Goal: Information Seeking & Learning: Compare options

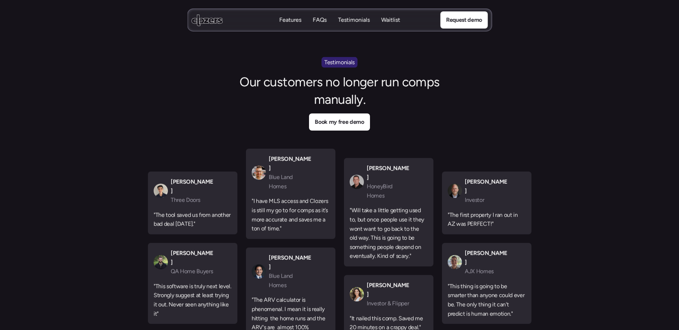
scroll to position [3007, 0]
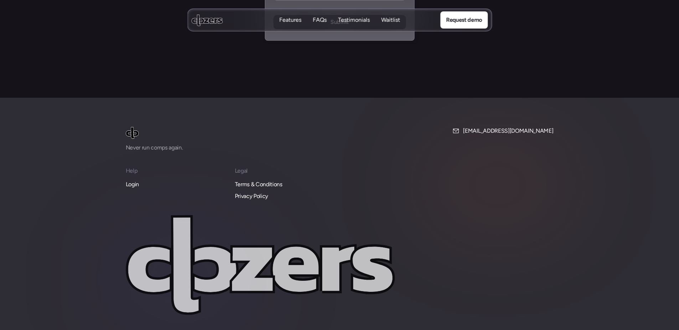
click at [134, 180] on p "Login" at bounding box center [132, 184] width 13 height 9
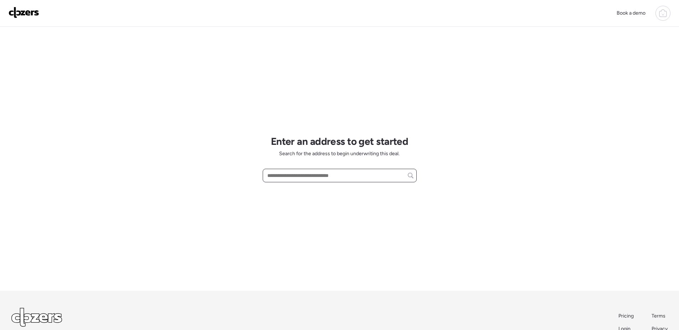
click at [326, 178] on input "text" at bounding box center [340, 175] width 148 height 10
click at [662, 12] on icon at bounding box center [663, 13] width 9 height 9
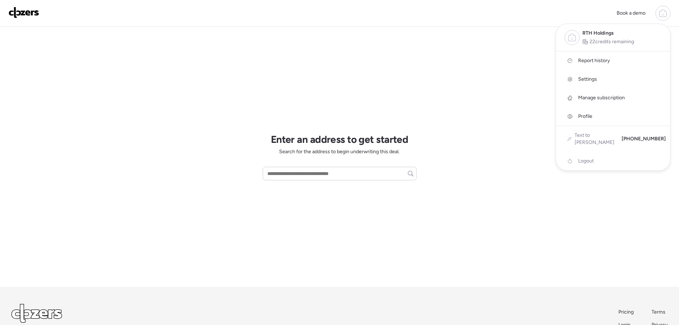
click at [662, 12] on icon at bounding box center [663, 13] width 9 height 9
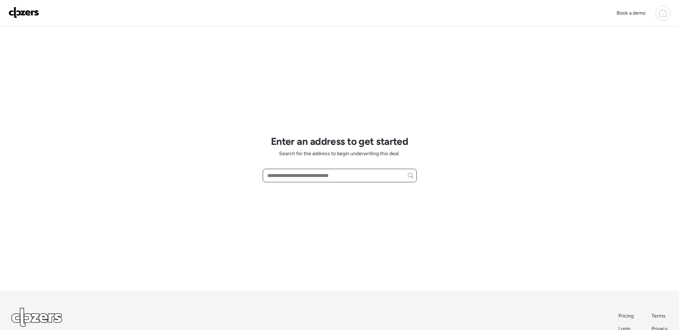
click at [311, 174] on input "text" at bounding box center [340, 175] width 148 height 10
paste input "**********"
click at [383, 178] on input "**********" at bounding box center [340, 175] width 148 height 10
click at [372, 190] on div "2744 Old Hanley Rd, Saint Louis, MO, 63114" at bounding box center [340, 188] width 154 height 13
type input "**********"
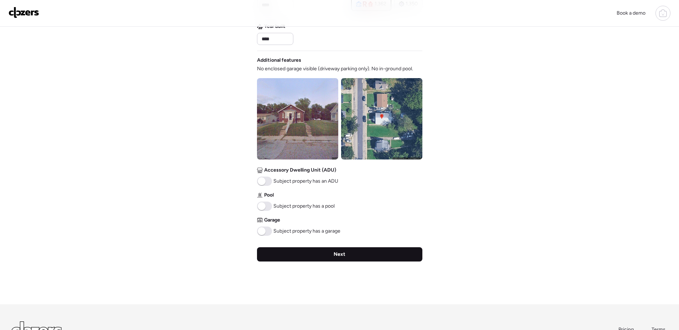
scroll to position [214, 0]
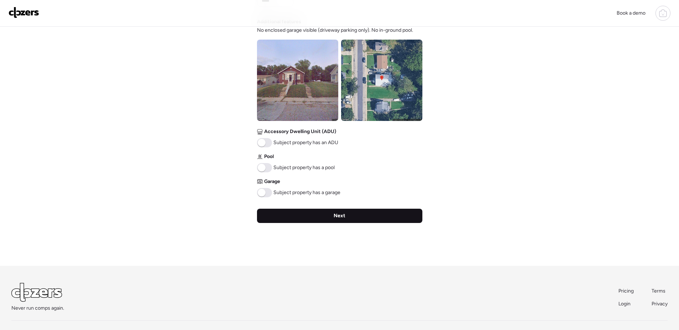
click at [341, 219] on span "Next" at bounding box center [340, 215] width 12 height 7
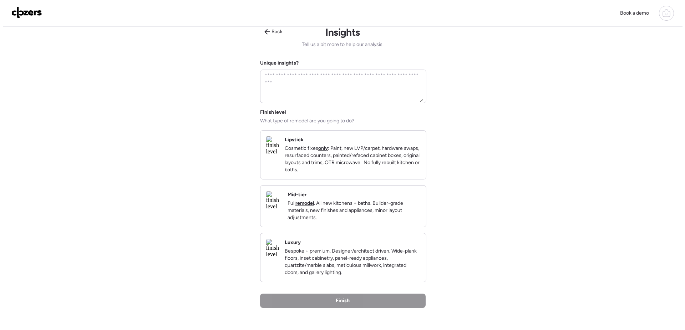
scroll to position [0, 0]
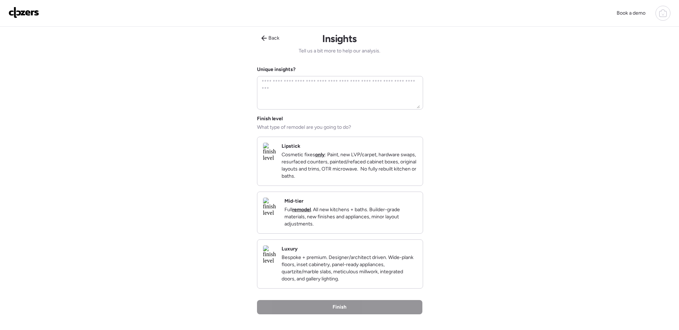
click at [379, 225] on p "Full remodel . All new kitchens + baths. Builder-grade materials, new finishes …" at bounding box center [351, 216] width 133 height 21
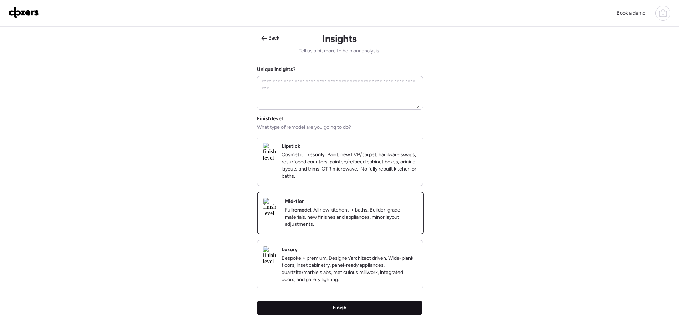
click at [379, 315] on div "Finish" at bounding box center [339, 308] width 165 height 14
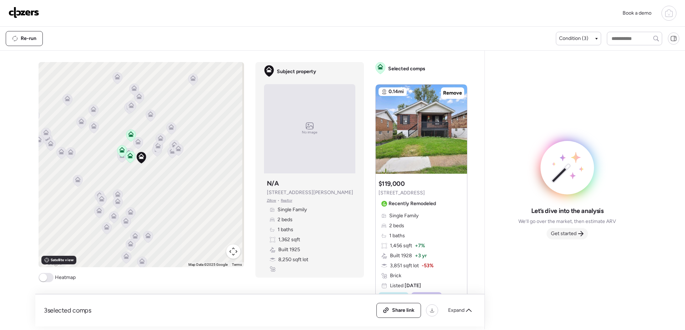
click at [568, 235] on span "Get started" at bounding box center [564, 233] width 26 height 7
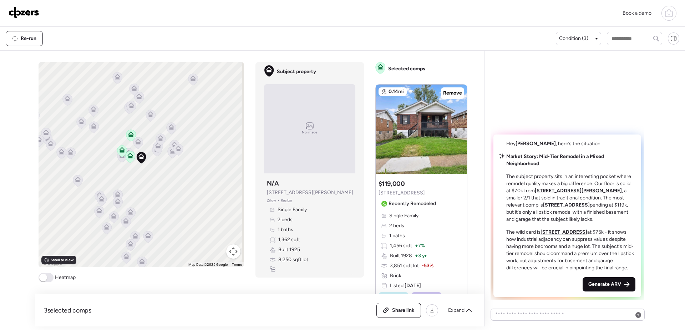
click at [606, 286] on span "Generate ARV" at bounding box center [604, 284] width 33 height 7
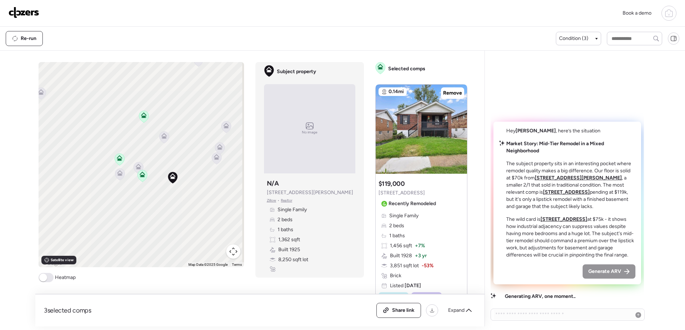
drag, startPoint x: 142, startPoint y: 145, endPoint x: 183, endPoint y: 151, distance: 41.4
click at [181, 153] on div "To activate drag with keyboard, press Alt + Enter. Once in keyboard drag state,…" at bounding box center [141, 164] width 205 height 205
click at [423, 144] on img at bounding box center [421, 129] width 91 height 89
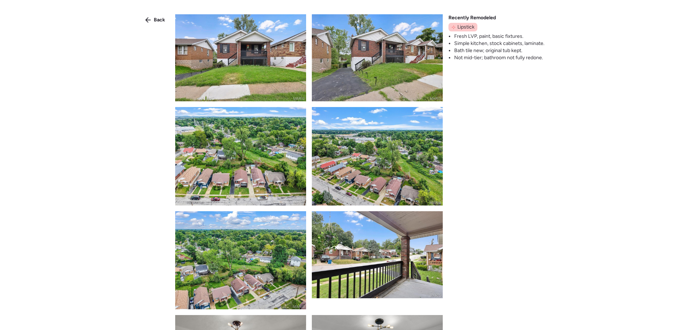
click at [263, 82] on img at bounding box center [240, 57] width 131 height 87
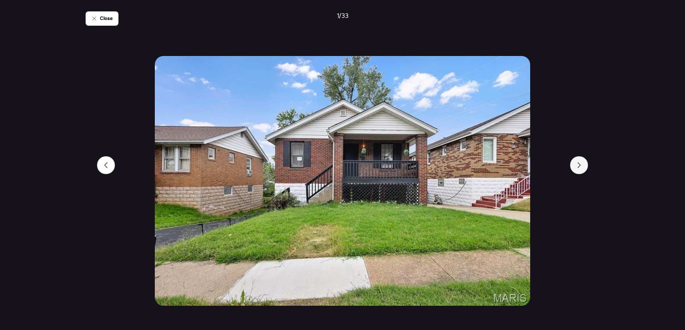
click at [581, 167] on icon at bounding box center [579, 165] width 6 height 6
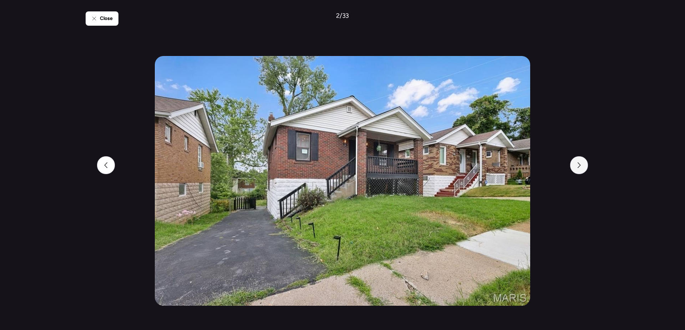
click at [581, 167] on icon at bounding box center [579, 165] width 6 height 6
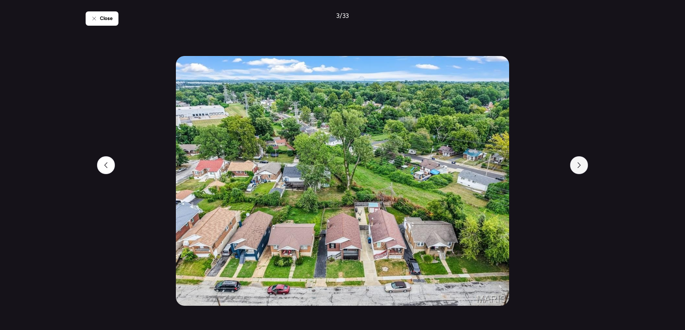
click at [581, 167] on icon at bounding box center [579, 165] width 6 height 6
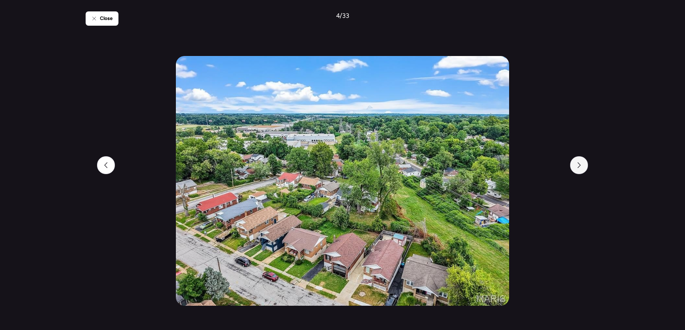
click at [581, 167] on icon at bounding box center [579, 165] width 6 height 6
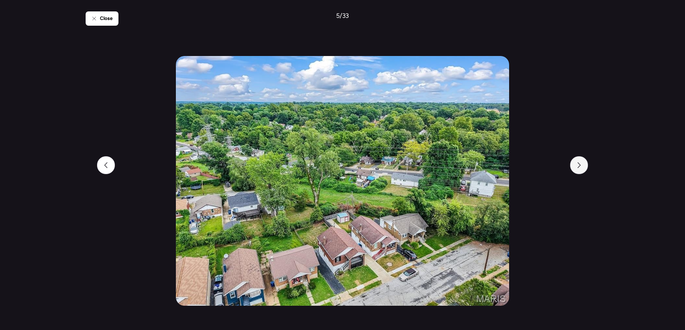
click at [581, 167] on icon at bounding box center [579, 165] width 6 height 6
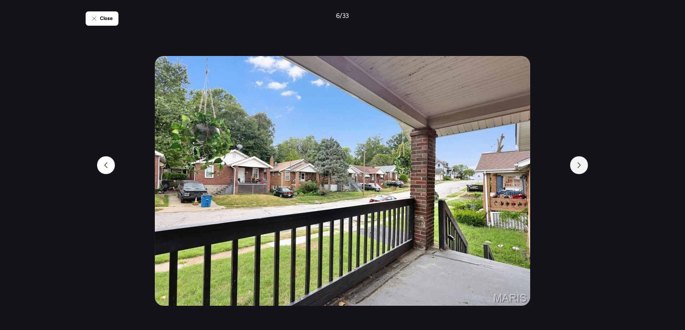
click at [581, 167] on icon at bounding box center [579, 165] width 6 height 6
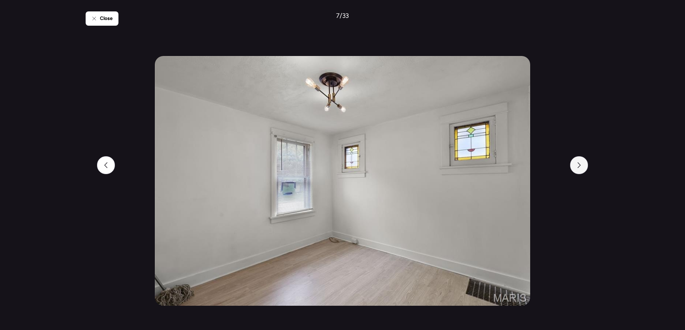
click at [581, 167] on icon at bounding box center [579, 165] width 6 height 6
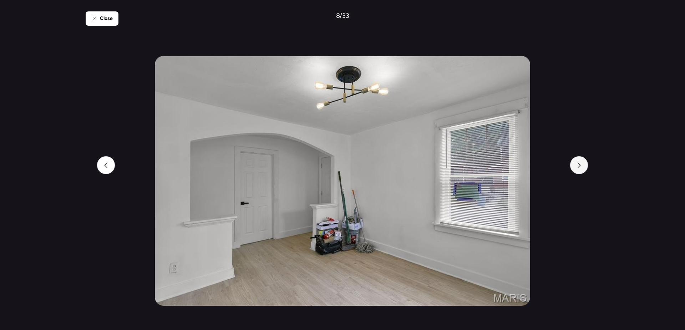
click at [581, 167] on icon at bounding box center [579, 165] width 6 height 6
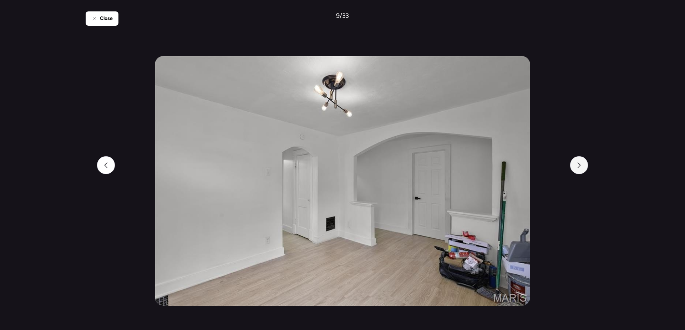
click at [581, 167] on icon at bounding box center [579, 165] width 6 height 6
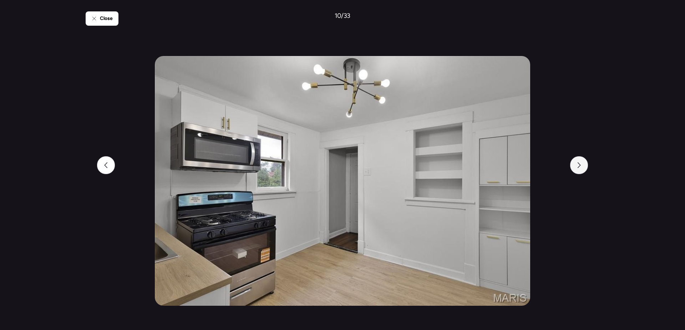
click at [581, 167] on icon at bounding box center [579, 165] width 6 height 6
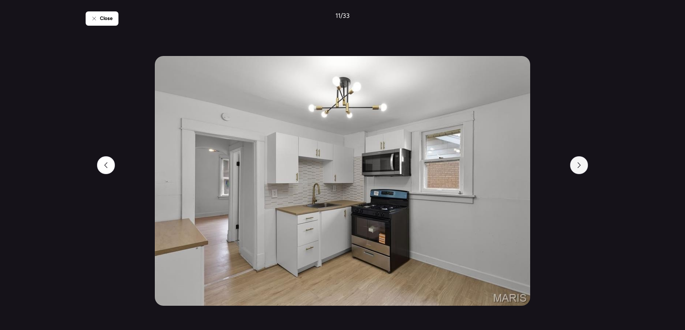
click at [581, 167] on icon at bounding box center [579, 165] width 6 height 6
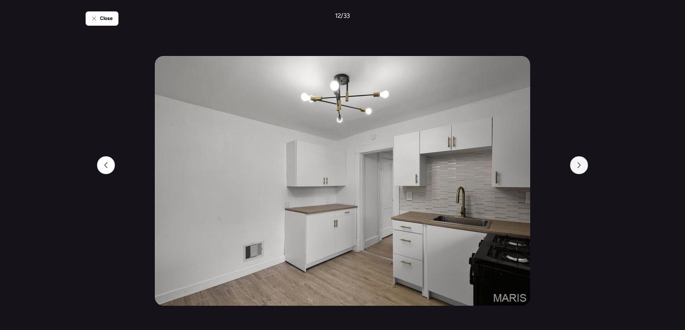
click at [581, 167] on icon at bounding box center [579, 165] width 6 height 6
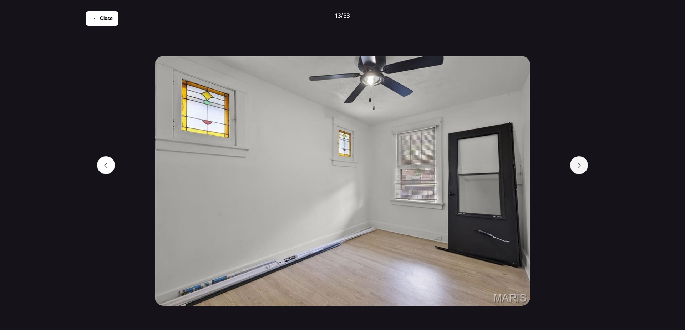
click at [581, 167] on icon at bounding box center [579, 165] width 6 height 6
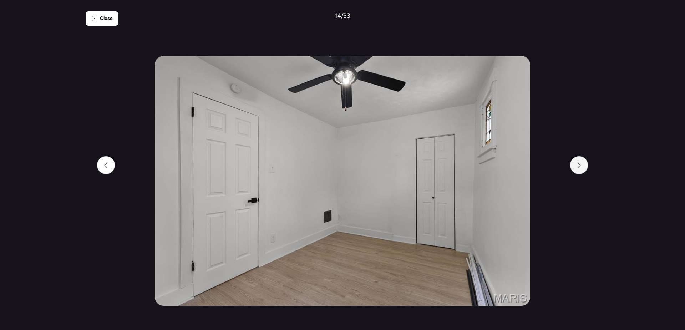
click at [581, 167] on icon at bounding box center [579, 165] width 6 height 6
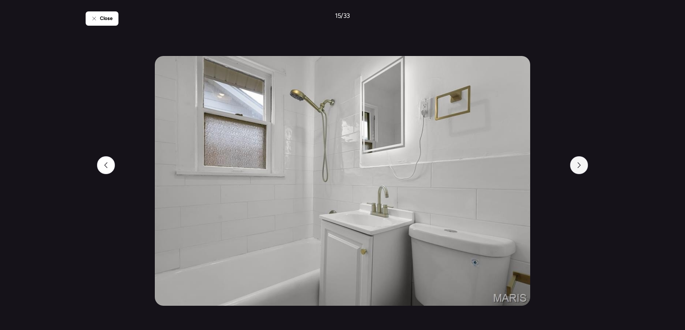
click at [581, 167] on icon at bounding box center [579, 165] width 6 height 6
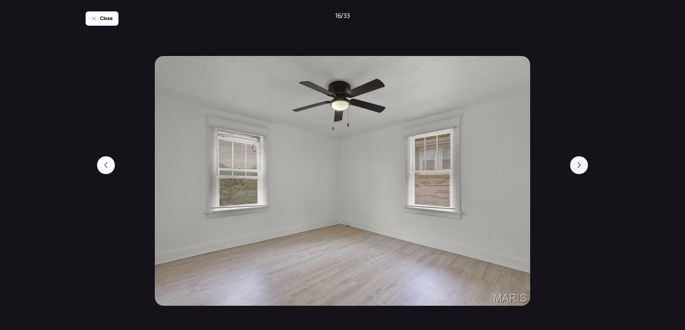
click at [581, 167] on icon at bounding box center [579, 165] width 6 height 6
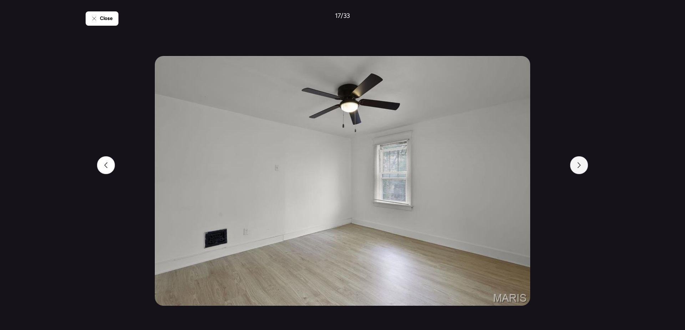
click at [581, 167] on icon at bounding box center [579, 165] width 6 height 6
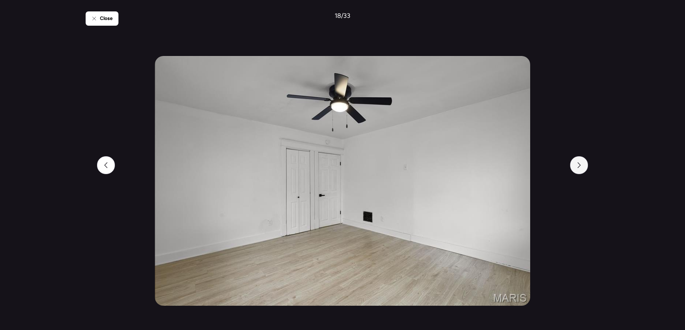
click at [581, 167] on icon at bounding box center [579, 165] width 6 height 6
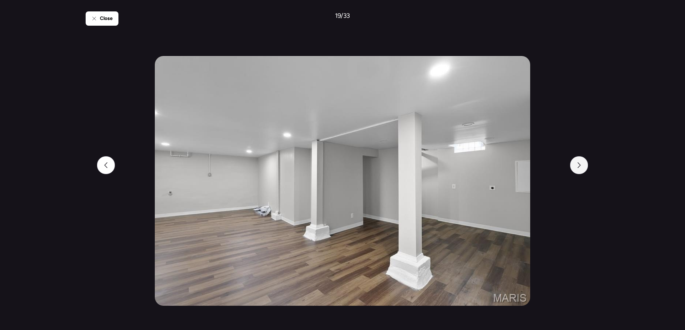
click at [581, 167] on icon at bounding box center [579, 165] width 6 height 6
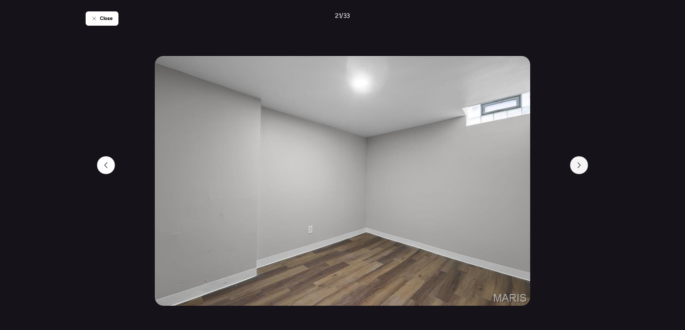
click at [581, 168] on icon at bounding box center [579, 165] width 6 height 6
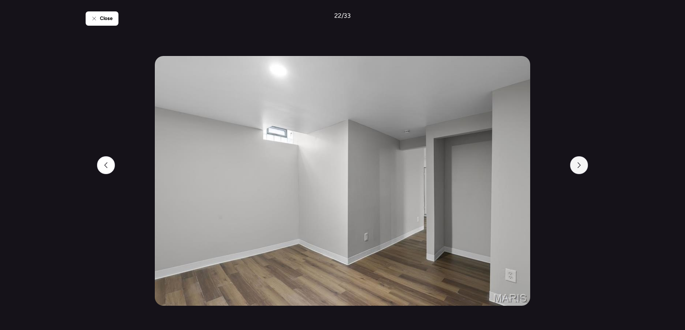
click at [581, 168] on icon at bounding box center [579, 165] width 6 height 6
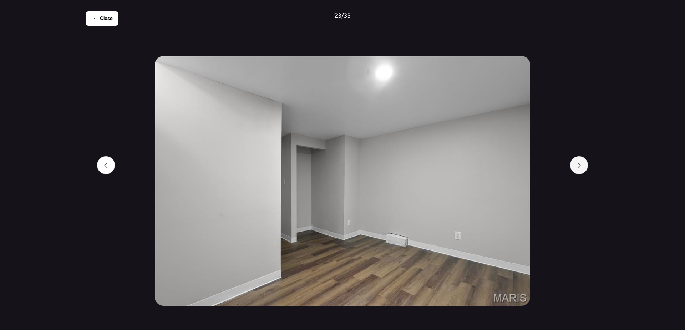
click at [581, 168] on icon at bounding box center [579, 165] width 6 height 6
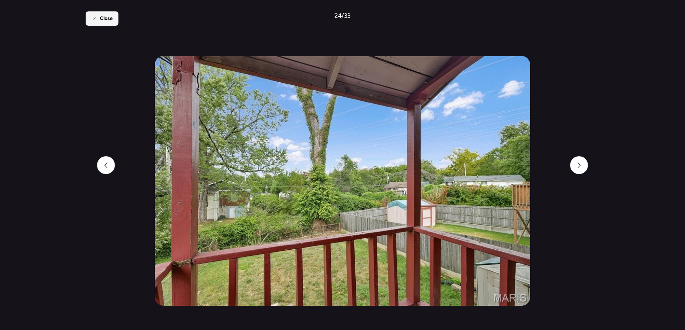
click at [106, 22] on div "Close" at bounding box center [102, 18] width 33 height 14
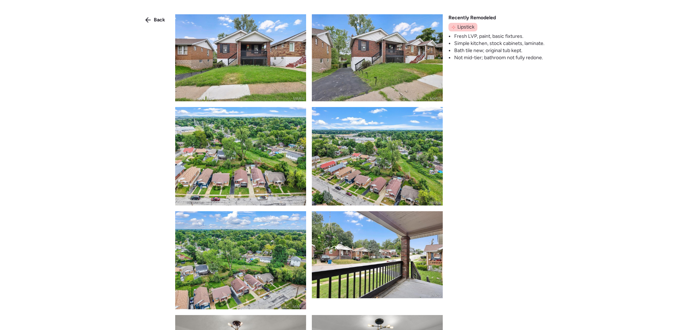
drag, startPoint x: 157, startPoint y: 22, endPoint x: 168, endPoint y: 23, distance: 10.8
click at [159, 22] on span "Back" at bounding box center [159, 19] width 11 height 7
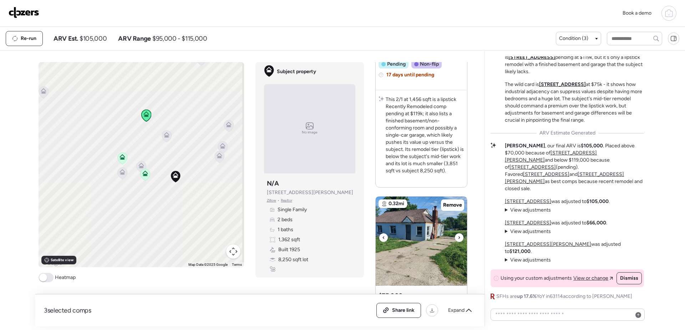
scroll to position [250, 0]
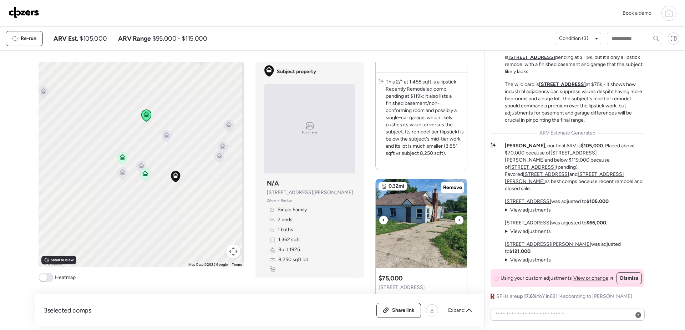
click at [411, 233] on img at bounding box center [421, 223] width 91 height 89
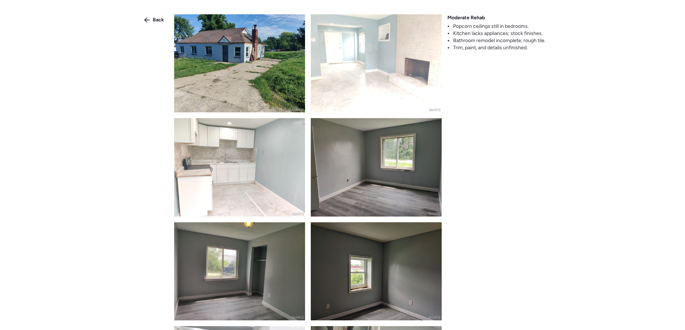
click at [264, 65] on img at bounding box center [239, 63] width 131 height 98
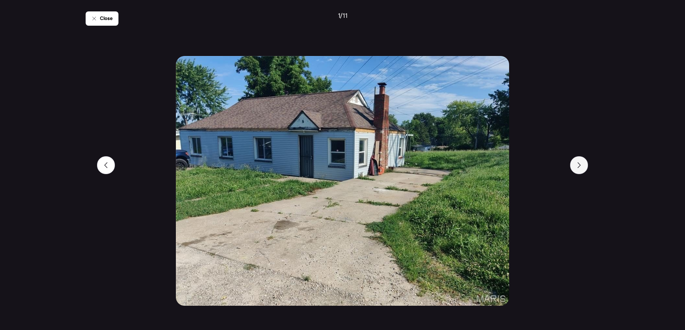
click at [585, 168] on div at bounding box center [579, 165] width 18 height 18
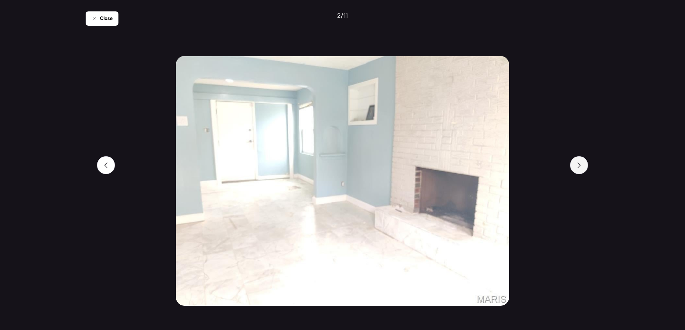
click at [584, 167] on div at bounding box center [579, 165] width 18 height 18
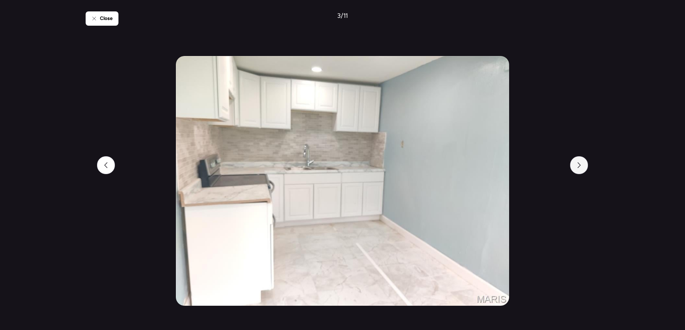
click at [584, 167] on div at bounding box center [579, 165] width 18 height 18
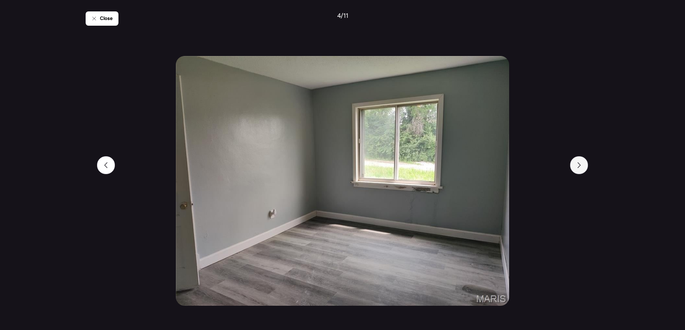
click at [582, 166] on div at bounding box center [579, 165] width 18 height 18
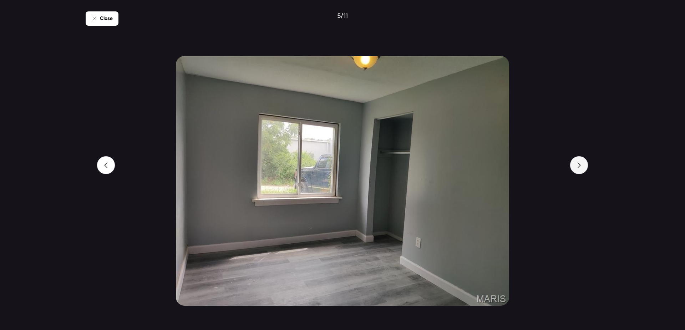
click at [581, 165] on icon at bounding box center [579, 165] width 6 height 6
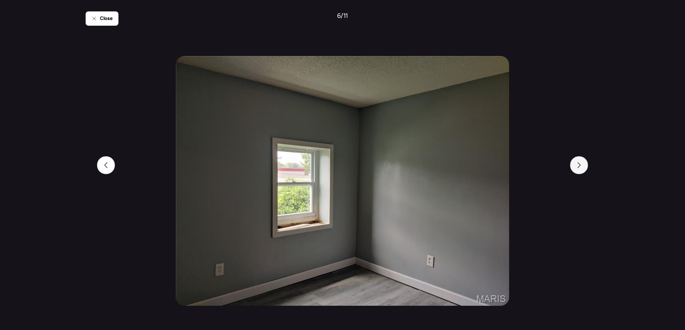
click at [581, 165] on icon at bounding box center [579, 165] width 6 height 6
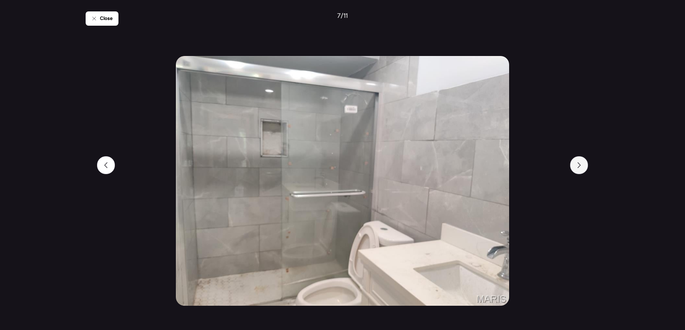
click at [581, 165] on icon at bounding box center [579, 165] width 6 height 6
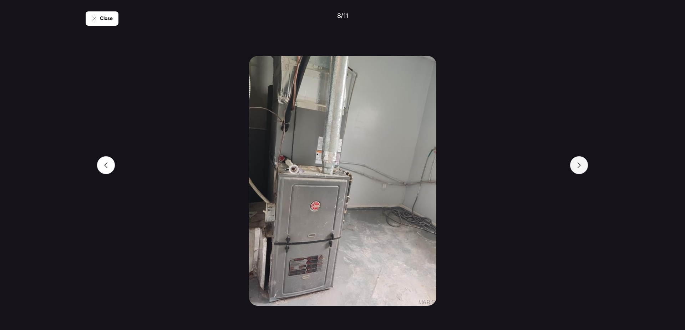
click at [581, 165] on icon at bounding box center [579, 165] width 6 height 6
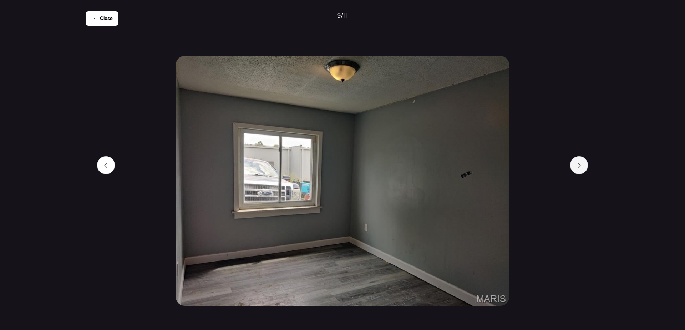
click at [581, 165] on icon at bounding box center [579, 165] width 6 height 6
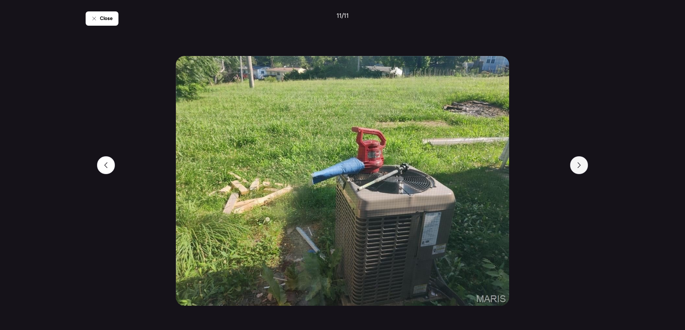
click at [581, 165] on icon at bounding box center [579, 165] width 6 height 6
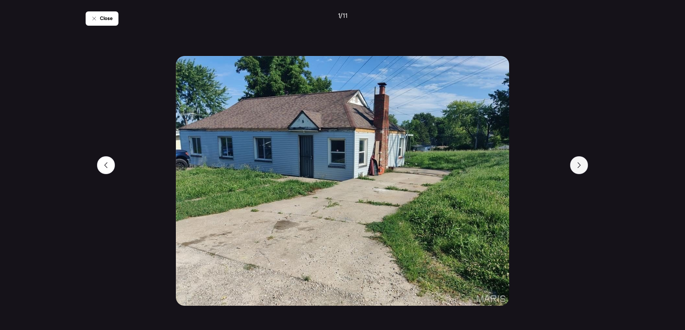
click at [581, 165] on icon at bounding box center [579, 165] width 6 height 6
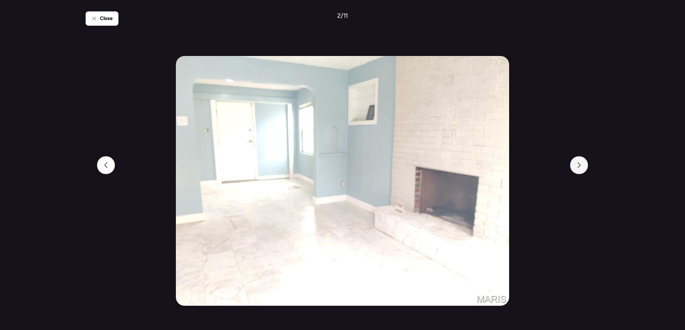
click at [581, 165] on icon at bounding box center [579, 165] width 6 height 6
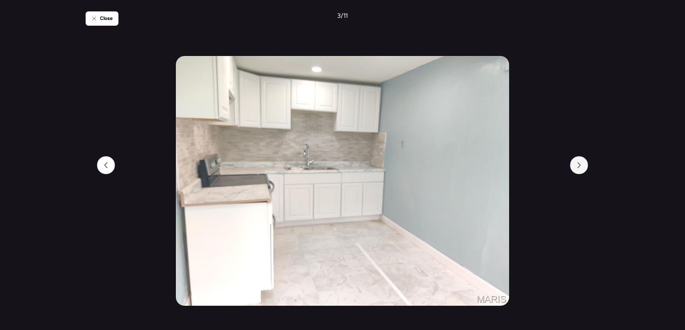
click at [581, 166] on icon at bounding box center [579, 165] width 6 height 6
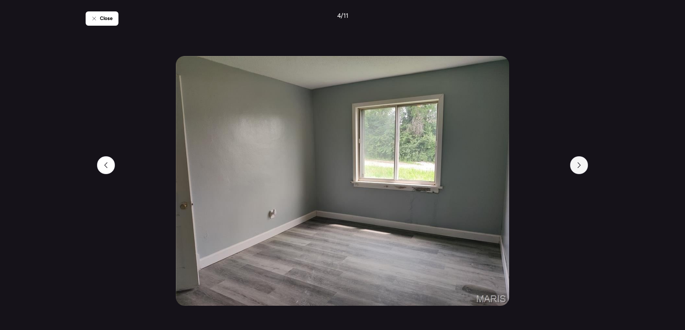
click at [581, 166] on icon at bounding box center [579, 165] width 6 height 6
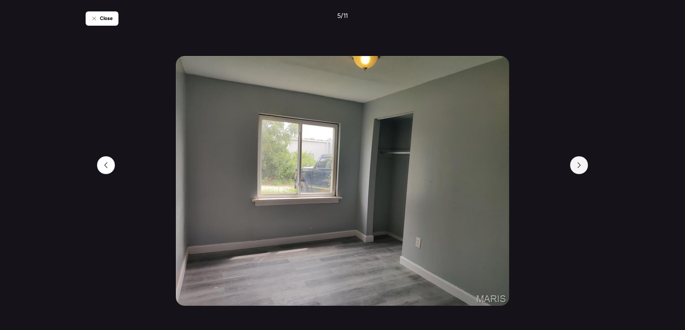
click at [581, 167] on icon at bounding box center [579, 165] width 6 height 6
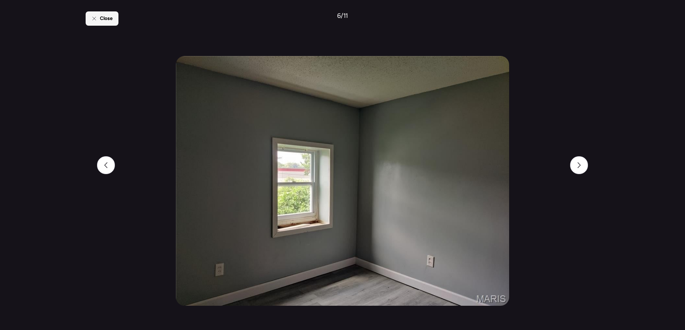
click at [100, 19] on div "Close" at bounding box center [102, 18] width 33 height 14
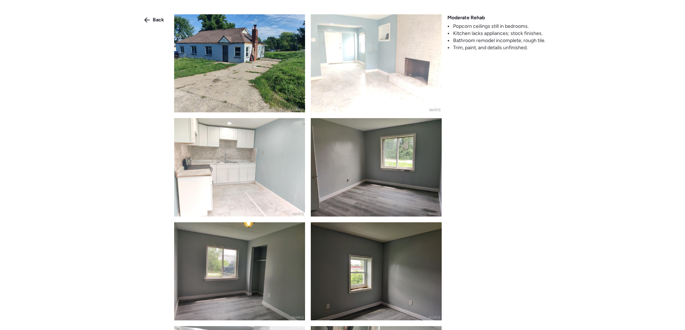
click at [151, 19] on div "Back" at bounding box center [154, 19] width 29 height 11
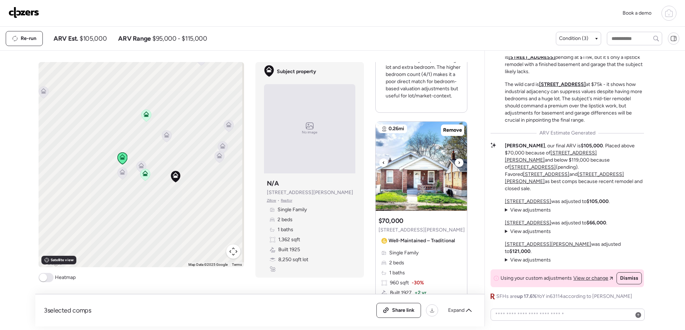
scroll to position [678, 0]
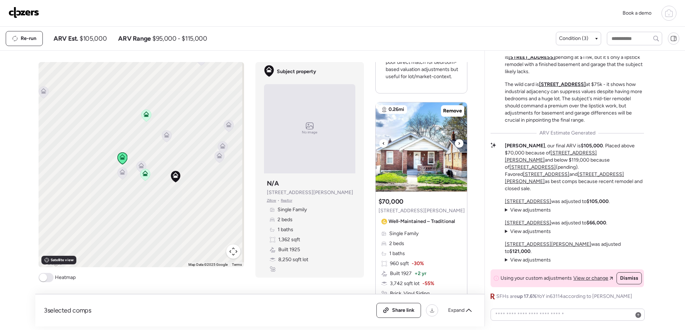
click at [434, 178] on img at bounding box center [421, 146] width 91 height 89
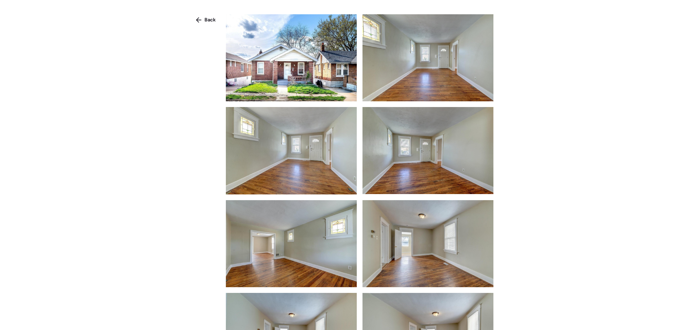
click at [289, 65] on img at bounding box center [291, 57] width 131 height 87
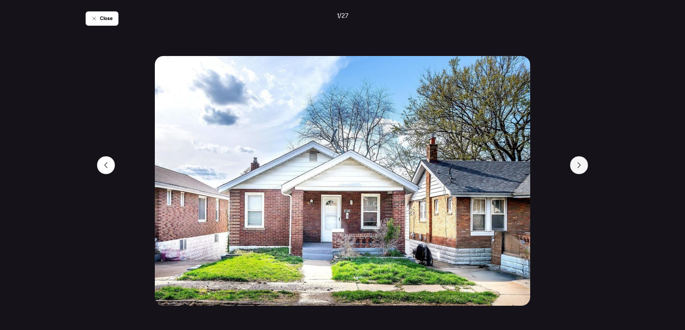
click at [575, 167] on div at bounding box center [579, 165] width 18 height 18
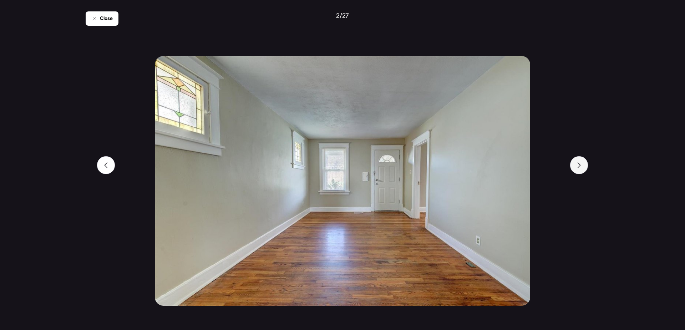
click at [575, 167] on div at bounding box center [579, 165] width 18 height 18
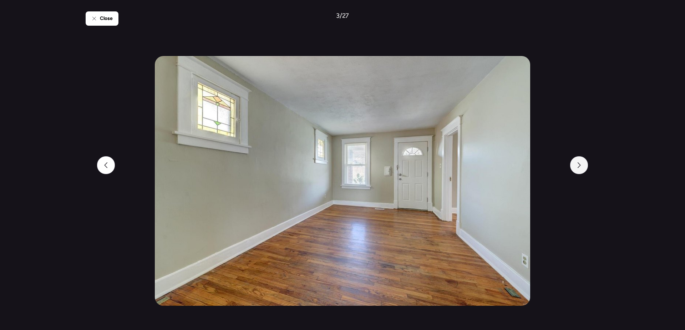
click at [575, 167] on div at bounding box center [579, 165] width 18 height 18
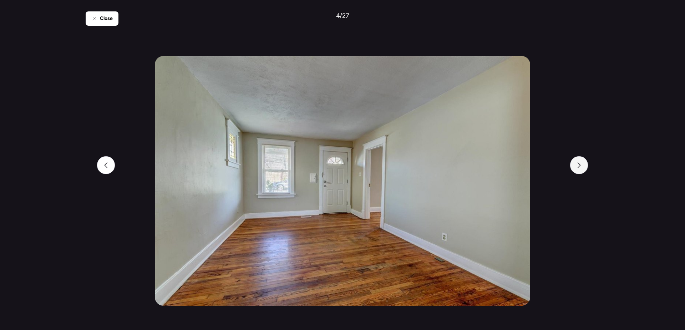
click at [575, 167] on div at bounding box center [579, 165] width 18 height 18
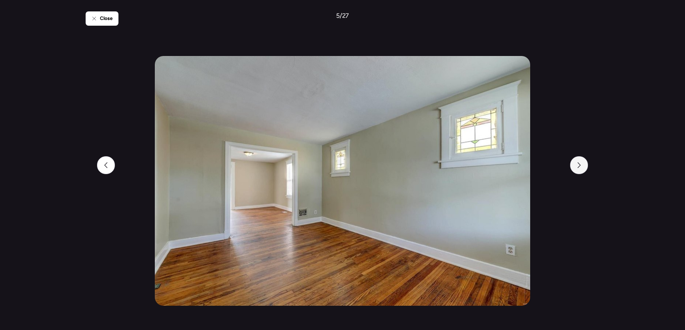
click at [575, 167] on div at bounding box center [579, 165] width 18 height 18
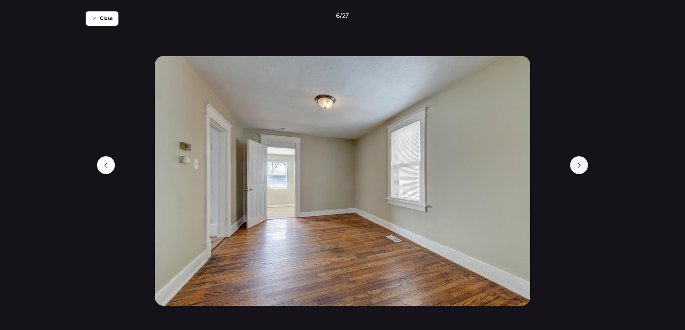
click at [575, 167] on div at bounding box center [579, 165] width 18 height 18
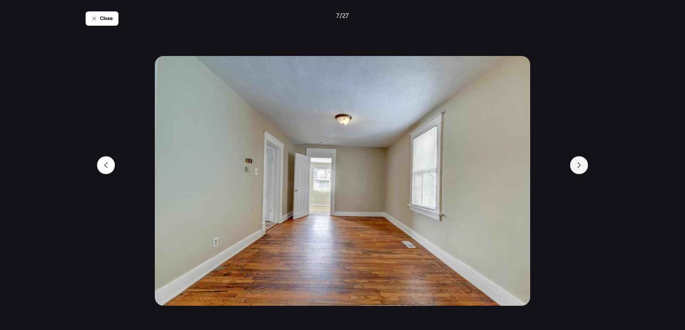
click at [575, 167] on div at bounding box center [579, 165] width 18 height 18
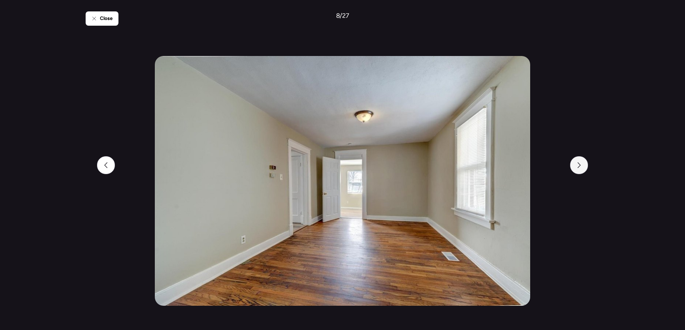
click at [575, 167] on div at bounding box center [579, 165] width 18 height 18
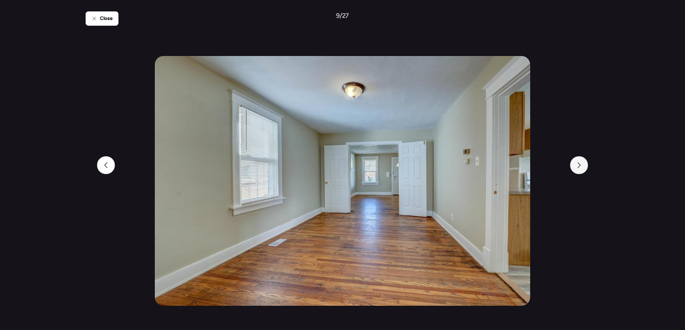
click at [575, 167] on div at bounding box center [579, 165] width 18 height 18
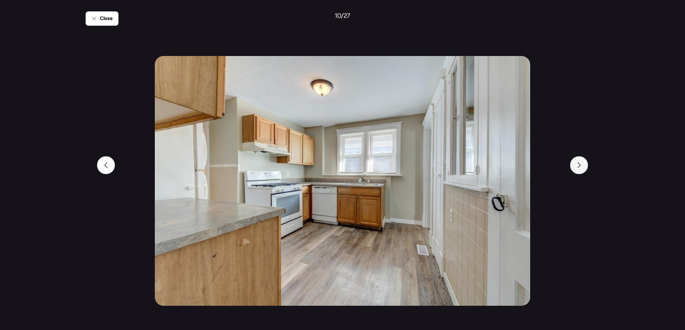
click at [575, 167] on div at bounding box center [579, 165] width 18 height 18
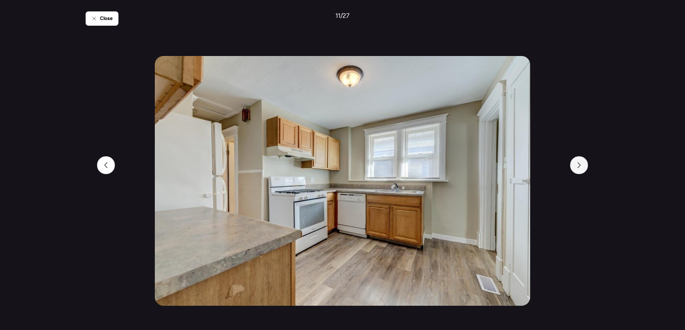
click at [575, 167] on div at bounding box center [579, 165] width 18 height 18
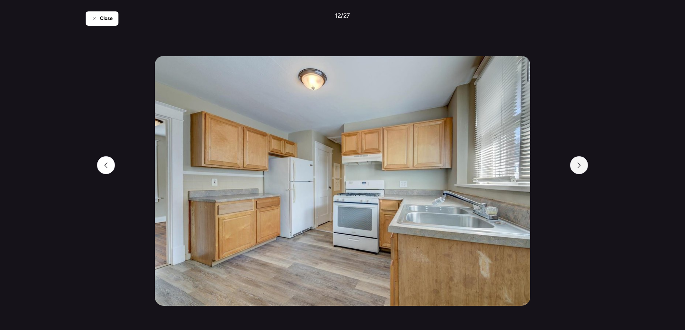
click at [575, 167] on div at bounding box center [579, 165] width 18 height 18
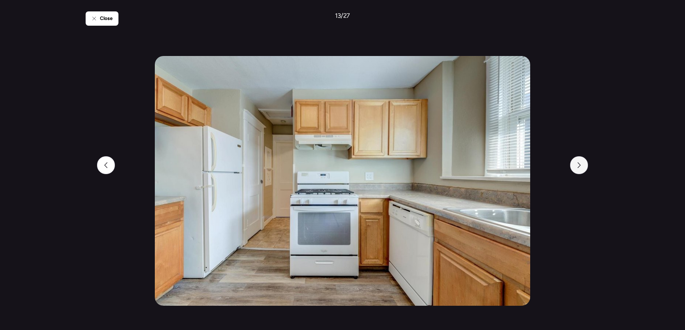
click at [575, 167] on div at bounding box center [579, 165] width 18 height 18
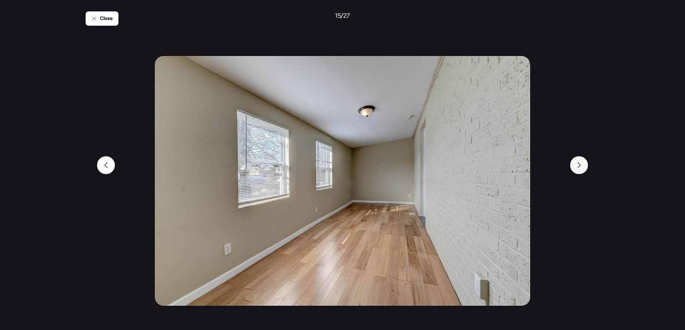
click at [575, 167] on div at bounding box center [579, 165] width 18 height 18
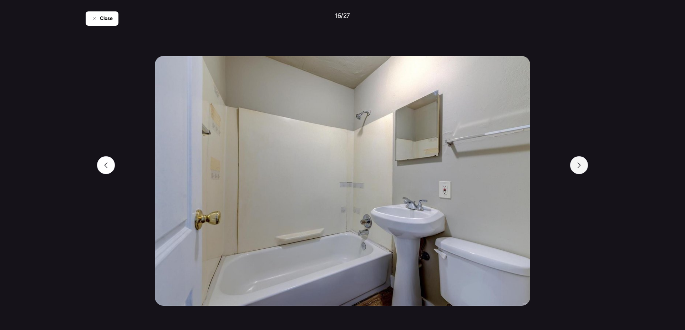
click at [575, 167] on div at bounding box center [579, 165] width 18 height 18
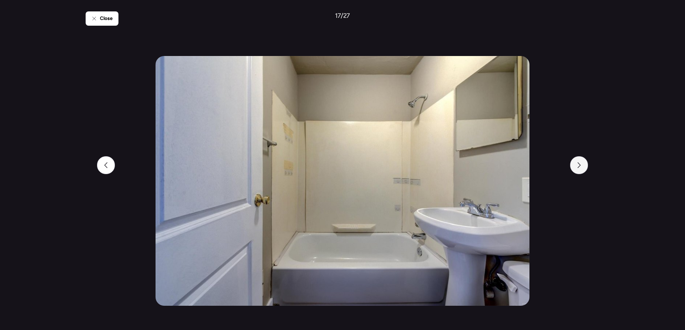
click at [575, 167] on div at bounding box center [579, 165] width 18 height 18
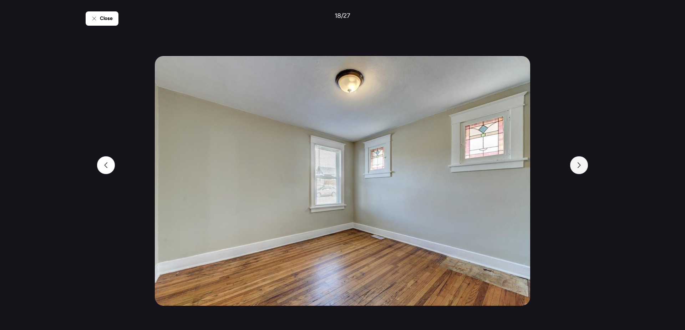
click at [575, 167] on div at bounding box center [579, 165] width 18 height 18
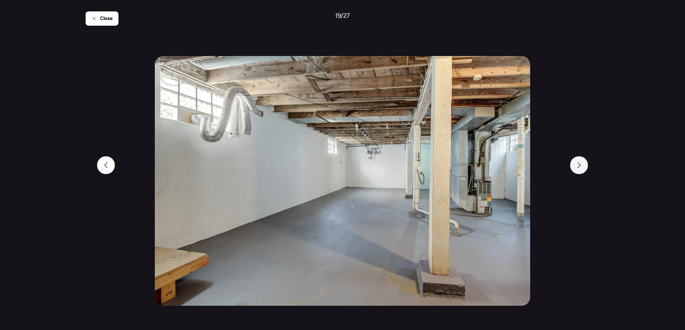
click at [575, 167] on div at bounding box center [579, 165] width 18 height 18
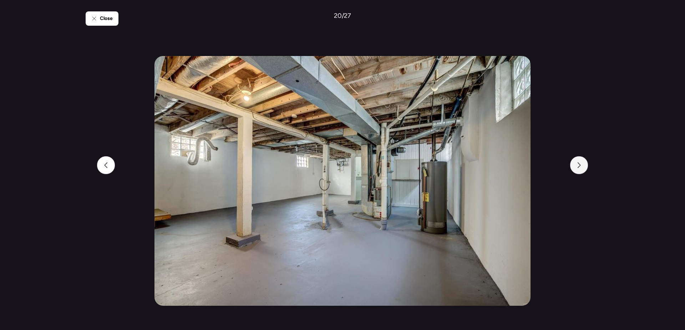
click at [575, 167] on div at bounding box center [579, 165] width 18 height 18
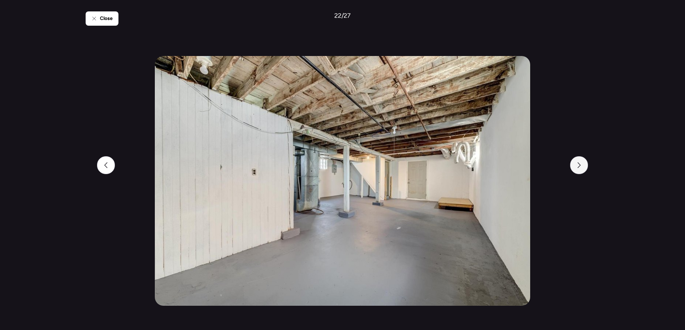
click at [575, 167] on div at bounding box center [579, 165] width 18 height 18
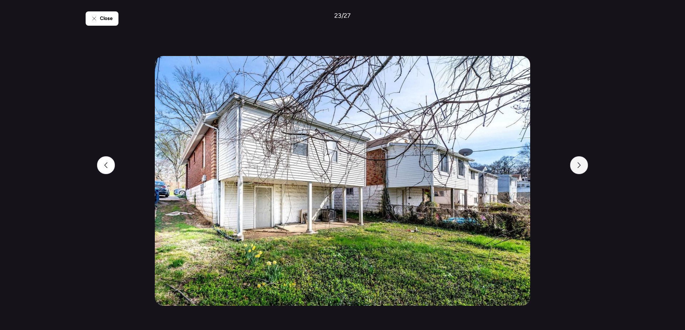
click at [575, 167] on div at bounding box center [579, 165] width 18 height 18
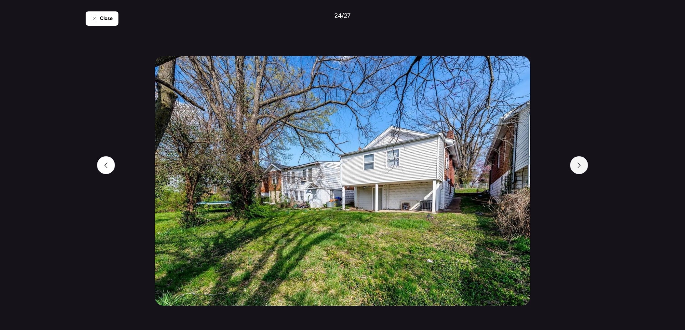
click at [575, 167] on div at bounding box center [579, 165] width 18 height 18
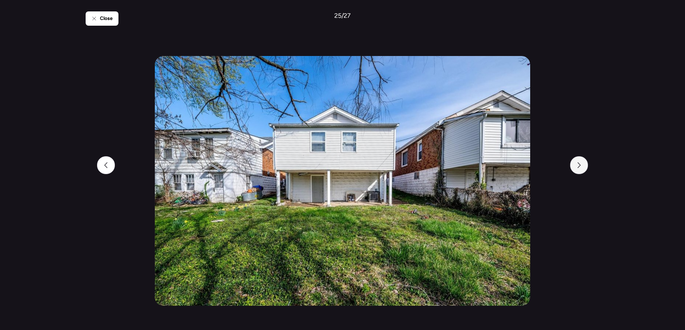
click at [575, 167] on div at bounding box center [579, 165] width 18 height 18
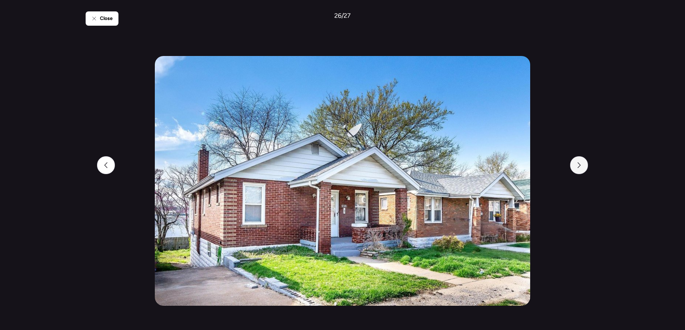
click at [575, 167] on div at bounding box center [579, 165] width 18 height 18
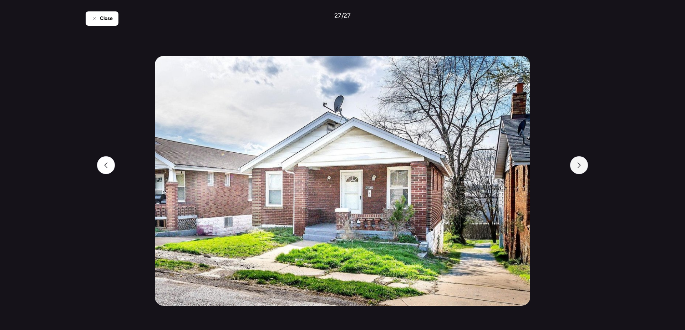
click at [575, 167] on div at bounding box center [579, 165] width 18 height 18
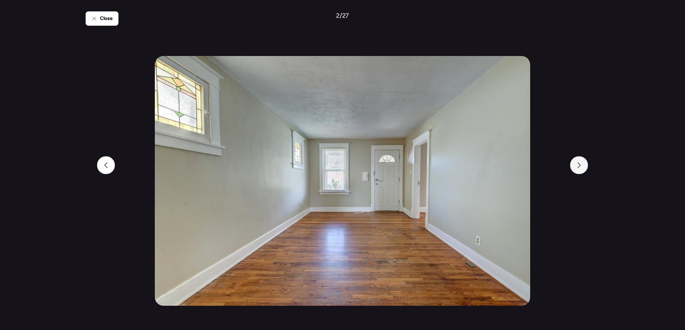
click at [575, 167] on div at bounding box center [579, 165] width 18 height 18
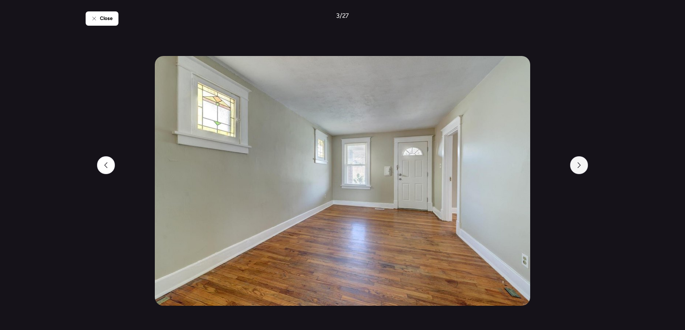
click at [575, 167] on div at bounding box center [579, 165] width 18 height 18
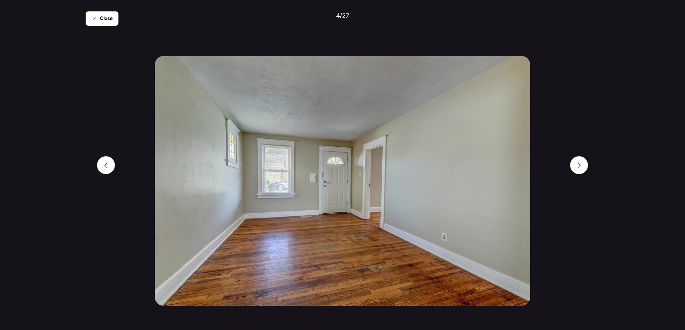
click at [98, 26] on div "Close 4 / 27" at bounding box center [343, 165] width 514 height 330
click at [100, 23] on div "Close" at bounding box center [102, 18] width 33 height 14
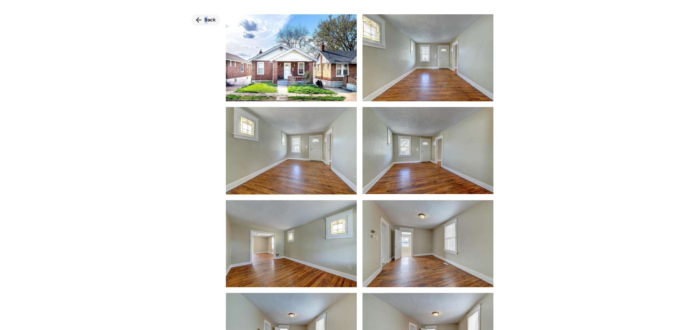
click at [206, 23] on span "Back" at bounding box center [209, 19] width 11 height 7
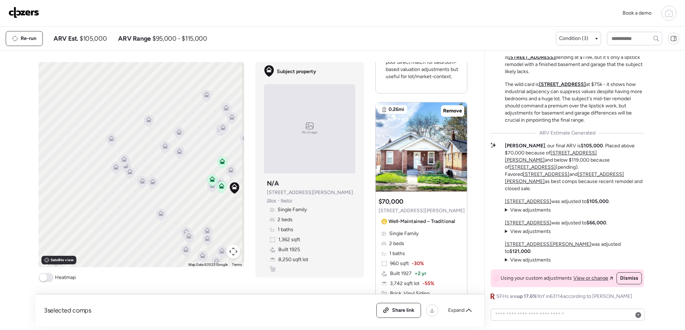
drag, startPoint x: 118, startPoint y: 226, endPoint x: 188, endPoint y: 219, distance: 70.2
click at [188, 219] on div "To activate drag with keyboard, press Alt + Enter. Once in keyboard drag state,…" at bounding box center [141, 164] width 205 height 205
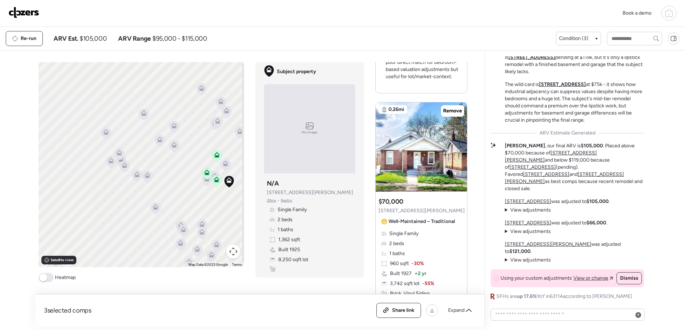
drag, startPoint x: 187, startPoint y: 212, endPoint x: 180, endPoint y: 203, distance: 10.9
click at [182, 206] on div "To activate drag with keyboard, press Alt + Enter. Once in keyboard drag state,…" at bounding box center [141, 164] width 205 height 205
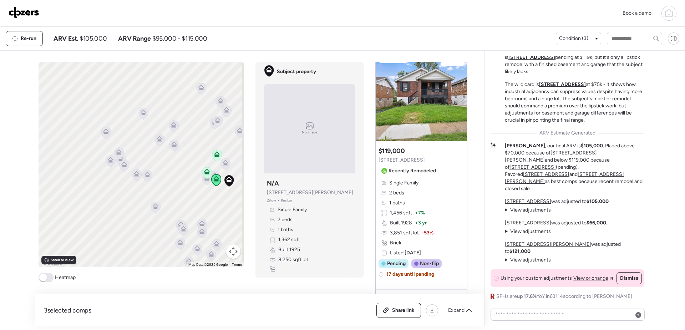
scroll to position [0, 0]
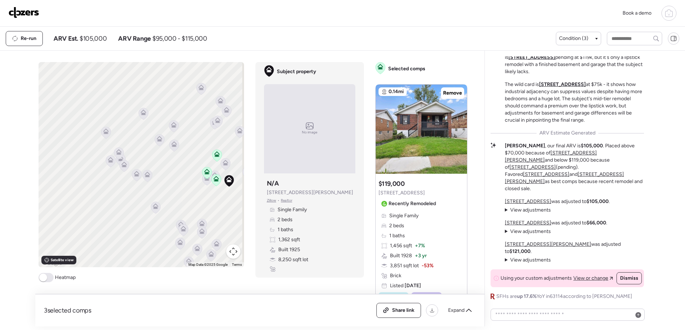
click at [18, 13] on img at bounding box center [24, 12] width 31 height 11
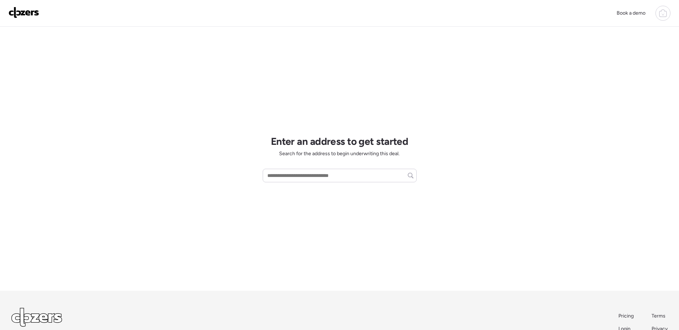
click at [669, 18] on div at bounding box center [663, 13] width 15 height 15
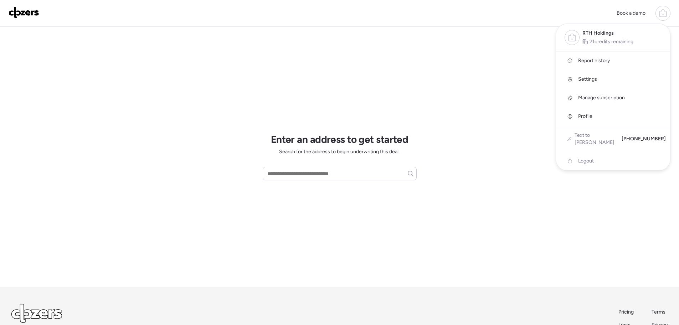
click at [624, 61] on link "Report history" at bounding box center [613, 60] width 114 height 19
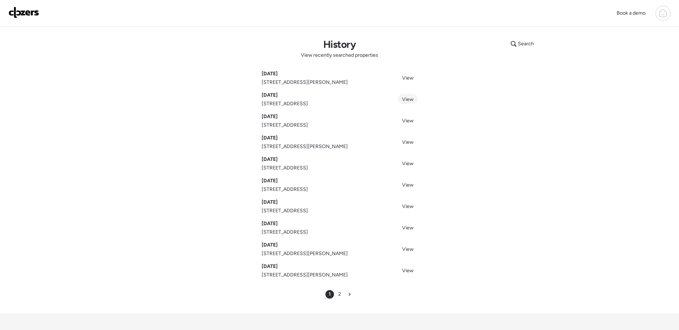
click at [410, 99] on span "View" at bounding box center [407, 99] width 11 height 6
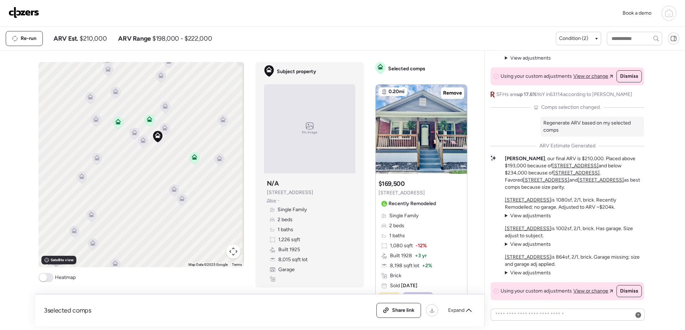
drag, startPoint x: 127, startPoint y: 158, endPoint x: 144, endPoint y: 186, distance: 32.6
click at [144, 186] on div "To activate drag with keyboard, press Alt + Enter. Once in keyboard drag state,…" at bounding box center [141, 164] width 205 height 205
click at [192, 158] on icon at bounding box center [194, 158] width 5 height 2
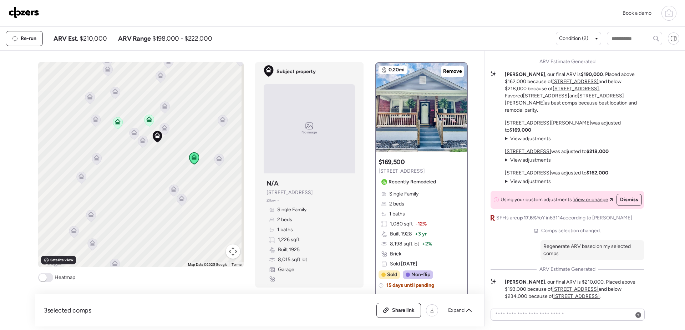
scroll to position [-214, 0]
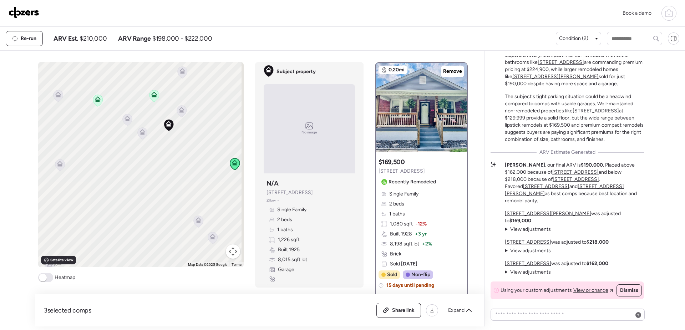
click at [182, 113] on icon at bounding box center [182, 111] width 10 height 12
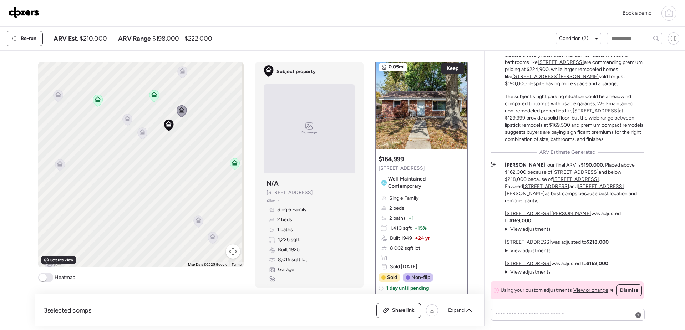
scroll to position [0, 0]
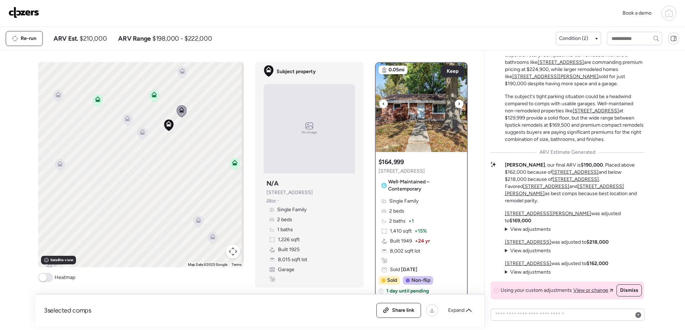
click at [458, 106] on div at bounding box center [459, 104] width 9 height 9
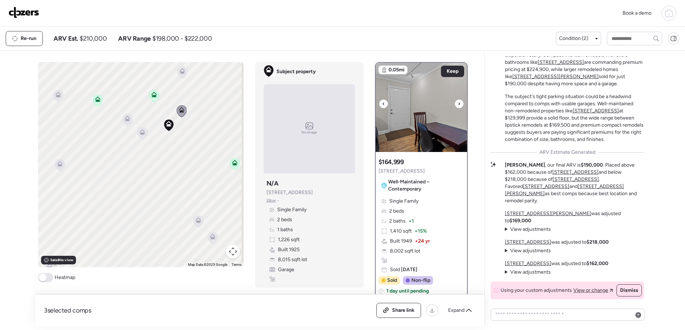
click at [458, 106] on div at bounding box center [459, 104] width 9 height 9
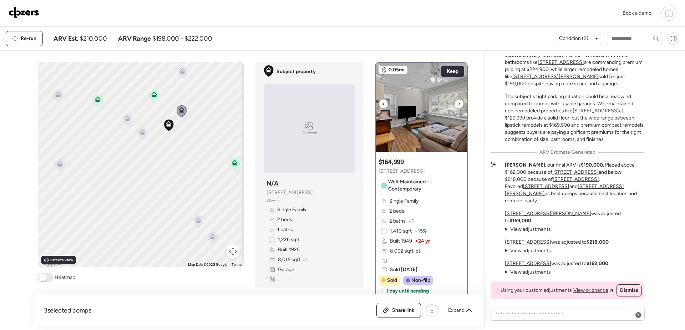
click at [458, 106] on div at bounding box center [459, 104] width 9 height 9
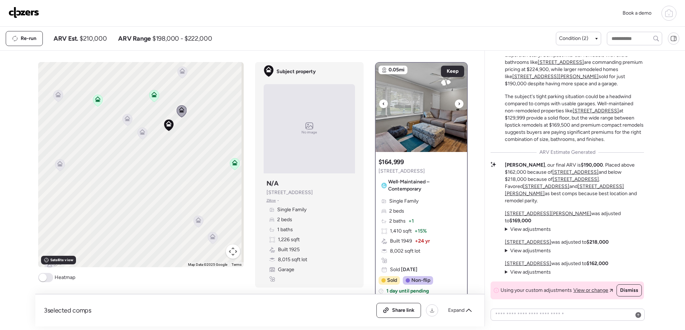
click at [458, 106] on div at bounding box center [459, 104] width 9 height 9
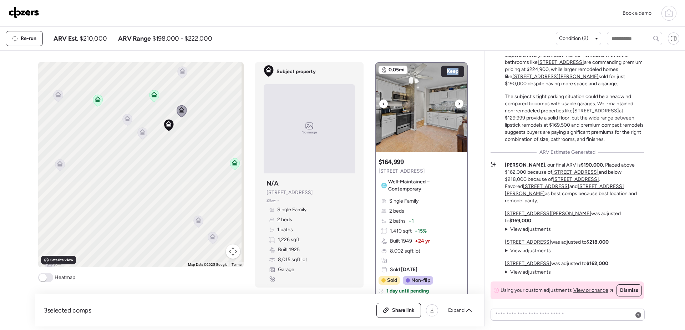
click at [458, 106] on div at bounding box center [459, 104] width 9 height 9
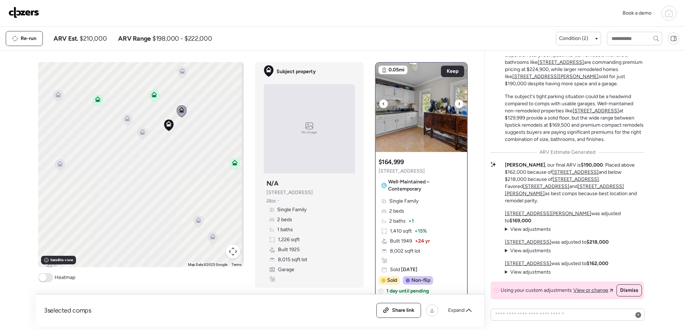
click at [458, 106] on div at bounding box center [459, 104] width 9 height 9
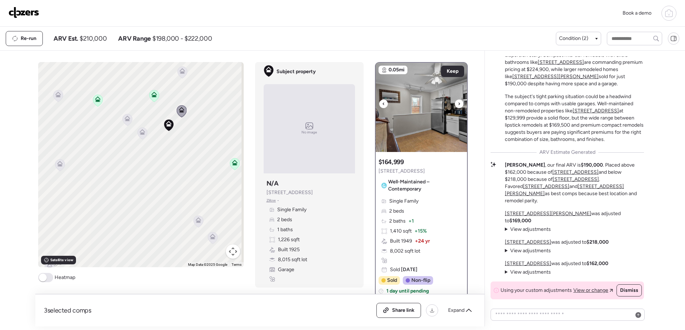
click at [439, 111] on img at bounding box center [421, 107] width 91 height 89
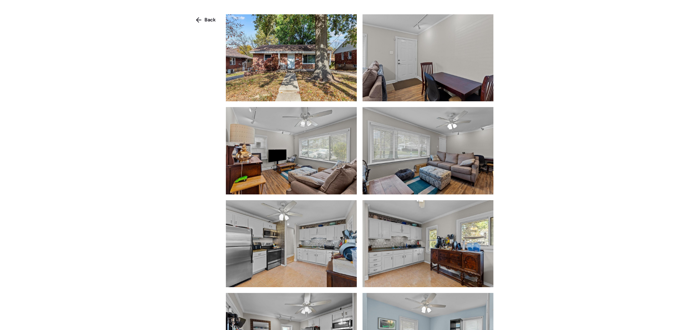
click at [336, 80] on img at bounding box center [291, 57] width 131 height 87
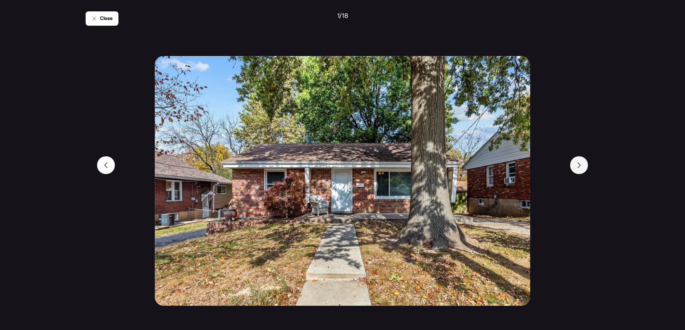
click at [582, 165] on div at bounding box center [579, 165] width 18 height 18
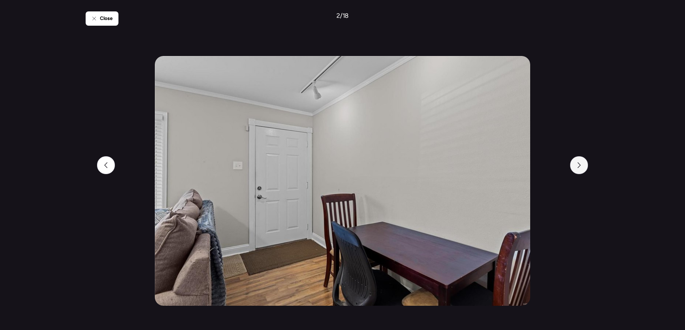
click at [582, 165] on div at bounding box center [579, 165] width 18 height 18
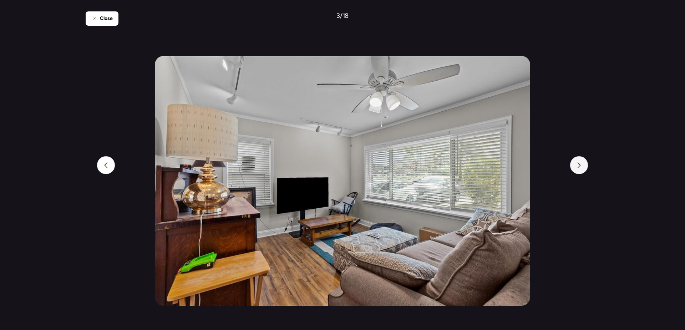
click at [582, 165] on div at bounding box center [579, 165] width 18 height 18
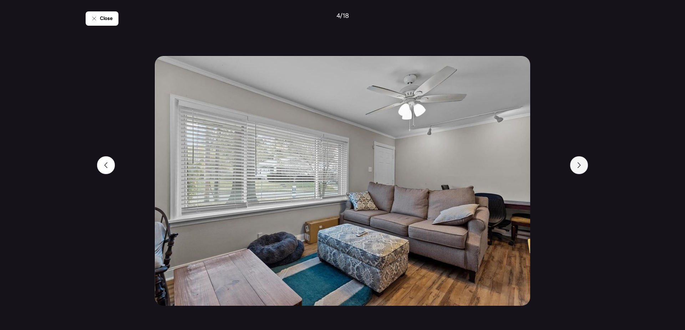
click at [582, 165] on div at bounding box center [579, 165] width 18 height 18
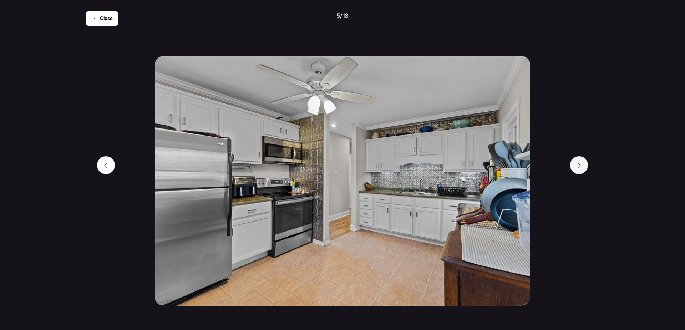
click at [582, 165] on div at bounding box center [579, 165] width 18 height 18
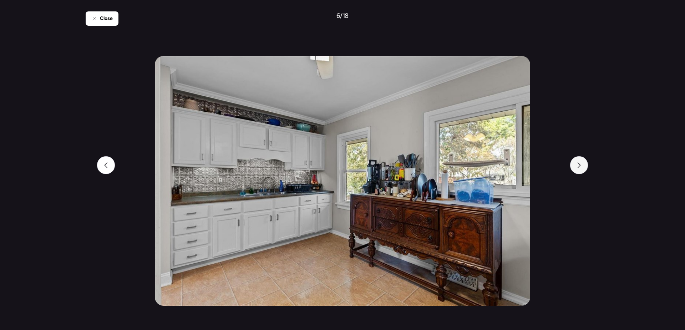
click at [582, 165] on div at bounding box center [579, 165] width 18 height 18
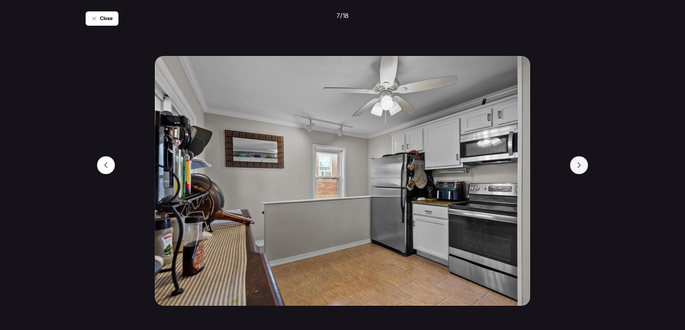
click at [582, 165] on div at bounding box center [579, 165] width 18 height 18
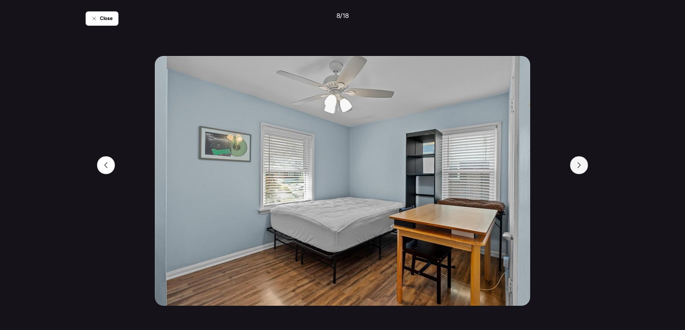
click at [582, 165] on div at bounding box center [579, 165] width 18 height 18
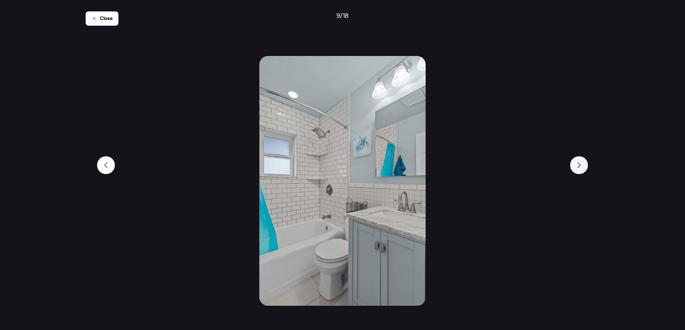
click at [582, 165] on div at bounding box center [579, 165] width 18 height 18
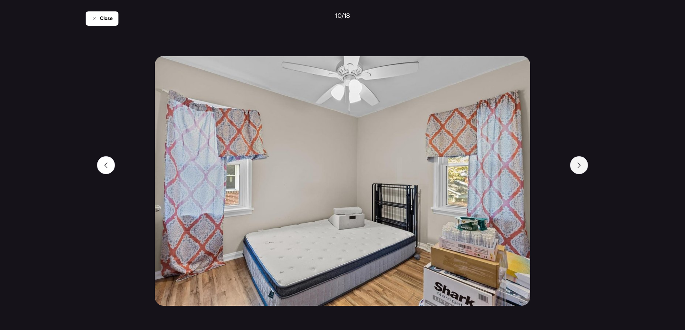
click at [582, 165] on div at bounding box center [579, 165] width 18 height 18
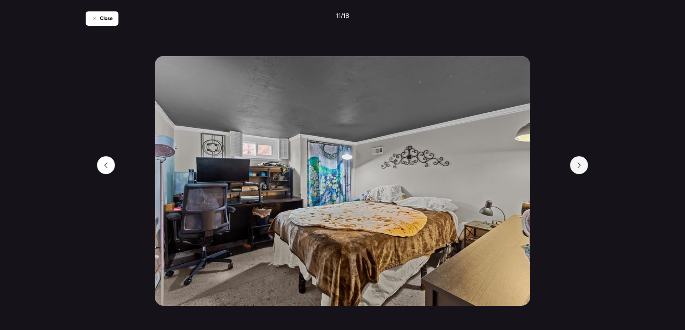
click at [582, 165] on div at bounding box center [579, 165] width 18 height 18
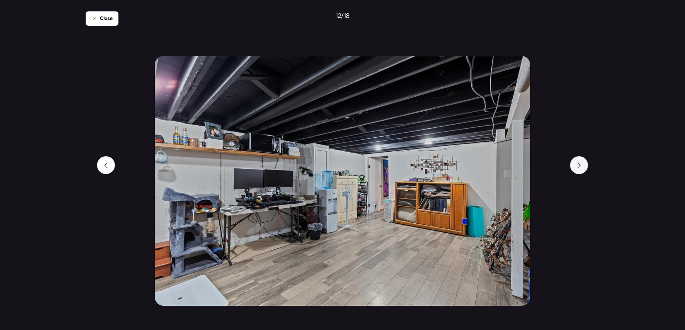
click at [582, 165] on div at bounding box center [579, 165] width 18 height 18
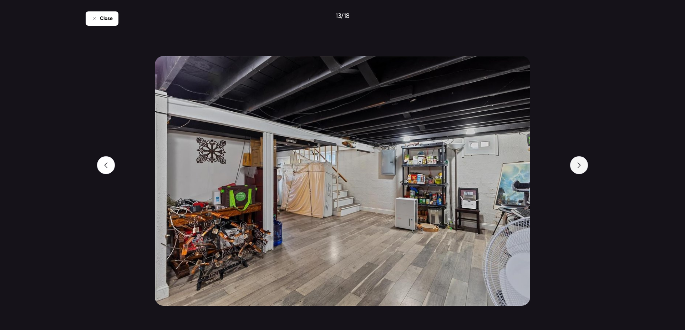
click at [582, 165] on div at bounding box center [579, 165] width 18 height 18
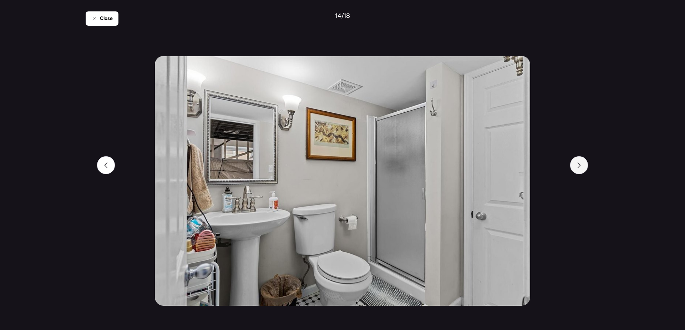
click at [582, 165] on div at bounding box center [579, 165] width 18 height 18
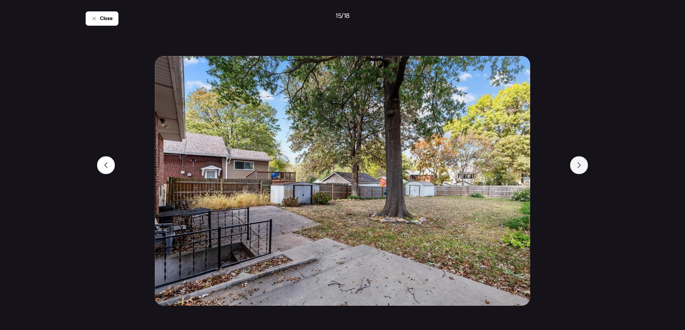
click at [582, 165] on div at bounding box center [579, 165] width 18 height 18
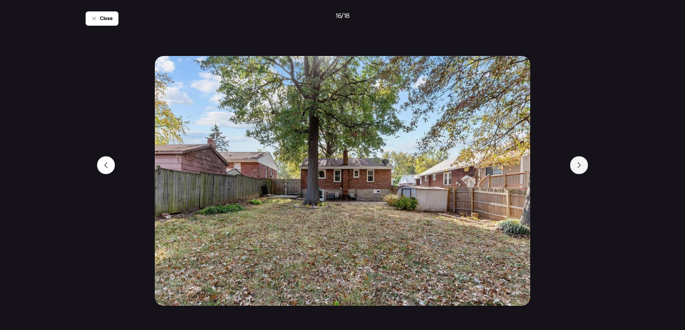
click at [582, 165] on div at bounding box center [579, 165] width 18 height 18
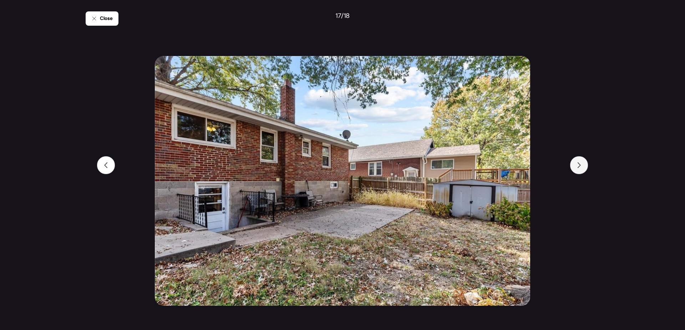
click at [582, 165] on div at bounding box center [579, 165] width 18 height 18
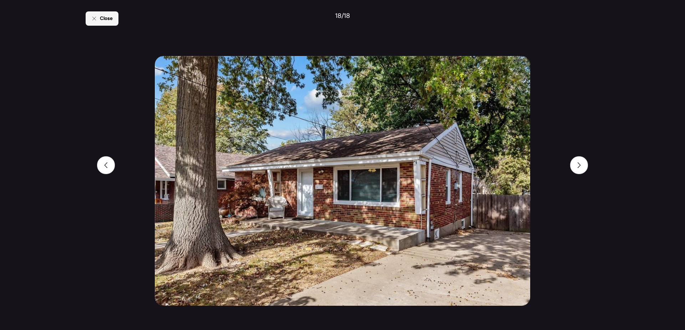
click at [108, 21] on span "Close" at bounding box center [106, 18] width 13 height 7
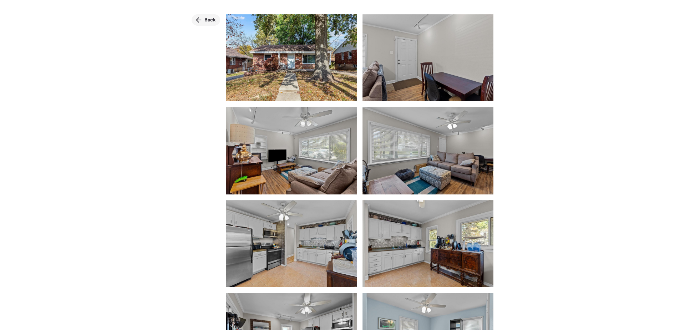
click at [207, 19] on span "Back" at bounding box center [209, 19] width 11 height 7
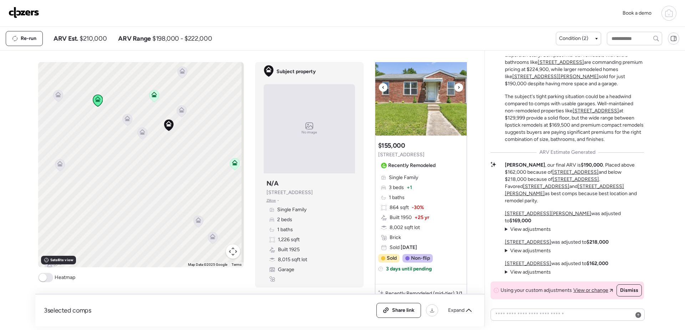
scroll to position [999, 0]
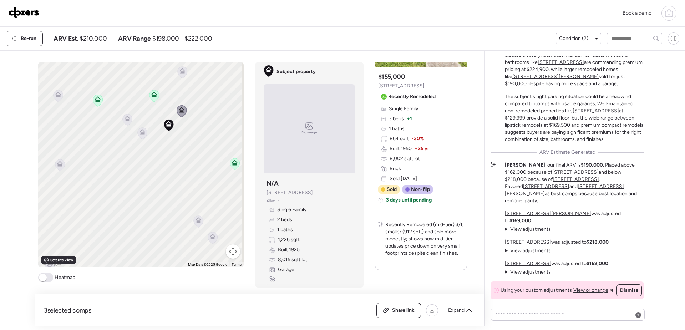
click at [523, 245] on u "[STREET_ADDRESS]" at bounding box center [528, 242] width 46 height 6
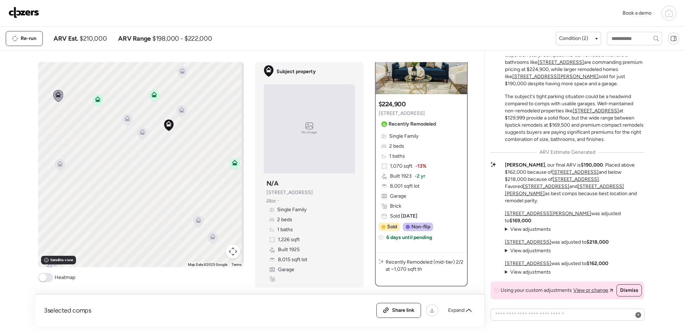
scroll to position [0, 0]
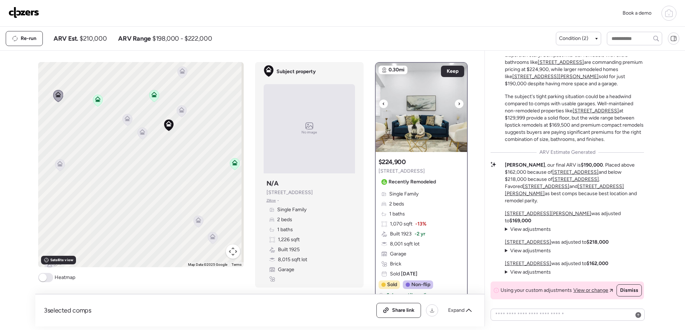
click at [458, 106] on icon at bounding box center [459, 104] width 3 height 9
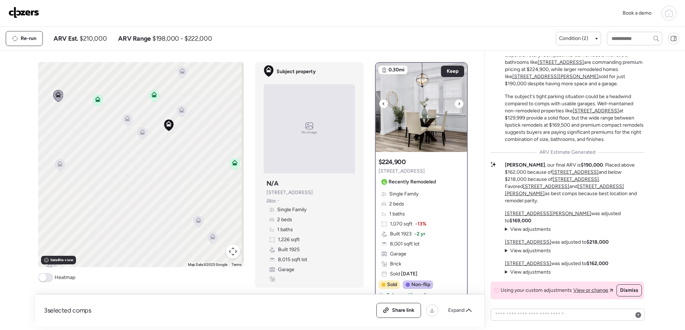
click at [458, 106] on icon at bounding box center [459, 104] width 3 height 9
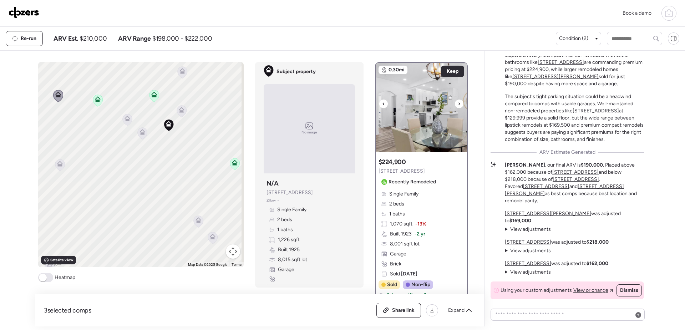
click at [458, 106] on icon at bounding box center [459, 104] width 3 height 9
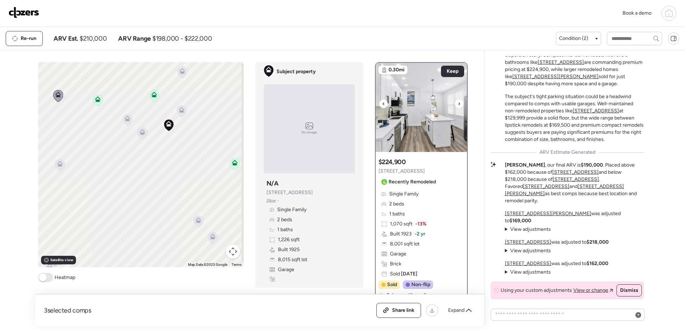
click at [458, 106] on icon at bounding box center [459, 104] width 3 height 9
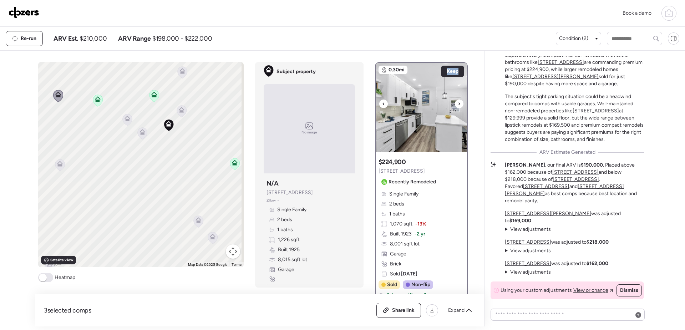
click at [458, 106] on icon at bounding box center [459, 104] width 3 height 9
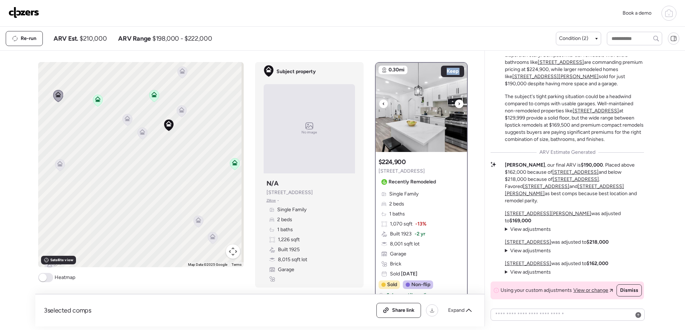
click at [458, 106] on icon at bounding box center [459, 104] width 3 height 9
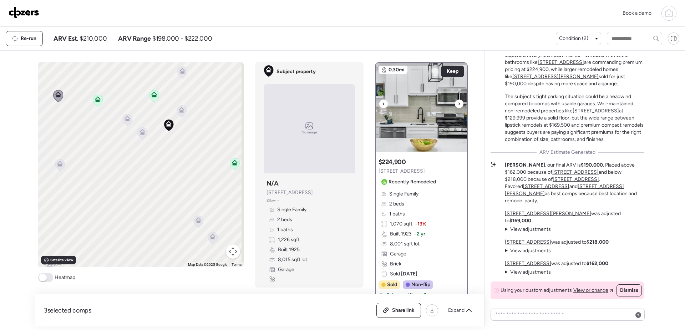
click at [458, 106] on icon at bounding box center [459, 104] width 3 height 9
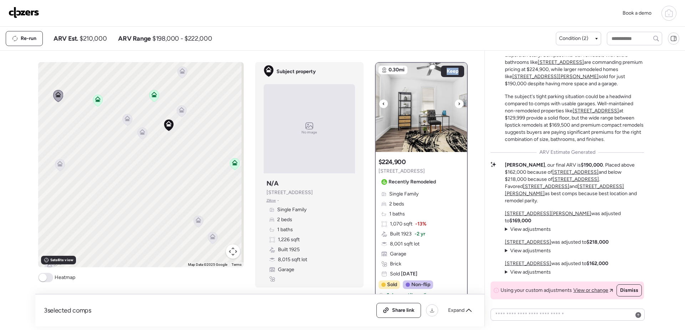
click at [458, 106] on icon at bounding box center [459, 104] width 3 height 9
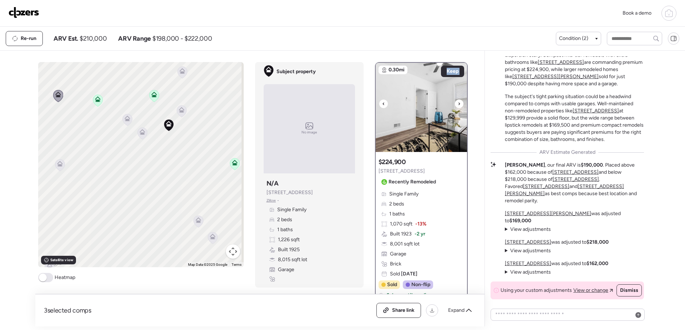
click at [458, 106] on icon at bounding box center [459, 104] width 3 height 9
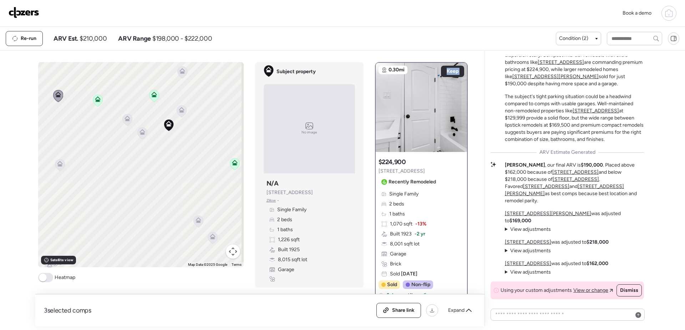
click at [458, 106] on icon at bounding box center [459, 104] width 3 height 9
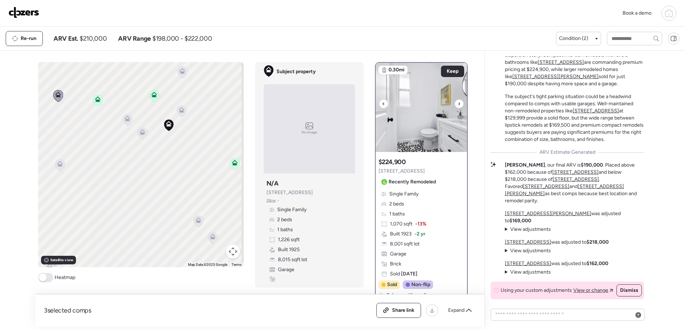
click at [458, 106] on icon at bounding box center [459, 104] width 3 height 9
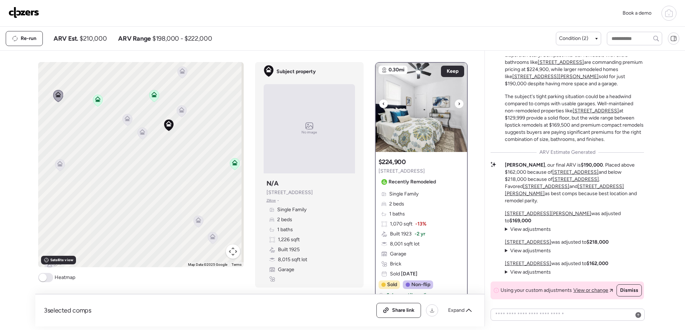
click at [458, 106] on icon at bounding box center [459, 104] width 3 height 9
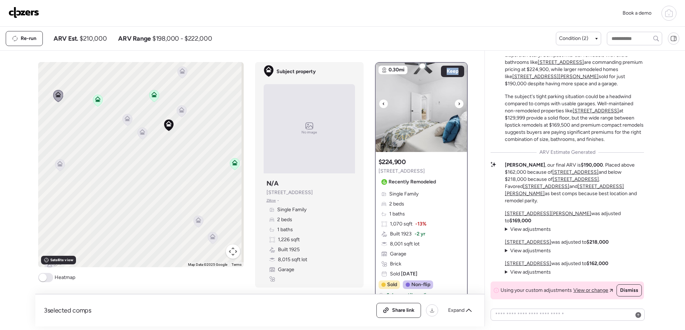
click at [458, 106] on icon at bounding box center [459, 104] width 3 height 9
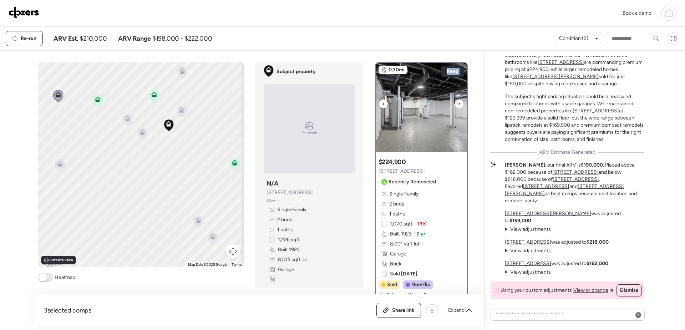
click at [458, 106] on icon at bounding box center [459, 104] width 3 height 9
click at [178, 113] on icon at bounding box center [182, 111] width 10 height 12
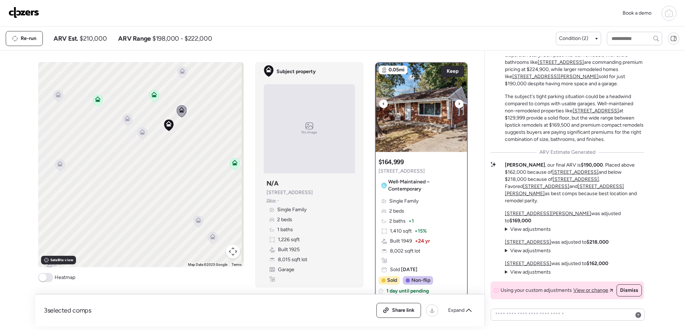
click at [458, 108] on icon at bounding box center [459, 104] width 3 height 9
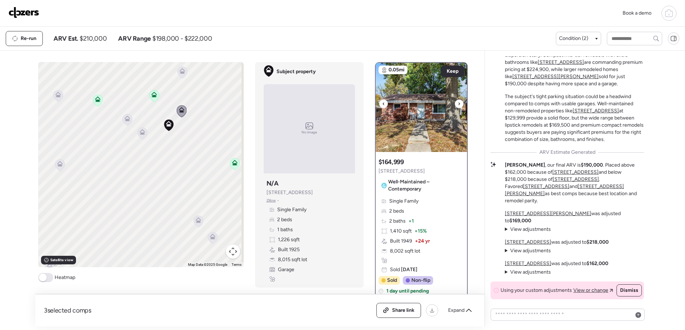
click at [458, 108] on icon at bounding box center [459, 104] width 3 height 9
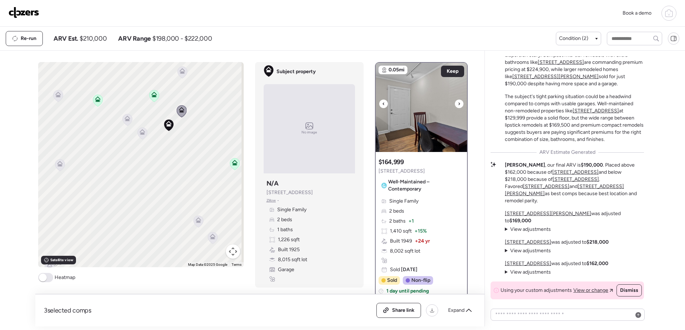
click at [439, 122] on img at bounding box center [421, 107] width 91 height 89
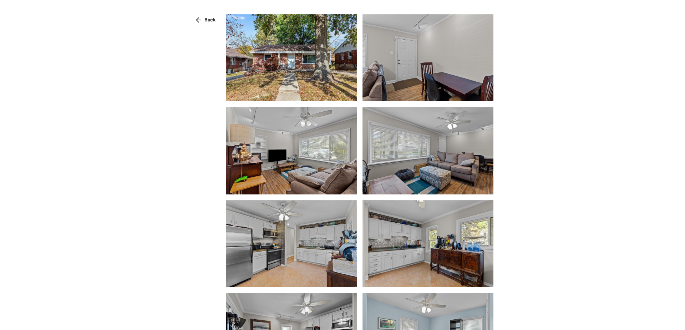
click at [327, 96] on img at bounding box center [291, 57] width 131 height 87
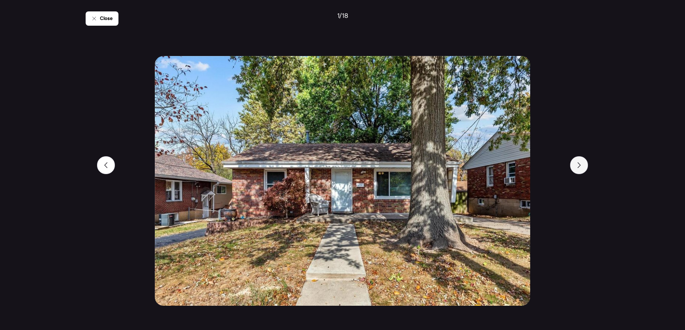
click at [581, 168] on div at bounding box center [579, 165] width 18 height 18
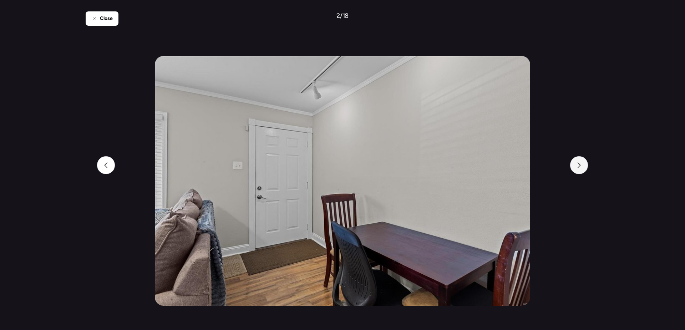
click at [581, 168] on div at bounding box center [579, 165] width 18 height 18
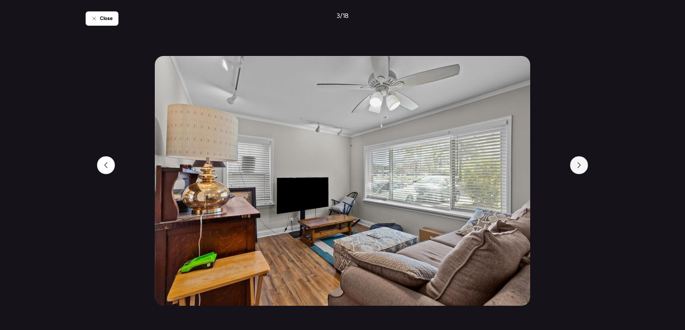
click at [581, 168] on div at bounding box center [579, 165] width 18 height 18
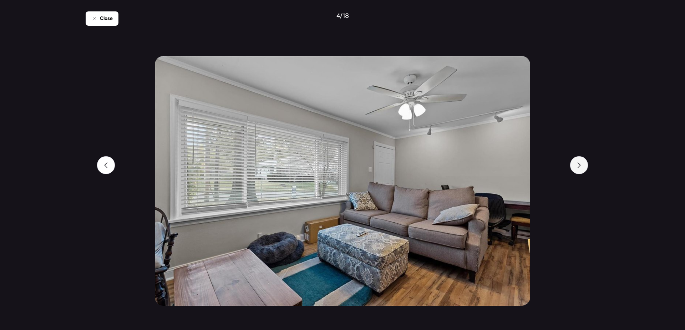
click at [581, 168] on div at bounding box center [579, 165] width 18 height 18
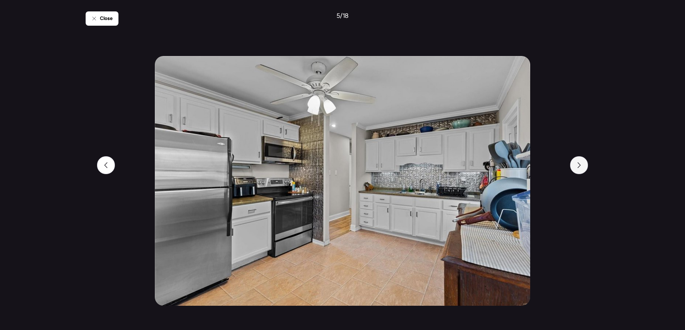
click at [581, 168] on div at bounding box center [579, 165] width 18 height 18
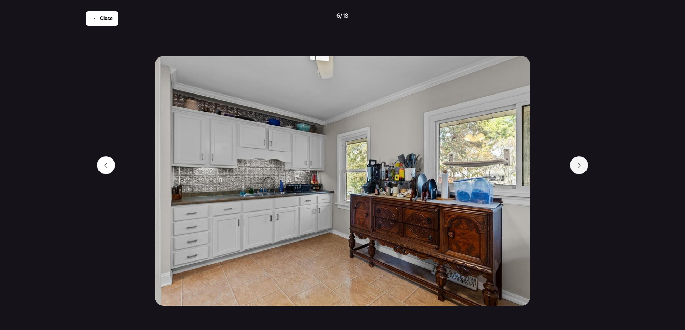
click at [581, 168] on div at bounding box center [579, 165] width 18 height 18
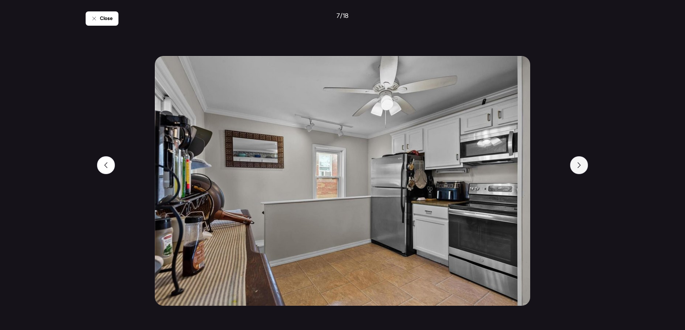
click at [581, 168] on div at bounding box center [579, 165] width 18 height 18
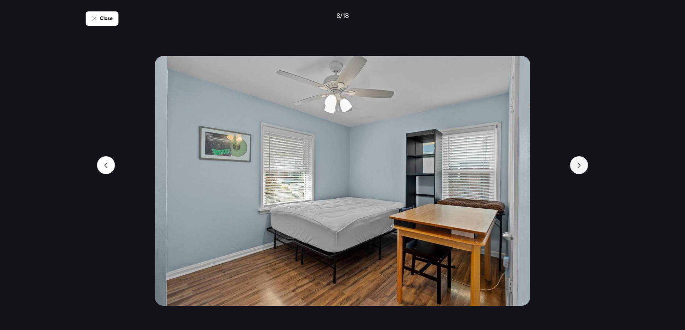
click at [581, 168] on div at bounding box center [579, 165] width 18 height 18
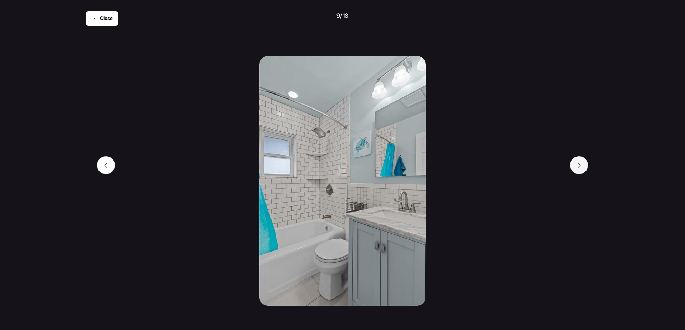
click at [581, 168] on div at bounding box center [579, 165] width 18 height 18
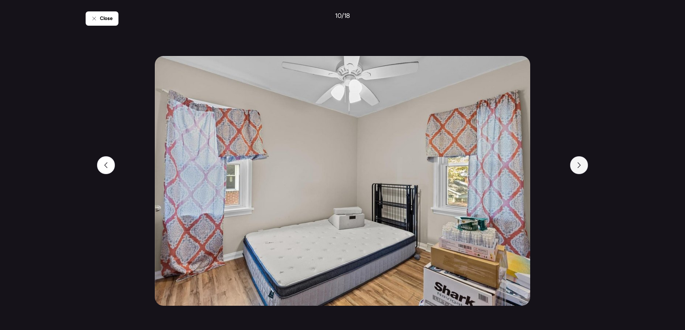
click at [581, 168] on div at bounding box center [579, 165] width 18 height 18
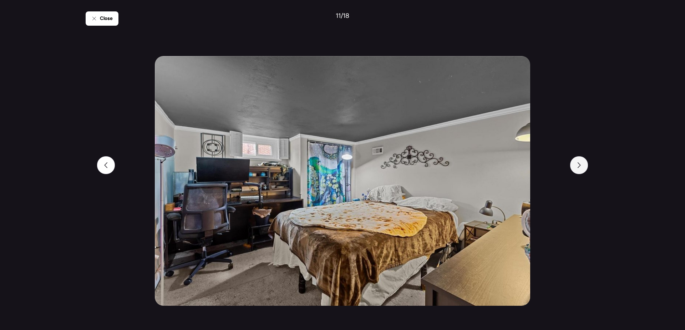
click at [581, 168] on div at bounding box center [579, 165] width 18 height 18
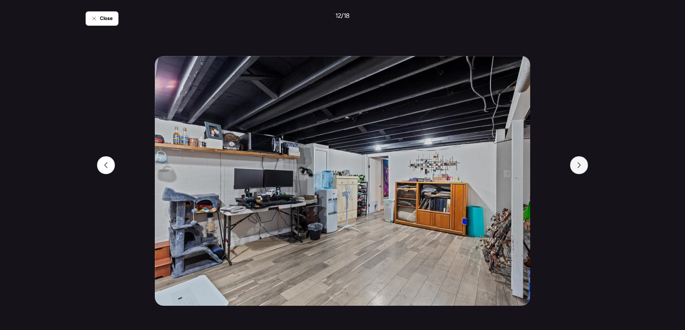
click at [581, 168] on div at bounding box center [579, 165] width 18 height 18
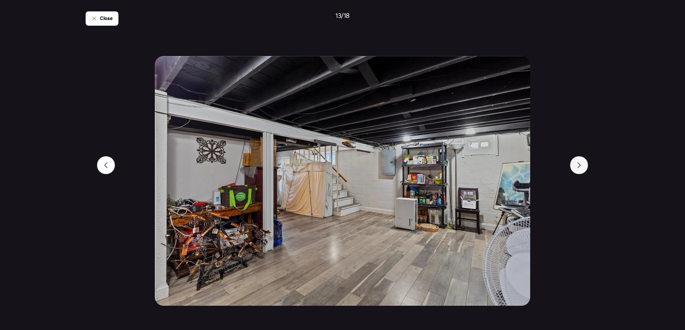
click at [581, 168] on div at bounding box center [579, 165] width 18 height 18
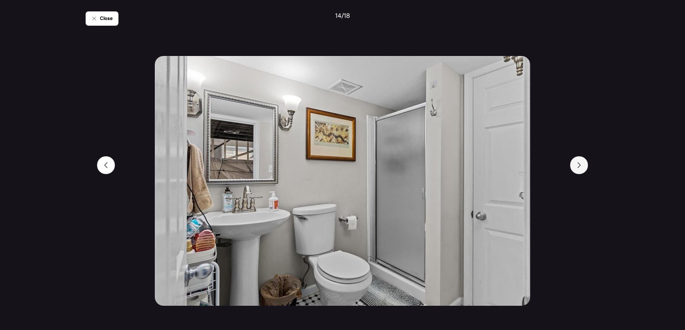
click at [581, 168] on div at bounding box center [579, 165] width 18 height 18
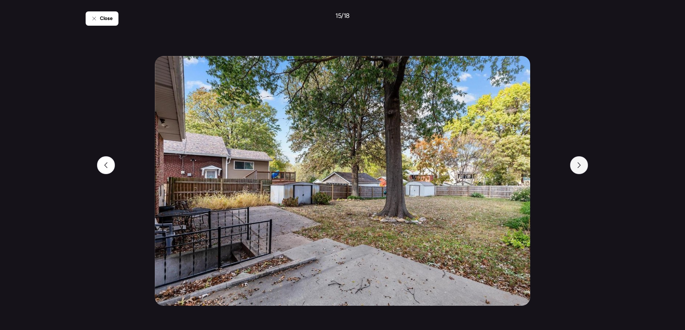
click at [581, 168] on div at bounding box center [579, 165] width 18 height 18
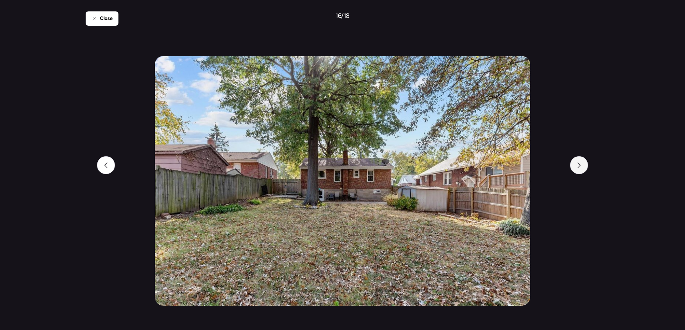
click at [581, 168] on div at bounding box center [579, 165] width 18 height 18
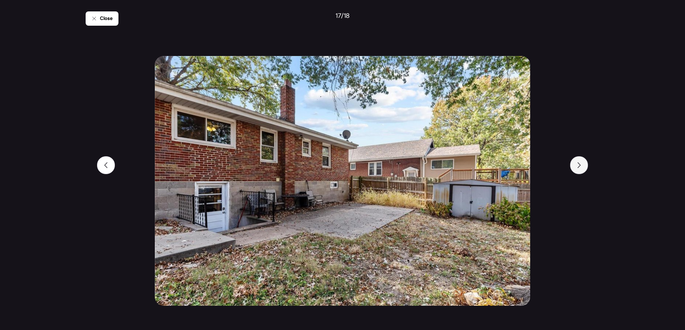
click at [581, 168] on div at bounding box center [579, 165] width 18 height 18
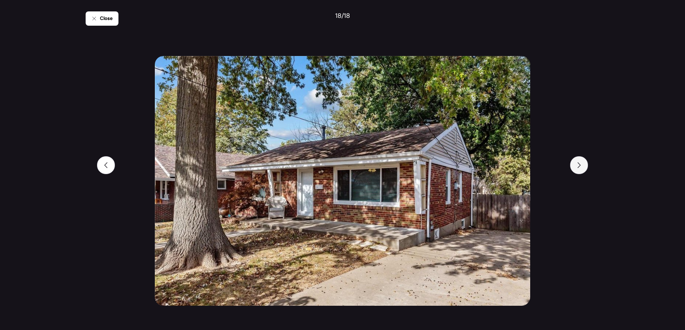
click at [581, 168] on div at bounding box center [579, 165] width 18 height 18
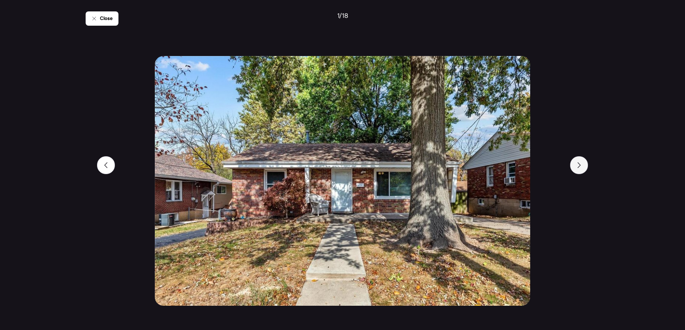
click at [581, 168] on div at bounding box center [579, 165] width 18 height 18
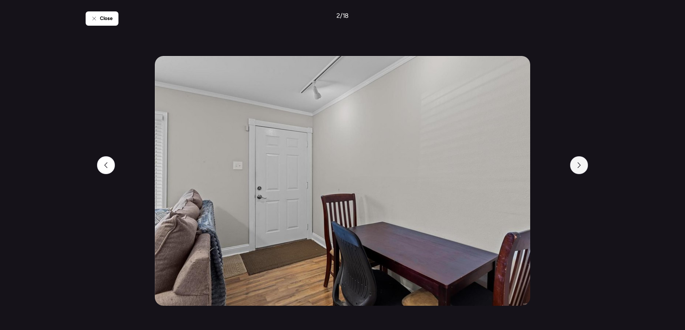
click at [581, 168] on div at bounding box center [579, 165] width 18 height 18
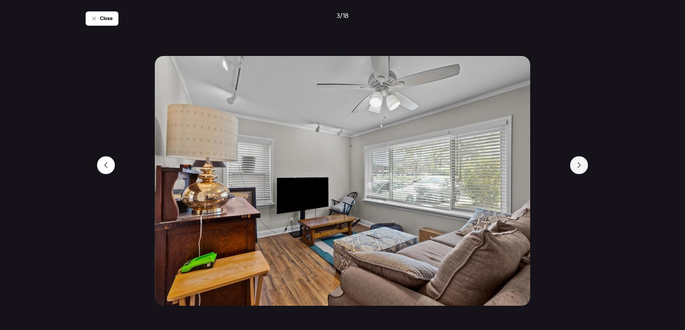
click at [581, 168] on div at bounding box center [579, 165] width 18 height 18
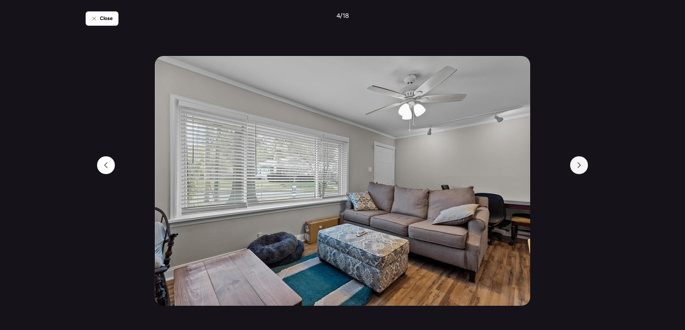
click at [581, 168] on div at bounding box center [579, 165] width 18 height 18
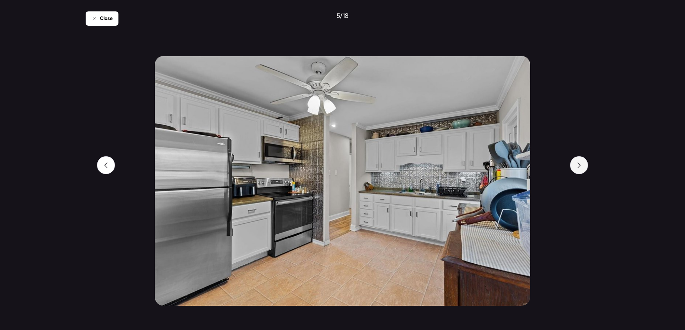
click at [581, 168] on div at bounding box center [579, 165] width 18 height 18
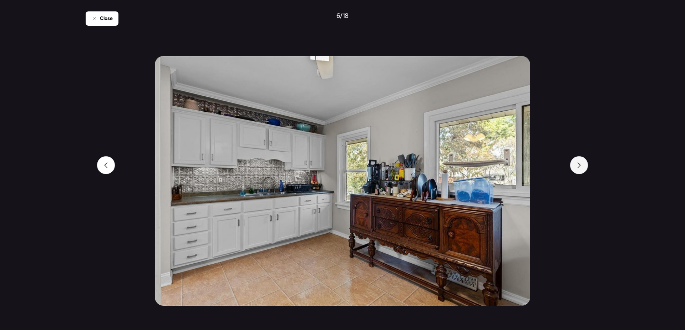
click at [581, 168] on div at bounding box center [579, 165] width 18 height 18
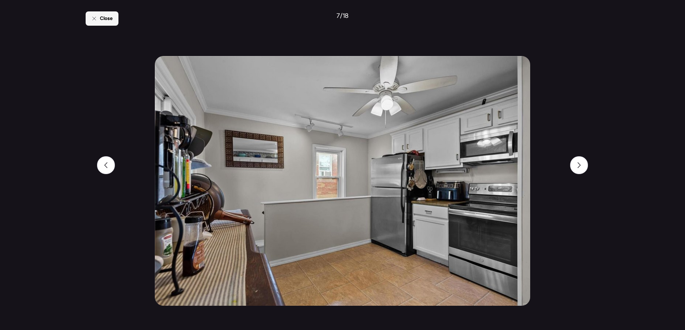
click at [92, 17] on icon at bounding box center [94, 19] width 6 height 6
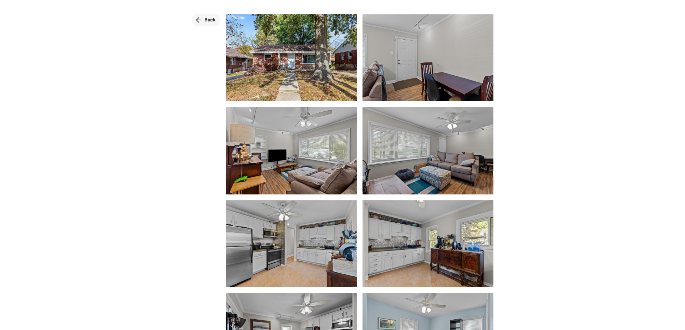
click at [209, 23] on span "Back" at bounding box center [209, 19] width 11 height 7
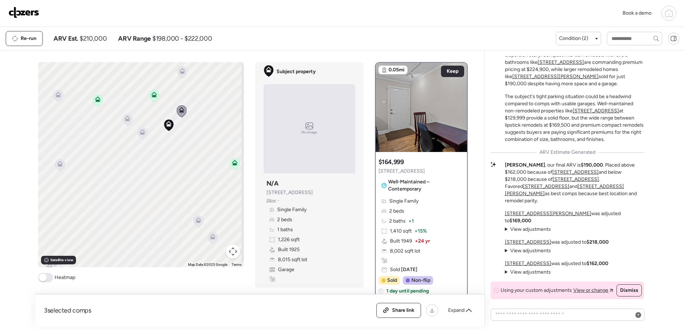
click at [142, 134] on icon at bounding box center [142, 132] width 6 height 6
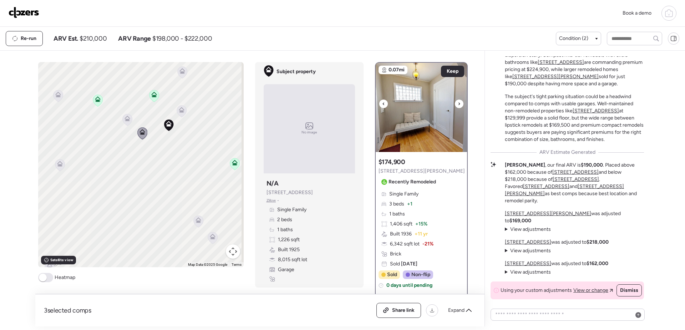
click at [399, 131] on img at bounding box center [421, 107] width 91 height 89
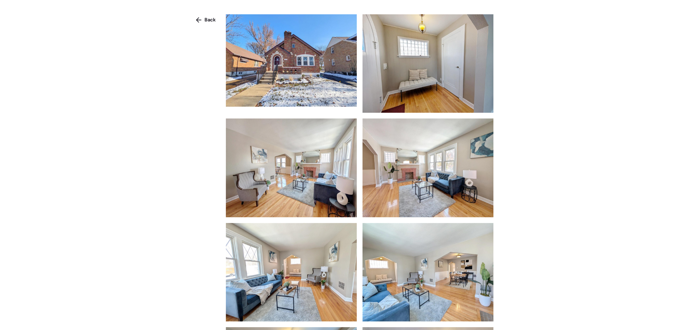
click at [289, 90] on img at bounding box center [291, 60] width 131 height 92
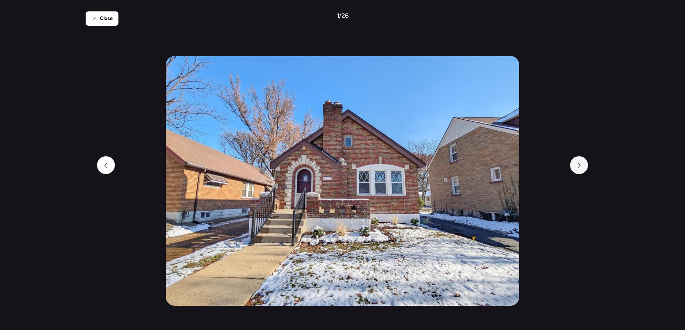
click at [582, 166] on div at bounding box center [579, 165] width 18 height 18
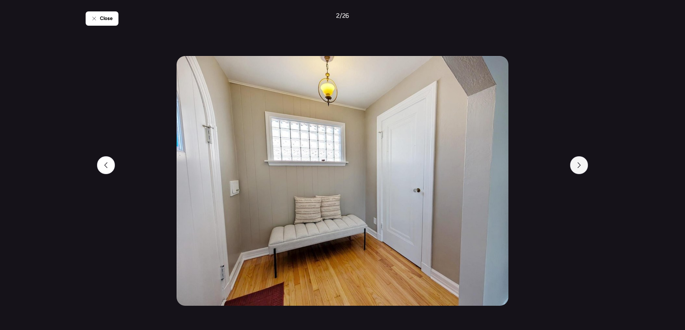
click at [582, 166] on div at bounding box center [579, 165] width 18 height 18
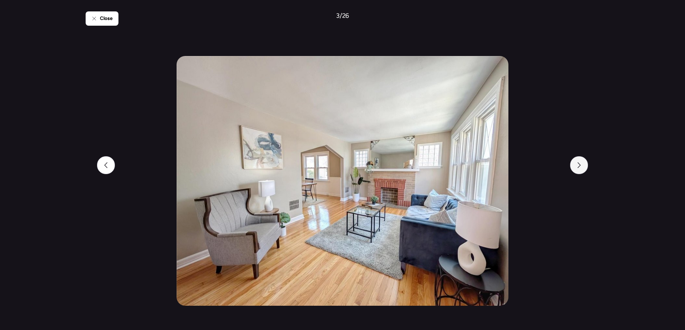
click at [582, 166] on div at bounding box center [579, 165] width 18 height 18
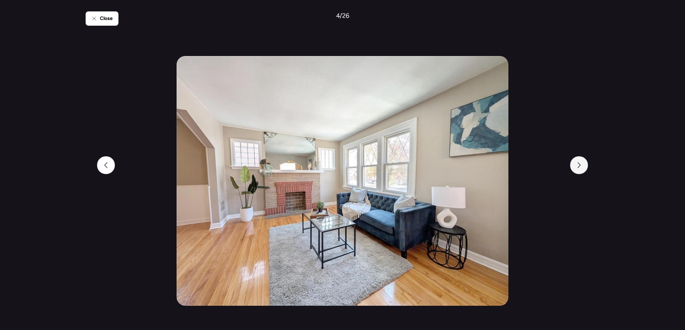
click at [582, 166] on div at bounding box center [579, 165] width 18 height 18
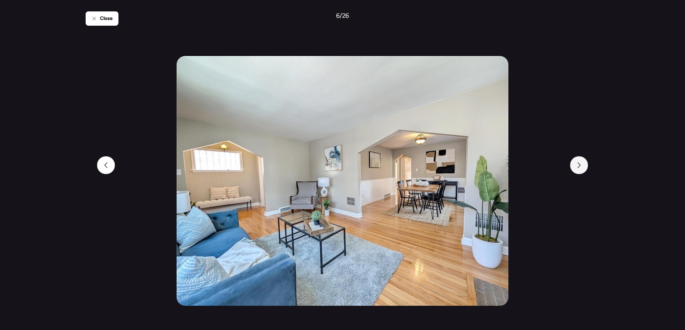
click at [582, 166] on div at bounding box center [579, 165] width 18 height 18
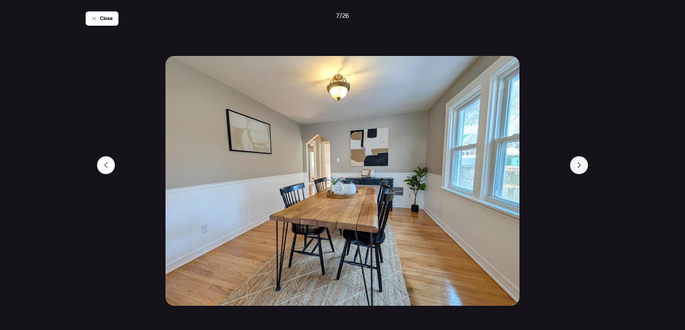
click at [582, 166] on div at bounding box center [579, 165] width 18 height 18
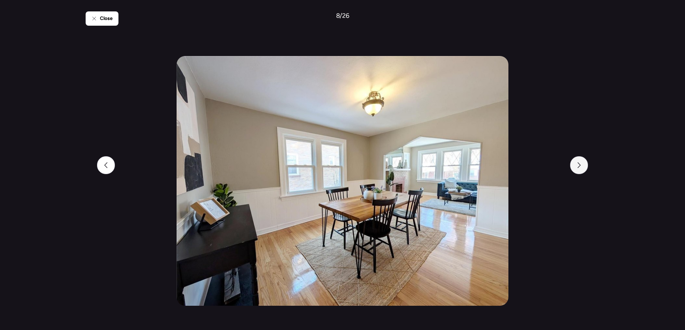
click at [582, 166] on div at bounding box center [579, 165] width 18 height 18
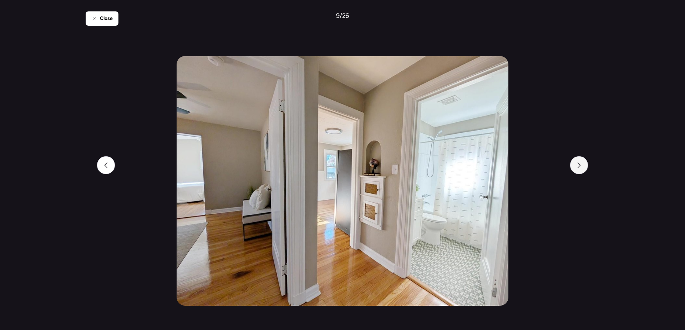
click at [582, 166] on div at bounding box center [579, 165] width 18 height 18
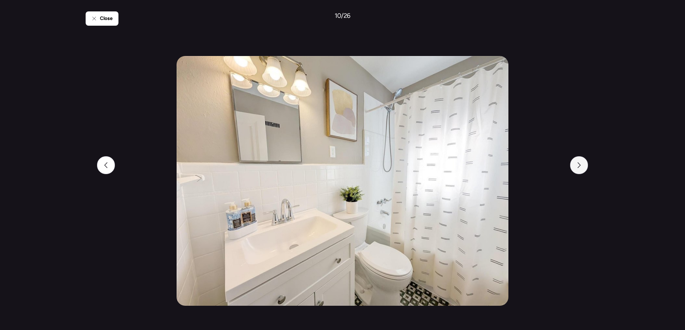
click at [582, 166] on div at bounding box center [579, 165] width 18 height 18
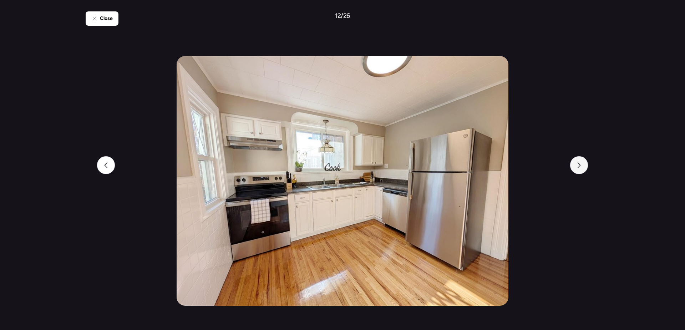
click at [582, 166] on div at bounding box center [579, 165] width 18 height 18
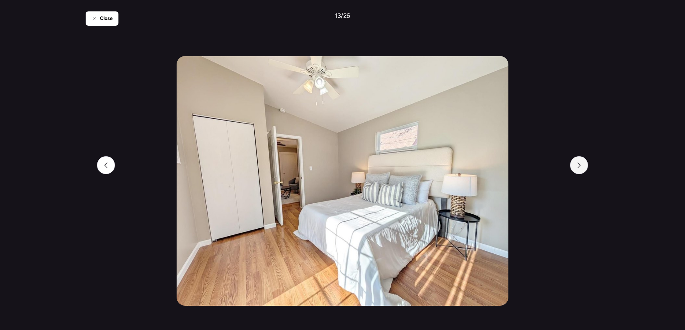
click at [582, 166] on div at bounding box center [579, 165] width 18 height 18
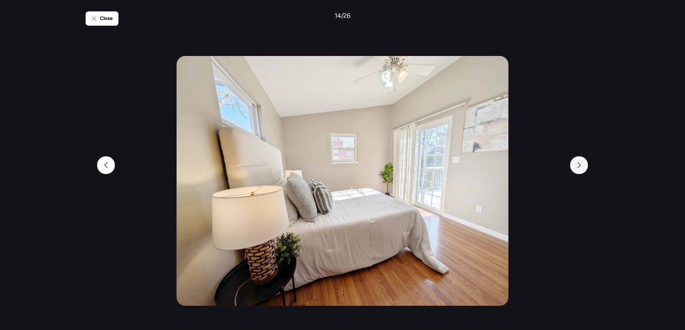
click at [582, 166] on div at bounding box center [579, 165] width 18 height 18
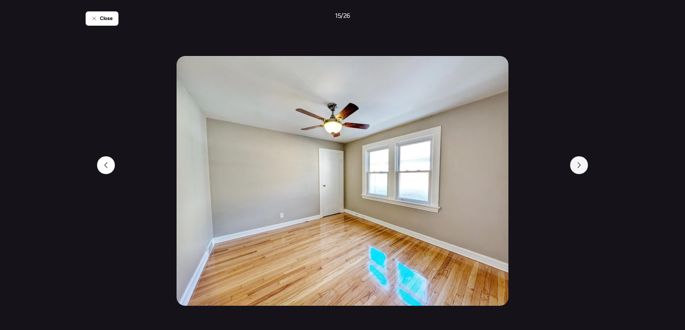
click at [582, 166] on div at bounding box center [579, 165] width 18 height 18
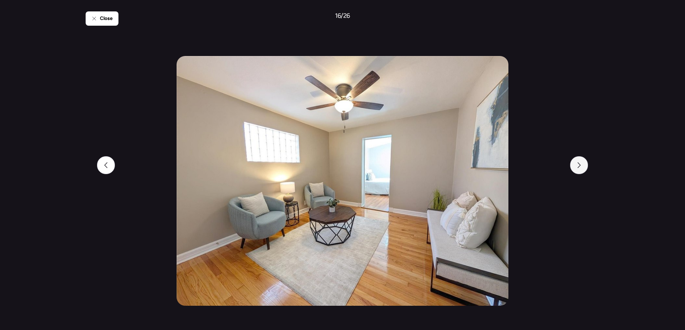
click at [582, 166] on div at bounding box center [579, 165] width 18 height 18
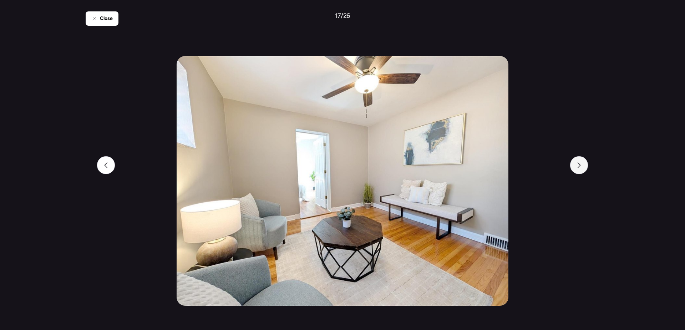
click at [582, 166] on div at bounding box center [579, 165] width 18 height 18
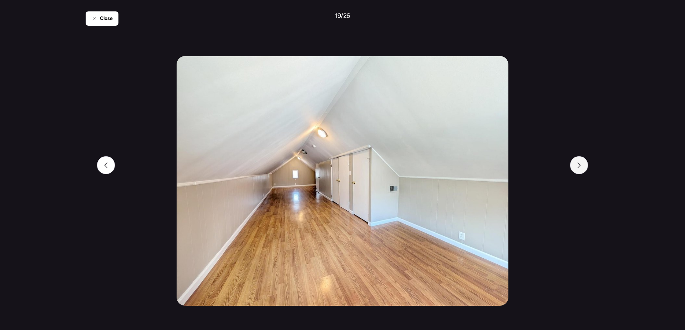
click at [582, 166] on div at bounding box center [579, 165] width 18 height 18
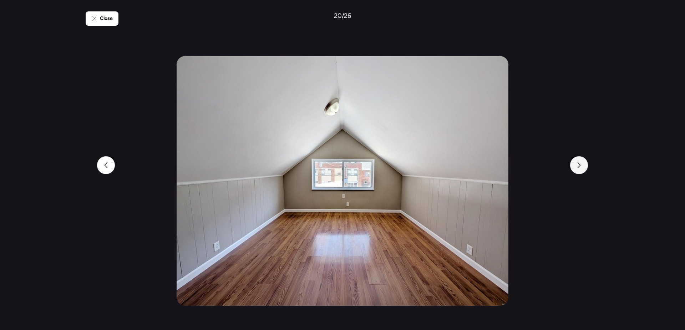
click at [582, 166] on div at bounding box center [579, 165] width 18 height 18
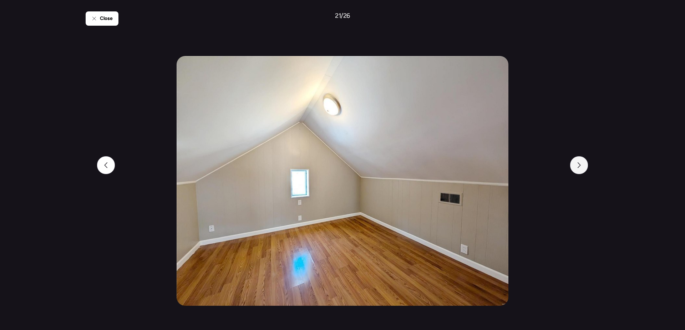
click at [582, 166] on div at bounding box center [579, 165] width 18 height 18
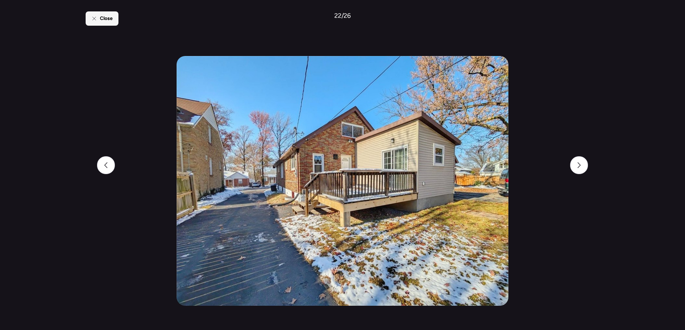
click at [102, 22] on div "Close" at bounding box center [102, 18] width 33 height 14
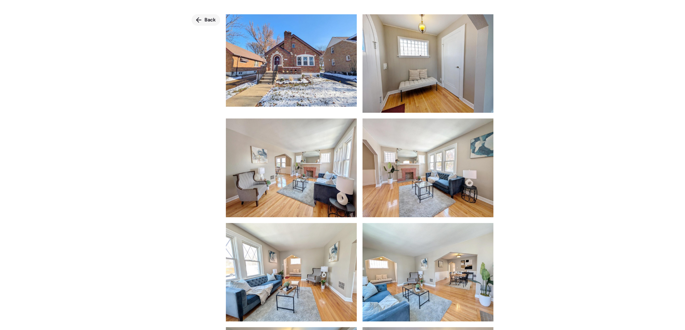
click at [203, 19] on div "Back" at bounding box center [206, 19] width 29 height 11
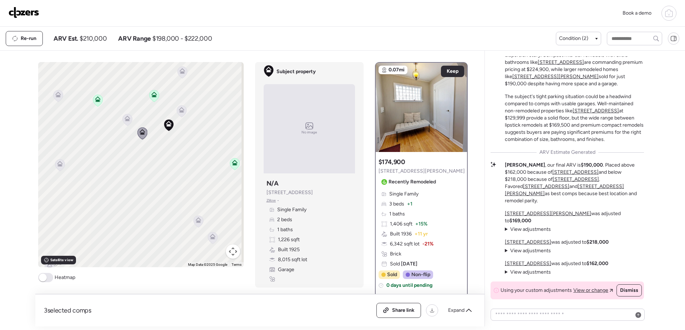
click at [124, 117] on icon at bounding box center [127, 119] width 6 height 6
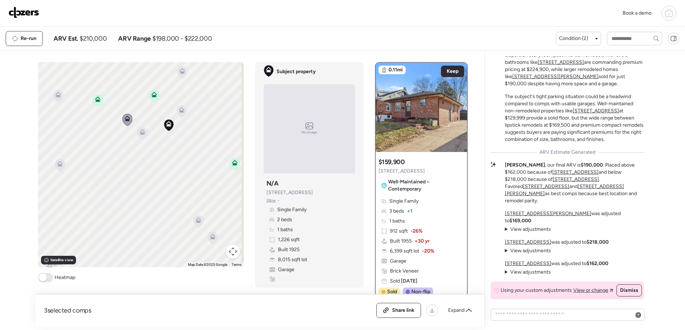
click at [181, 110] on icon at bounding box center [182, 110] width 6 height 6
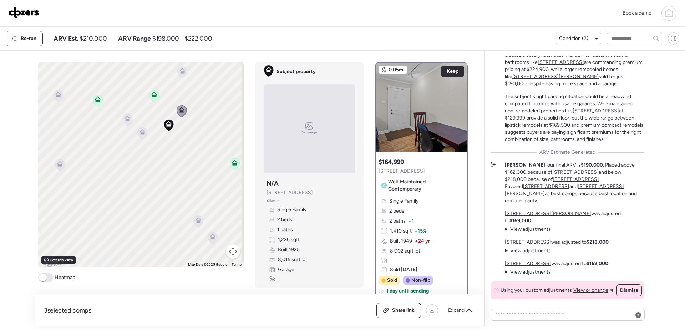
click at [140, 132] on icon at bounding box center [142, 132] width 6 height 6
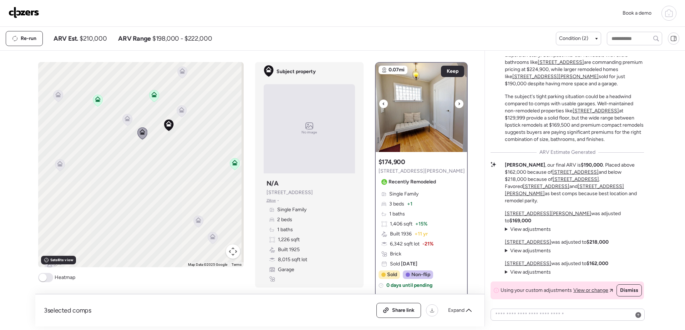
click at [414, 121] on img at bounding box center [421, 107] width 91 height 89
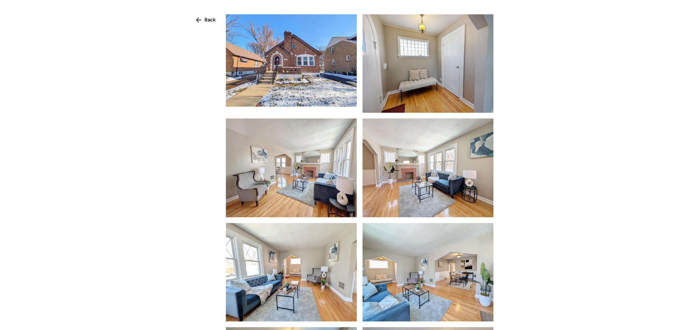
click at [330, 72] on img at bounding box center [291, 60] width 131 height 92
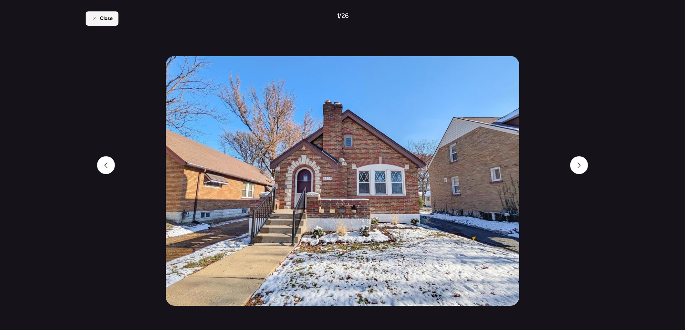
click at [111, 19] on span "Close" at bounding box center [106, 18] width 13 height 7
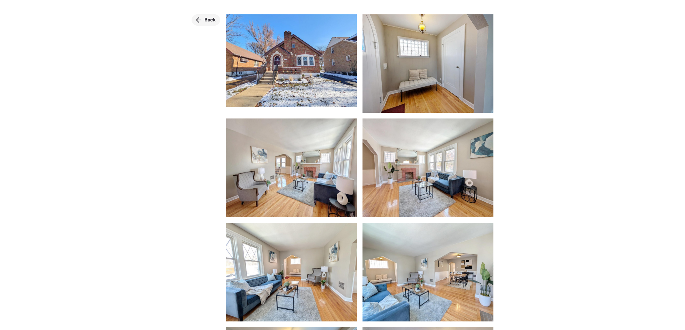
click at [208, 22] on span "Back" at bounding box center [209, 19] width 11 height 7
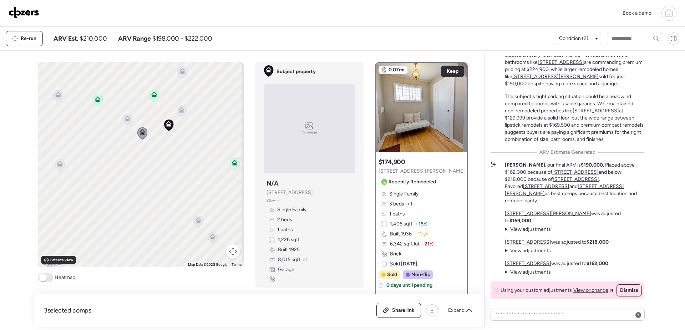
click at [124, 119] on icon at bounding box center [127, 119] width 6 height 6
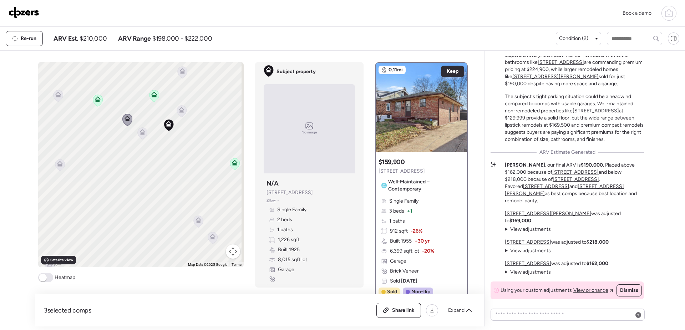
click at [101, 101] on div "To activate drag with keyboard, press Alt + Enter. Once in keyboard drag state,…" at bounding box center [140, 164] width 205 height 205
click at [96, 102] on icon at bounding box center [97, 101] width 5 height 2
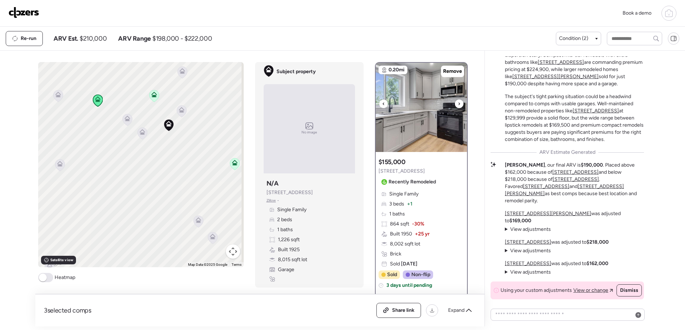
click at [407, 116] on img at bounding box center [421, 107] width 91 height 89
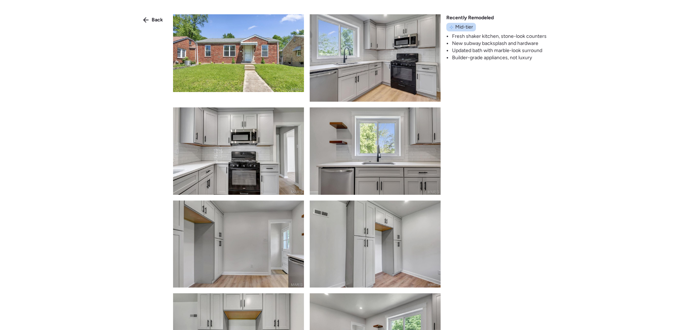
click at [243, 74] on img at bounding box center [238, 53] width 131 height 78
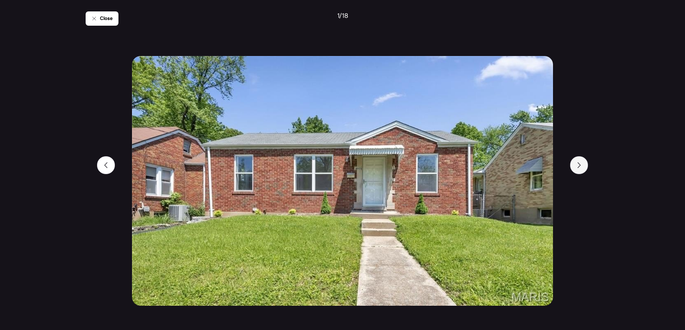
click at [582, 169] on div at bounding box center [579, 165] width 18 height 18
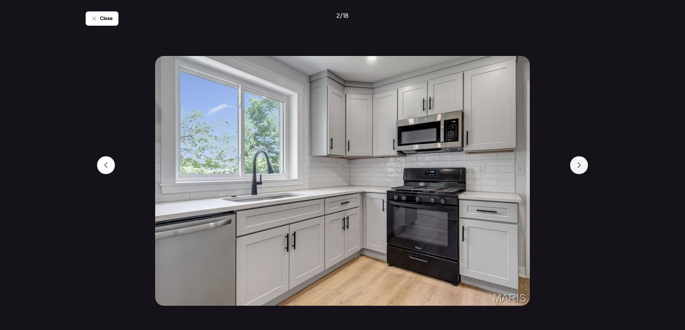
click at [583, 169] on div at bounding box center [579, 165] width 18 height 18
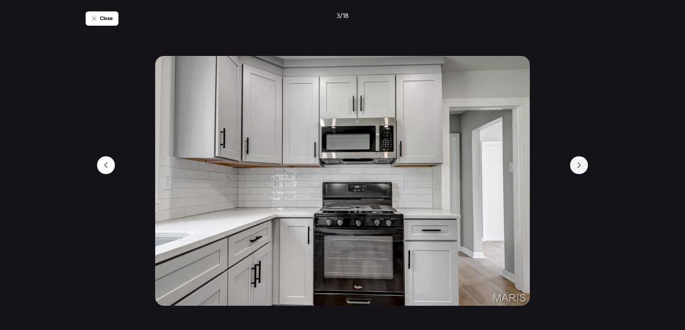
click at [583, 169] on div at bounding box center [579, 165] width 18 height 18
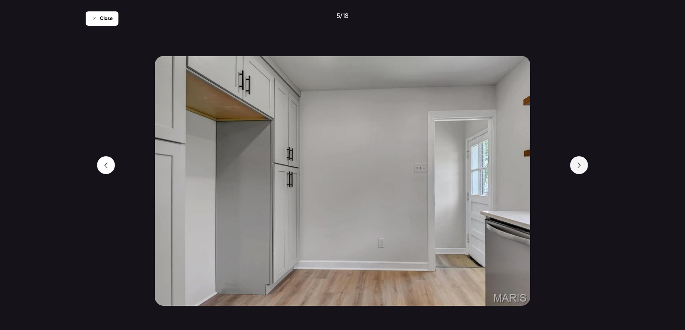
click at [583, 169] on div at bounding box center [579, 165] width 18 height 18
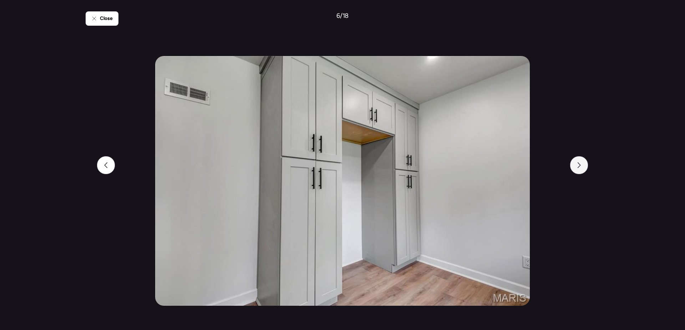
click at [583, 169] on div at bounding box center [579, 165] width 18 height 18
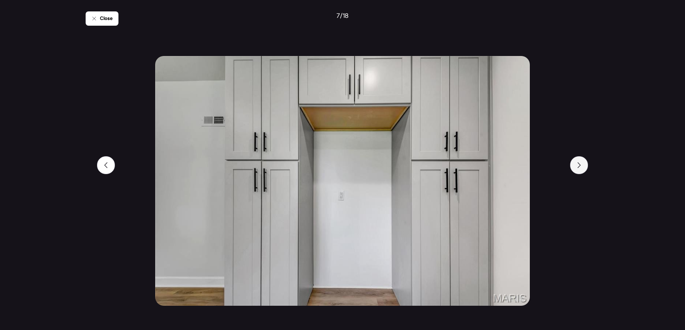
click at [583, 169] on div at bounding box center [579, 165] width 18 height 18
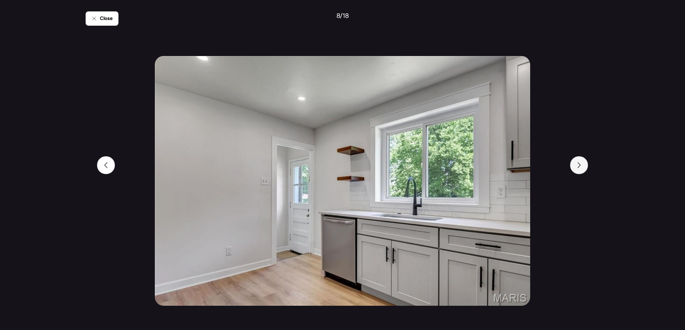
click at [583, 169] on div at bounding box center [579, 165] width 18 height 18
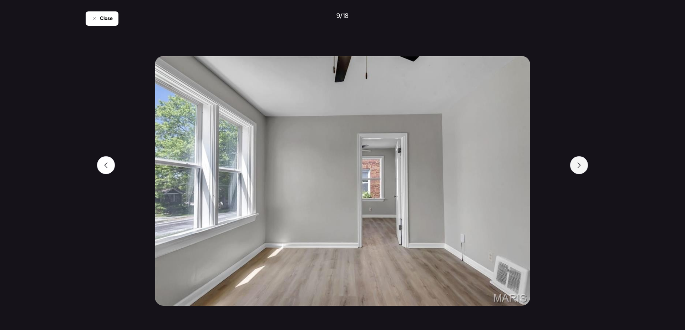
click at [583, 169] on div at bounding box center [579, 165] width 18 height 18
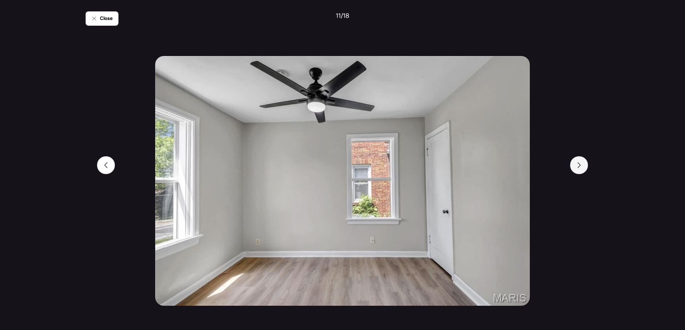
click at [583, 169] on div at bounding box center [579, 165] width 18 height 18
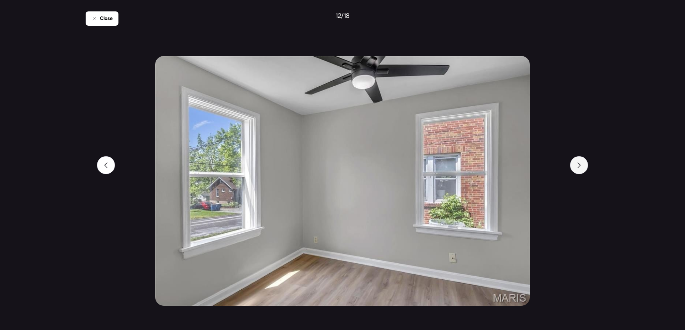
click at [583, 169] on div at bounding box center [579, 165] width 18 height 18
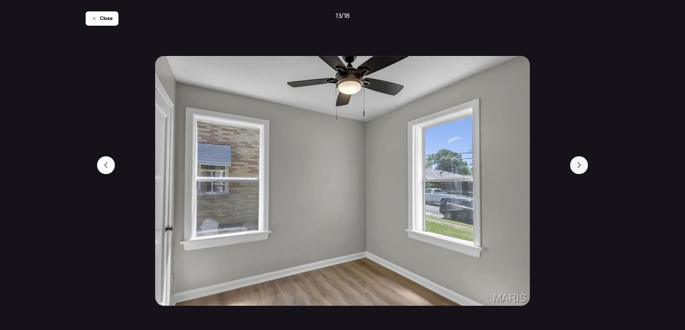
click at [583, 169] on div at bounding box center [579, 165] width 18 height 18
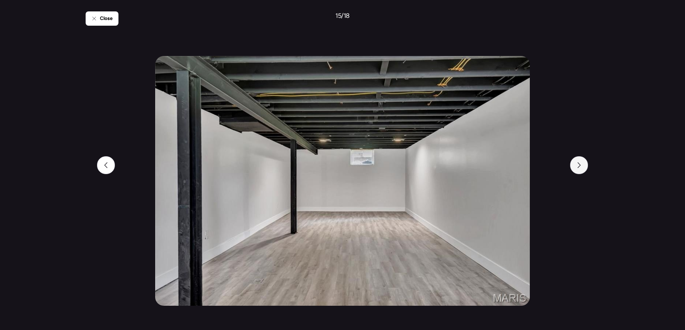
click at [583, 169] on div at bounding box center [579, 165] width 18 height 18
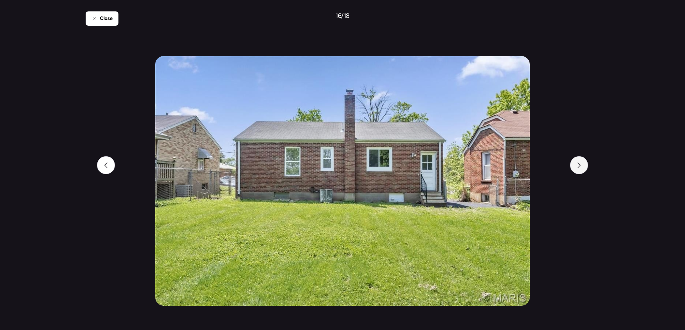
click at [583, 169] on div at bounding box center [579, 165] width 18 height 18
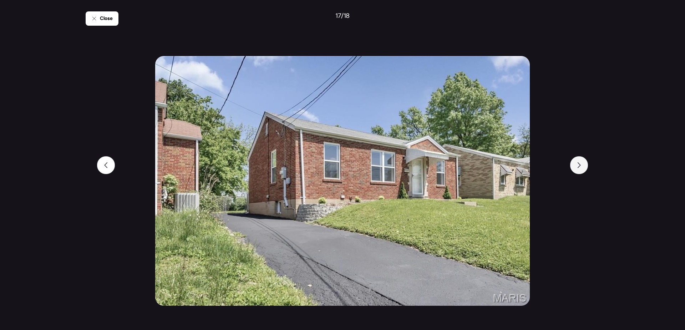
click at [583, 169] on div at bounding box center [579, 165] width 18 height 18
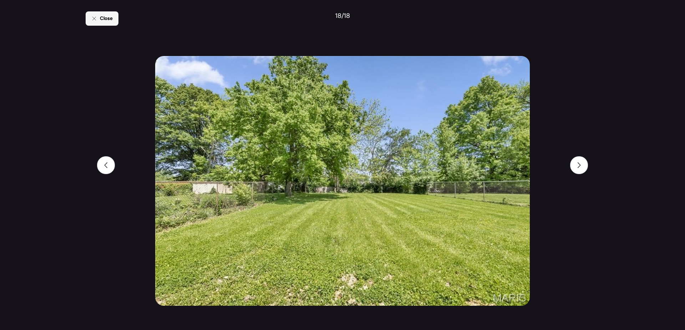
click at [103, 21] on span "Close" at bounding box center [106, 18] width 13 height 7
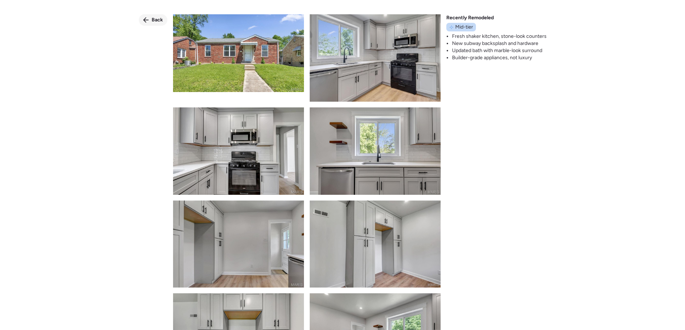
click at [157, 22] on span "Back" at bounding box center [157, 19] width 11 height 7
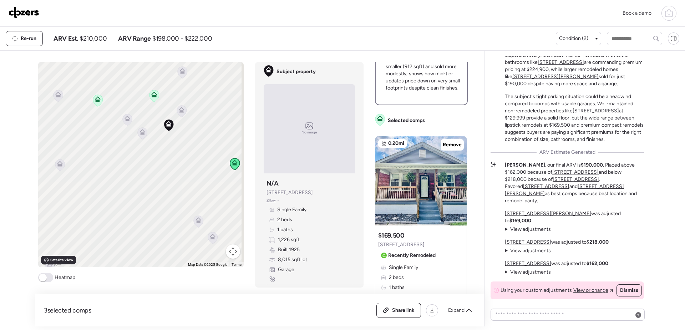
scroll to position [250, 0]
click at [423, 176] on img at bounding box center [420, 181] width 91 height 89
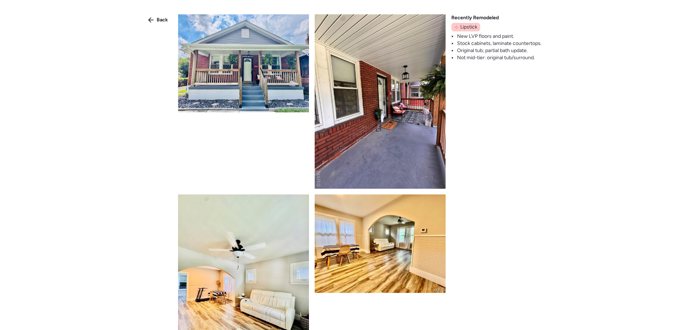
click at [259, 76] on img at bounding box center [243, 63] width 131 height 98
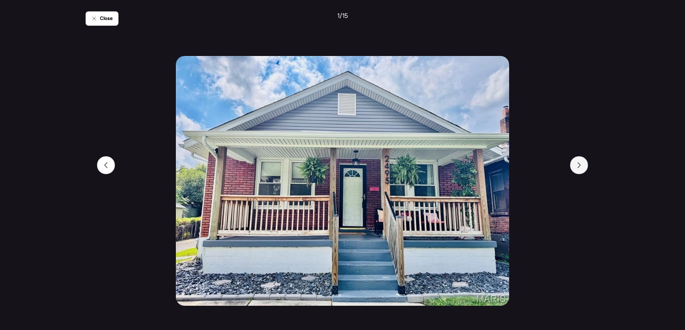
click at [584, 170] on div at bounding box center [579, 165] width 18 height 18
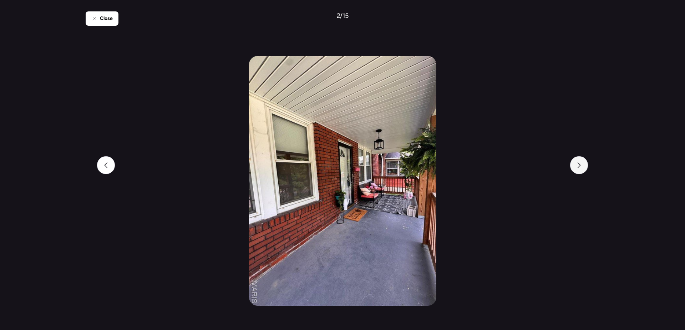
click at [584, 170] on div at bounding box center [579, 165] width 18 height 18
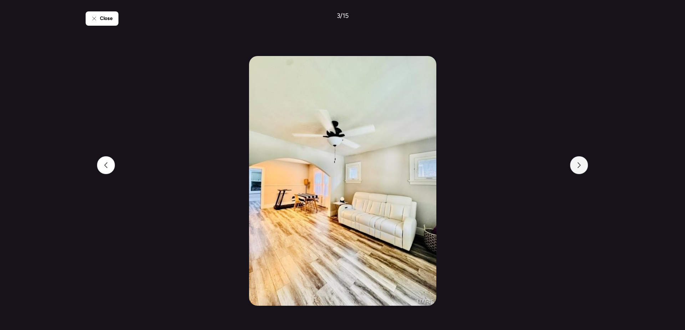
click at [584, 170] on div at bounding box center [579, 165] width 18 height 18
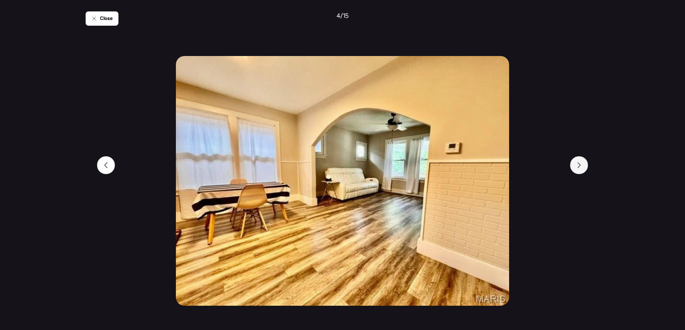
click at [584, 170] on div at bounding box center [579, 165] width 18 height 18
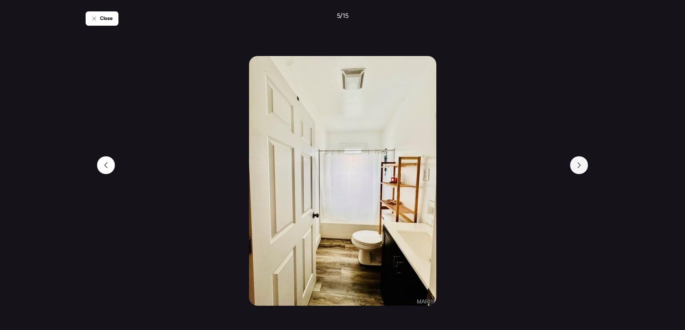
click at [584, 170] on div at bounding box center [579, 165] width 18 height 18
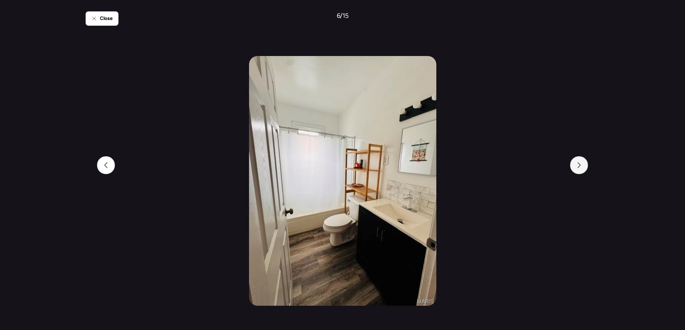
click at [584, 170] on div at bounding box center [579, 165] width 18 height 18
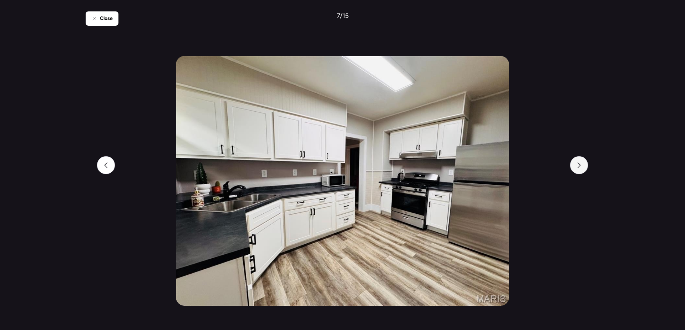
click at [584, 170] on div at bounding box center [579, 165] width 18 height 18
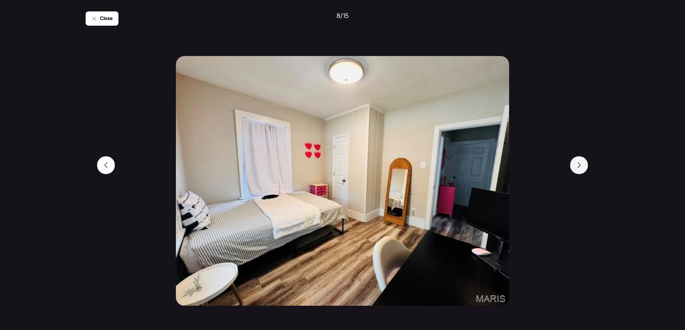
click at [584, 170] on div at bounding box center [579, 165] width 18 height 18
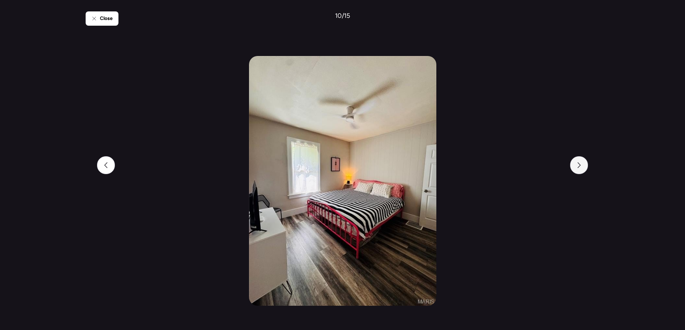
click at [584, 170] on div at bounding box center [579, 165] width 18 height 18
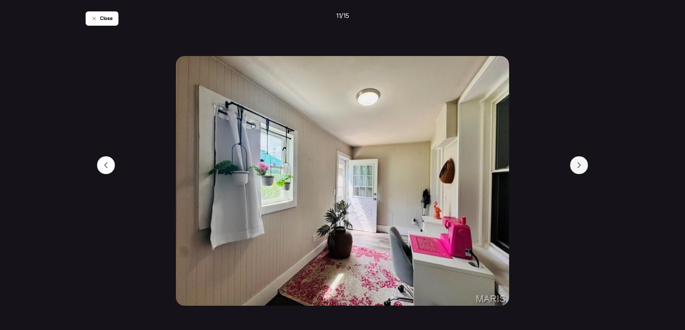
click at [584, 170] on div at bounding box center [579, 165] width 18 height 18
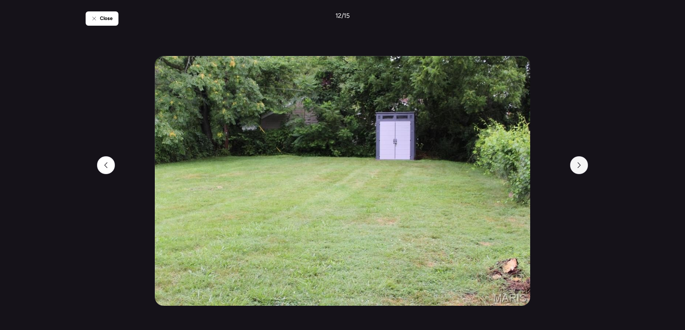
click at [585, 171] on div at bounding box center [579, 165] width 18 height 18
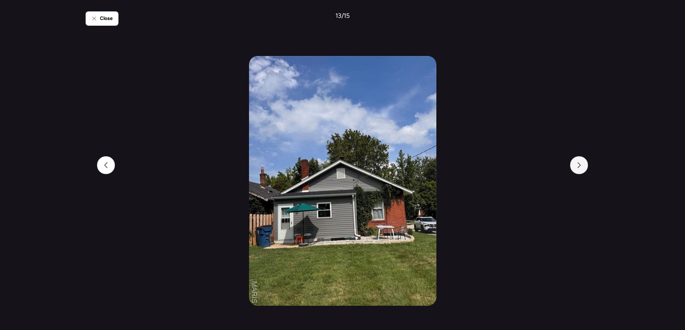
click at [585, 171] on div at bounding box center [579, 165] width 18 height 18
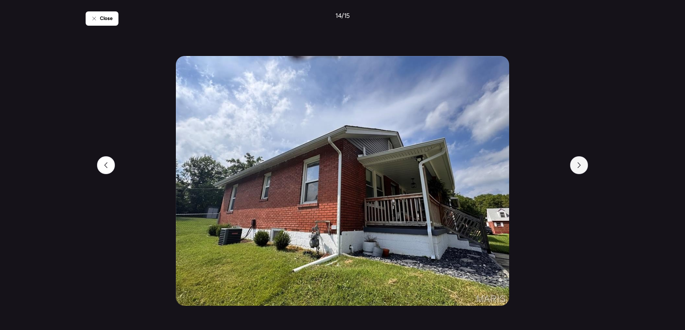
click at [585, 171] on div at bounding box center [579, 165] width 18 height 18
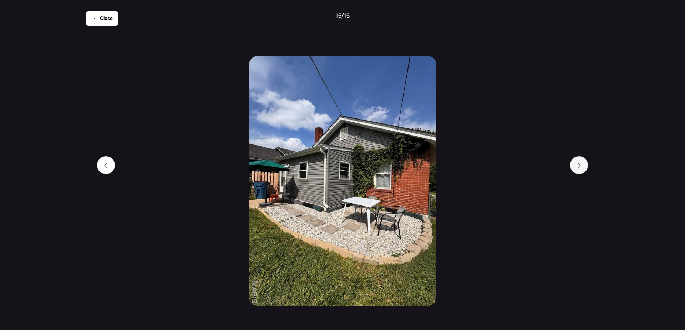
click at [585, 171] on div at bounding box center [579, 165] width 18 height 18
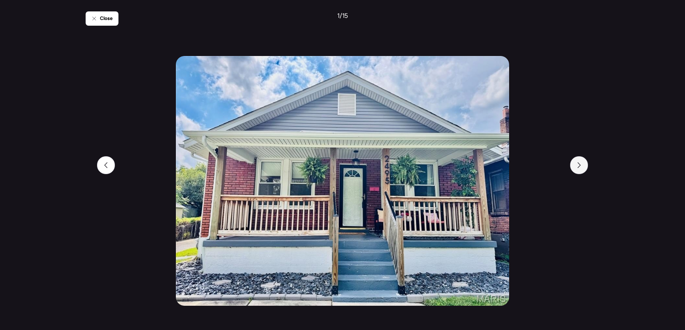
click at [585, 171] on div at bounding box center [579, 165] width 18 height 18
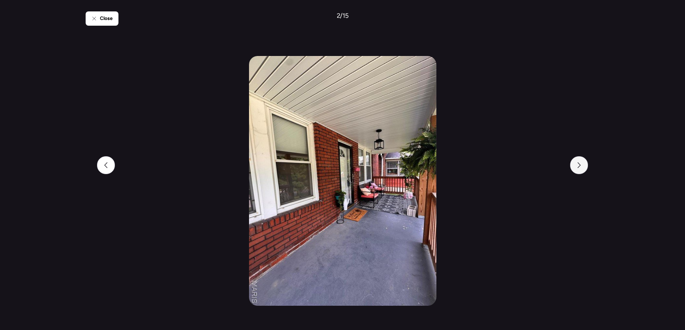
click at [585, 171] on div at bounding box center [579, 165] width 18 height 18
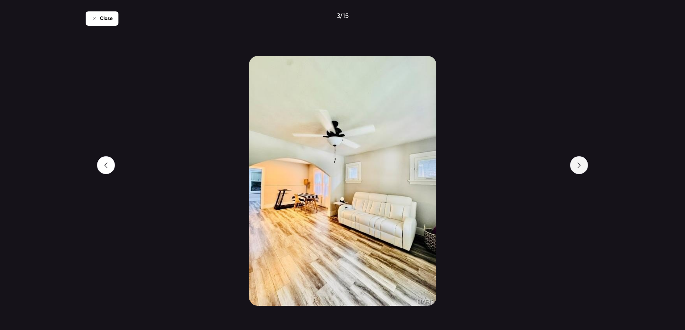
click at [585, 171] on div at bounding box center [579, 165] width 18 height 18
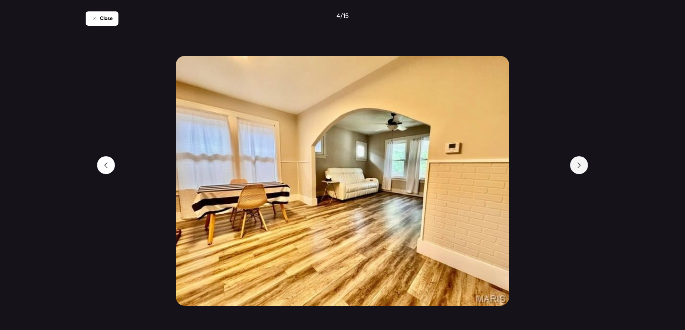
click at [585, 172] on div at bounding box center [579, 165] width 18 height 18
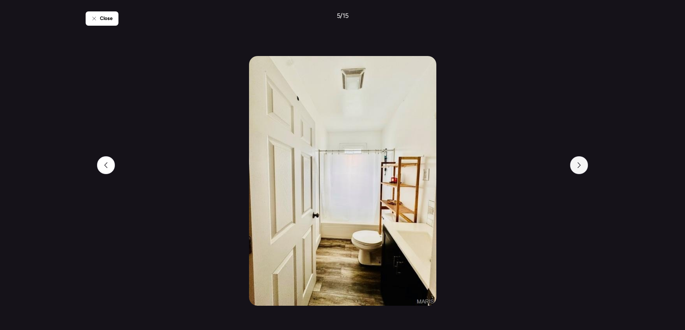
click at [585, 172] on div at bounding box center [579, 165] width 18 height 18
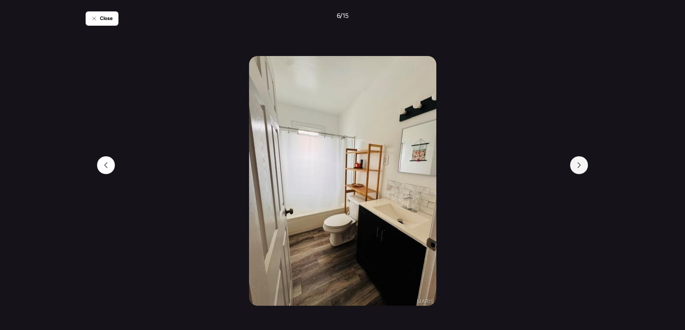
click at [585, 172] on div at bounding box center [579, 165] width 18 height 18
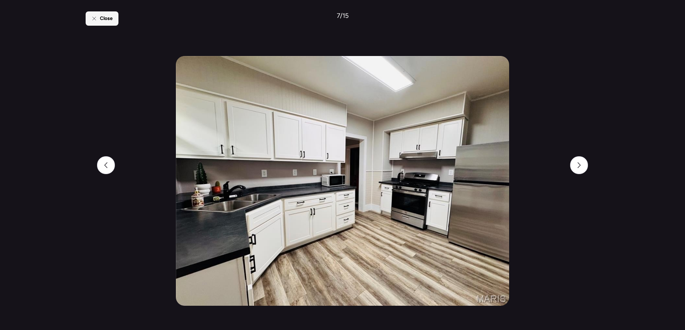
click at [99, 22] on div "Close" at bounding box center [102, 18] width 33 height 14
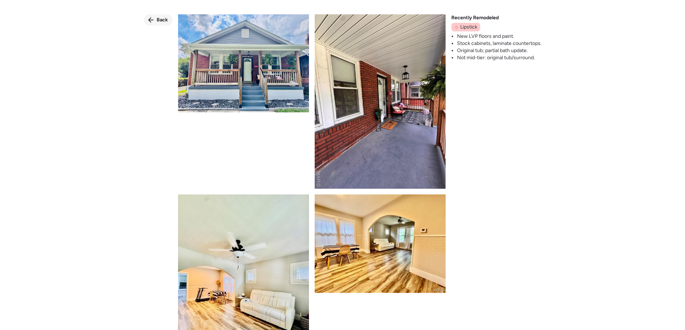
click at [162, 20] on span "Back" at bounding box center [162, 19] width 11 height 7
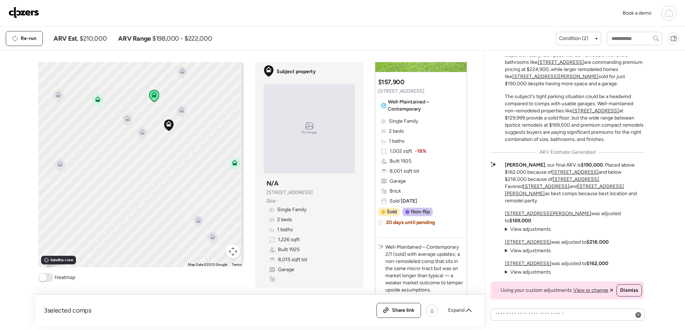
scroll to position [713, 0]
click at [212, 240] on icon at bounding box center [213, 238] width 10 height 12
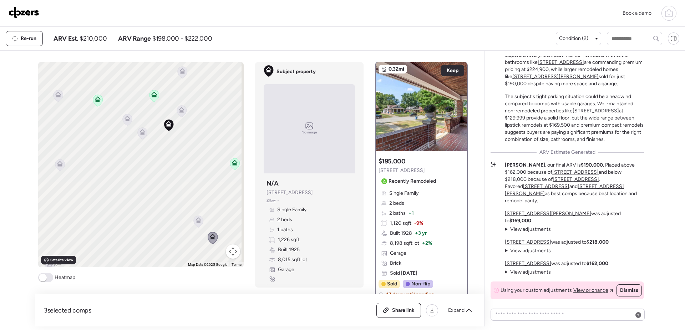
scroll to position [0, 0]
click at [427, 134] on img at bounding box center [421, 107] width 91 height 89
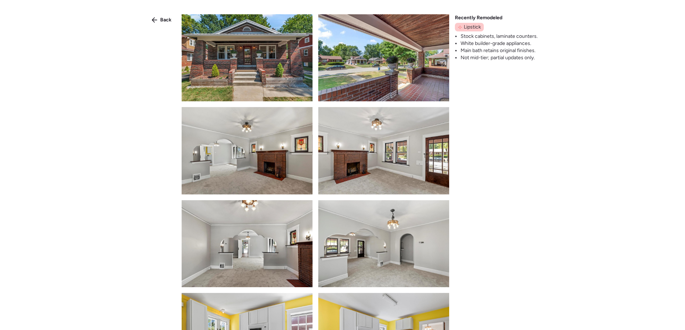
click at [270, 49] on img at bounding box center [247, 57] width 131 height 87
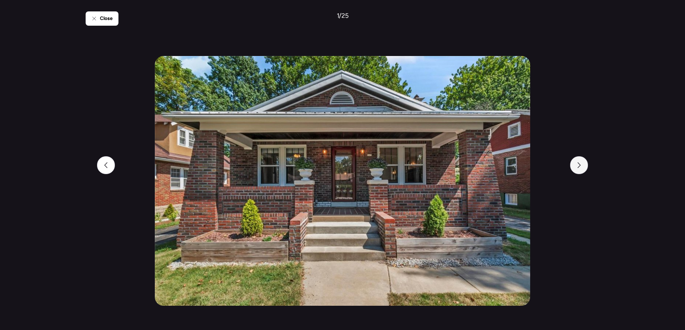
click at [583, 167] on div at bounding box center [579, 165] width 18 height 18
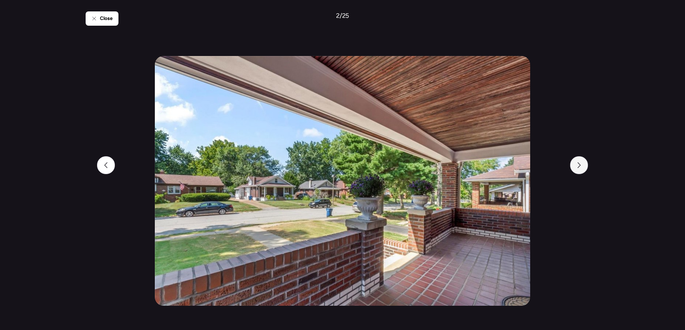
click at [583, 167] on div at bounding box center [579, 165] width 18 height 18
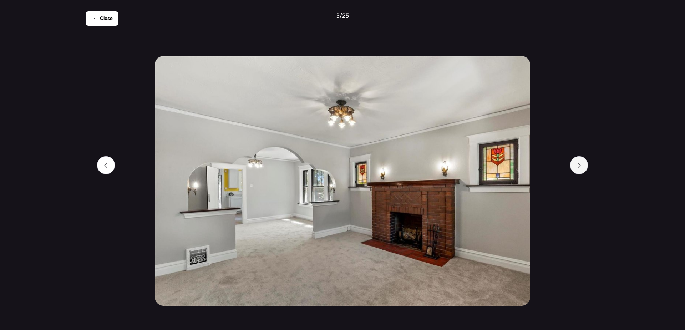
click at [583, 167] on div at bounding box center [579, 165] width 18 height 18
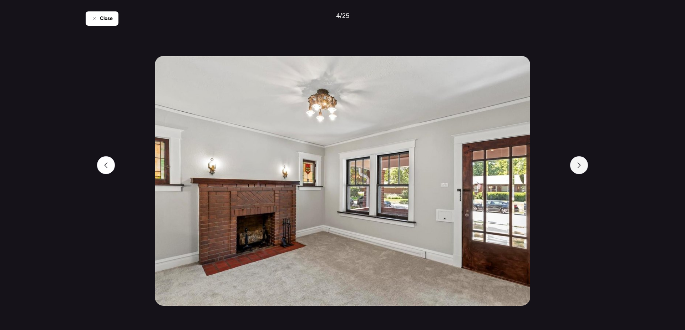
click at [583, 168] on div at bounding box center [579, 165] width 18 height 18
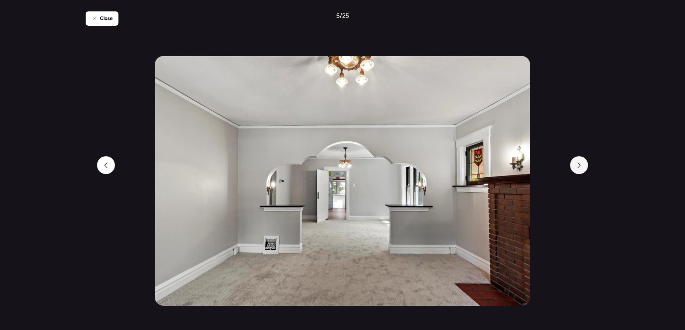
click at [583, 168] on div at bounding box center [579, 165] width 18 height 18
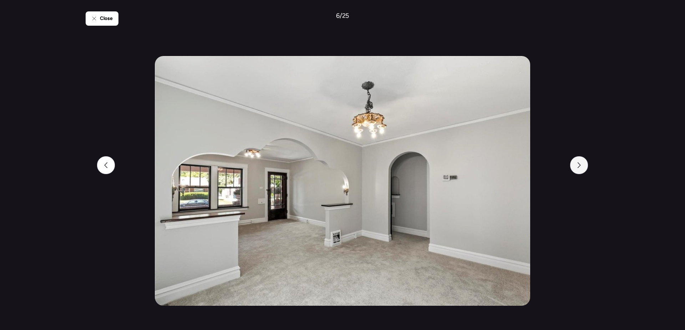
click at [583, 168] on div at bounding box center [579, 165] width 18 height 18
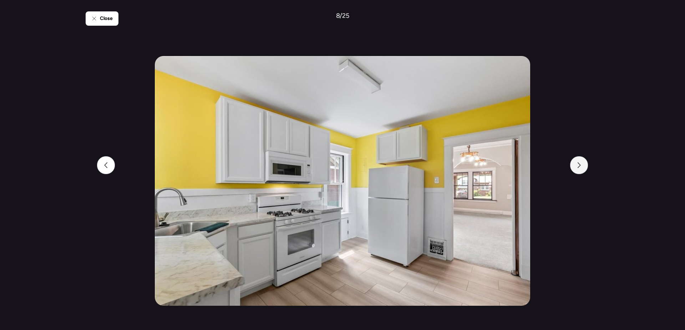
click at [583, 169] on div at bounding box center [579, 165] width 18 height 18
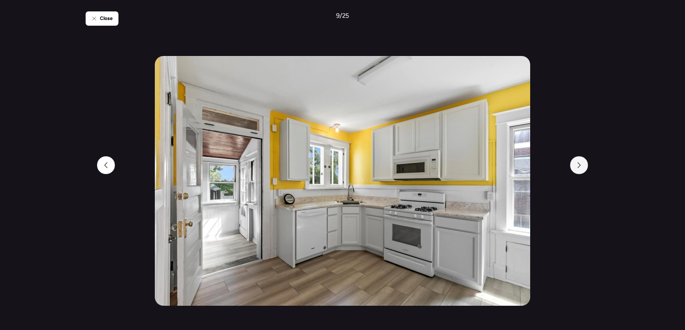
click at [583, 170] on div at bounding box center [579, 165] width 18 height 18
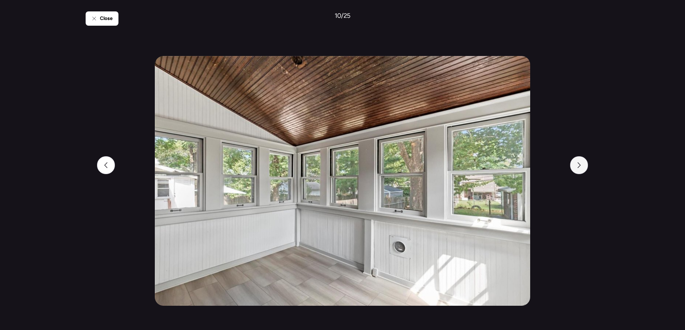
click at [583, 170] on div at bounding box center [579, 165] width 18 height 18
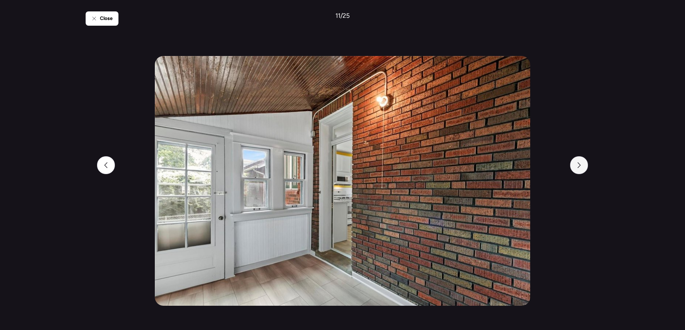
click at [583, 171] on div at bounding box center [579, 165] width 18 height 18
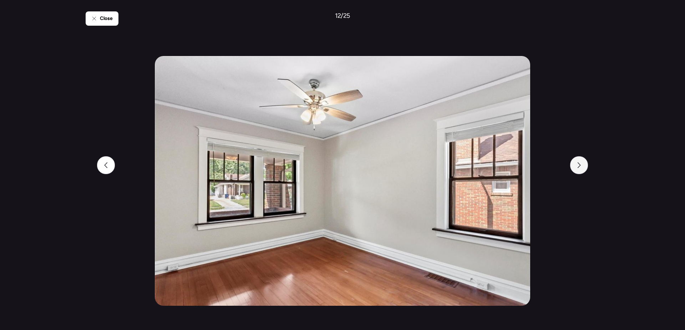
click at [583, 171] on div at bounding box center [579, 165] width 18 height 18
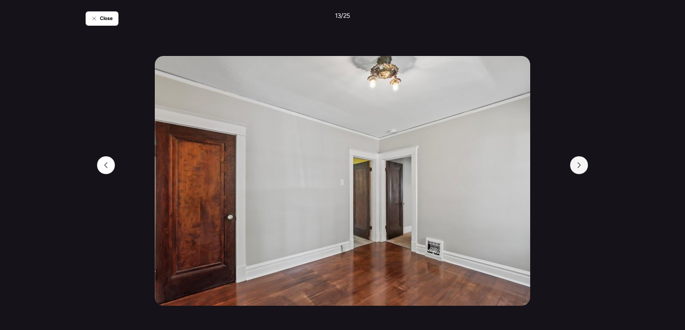
click at [583, 171] on div at bounding box center [579, 165] width 18 height 18
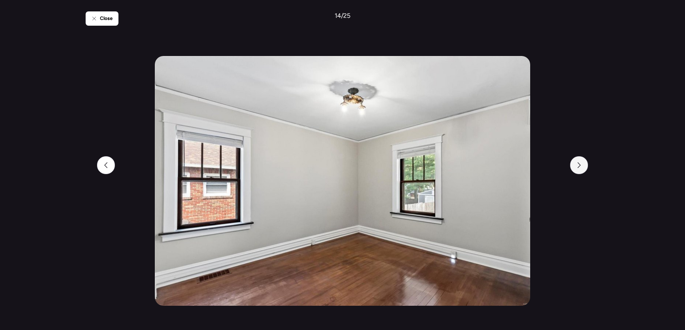
click at [583, 171] on div at bounding box center [579, 165] width 18 height 18
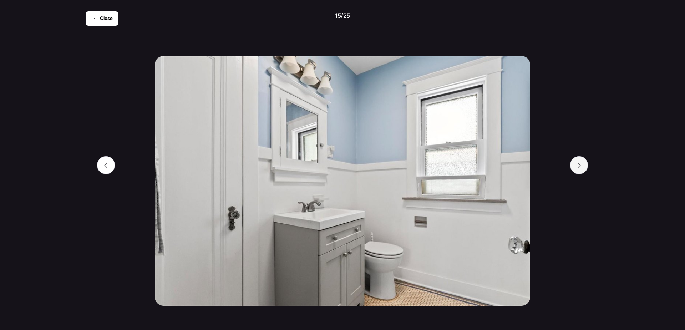
click at [583, 171] on div at bounding box center [579, 165] width 18 height 18
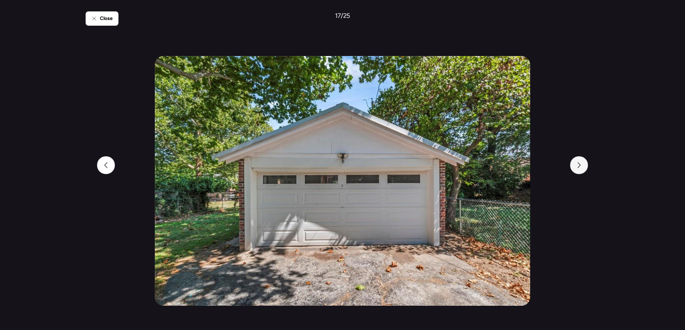
click at [583, 171] on div at bounding box center [579, 165] width 18 height 18
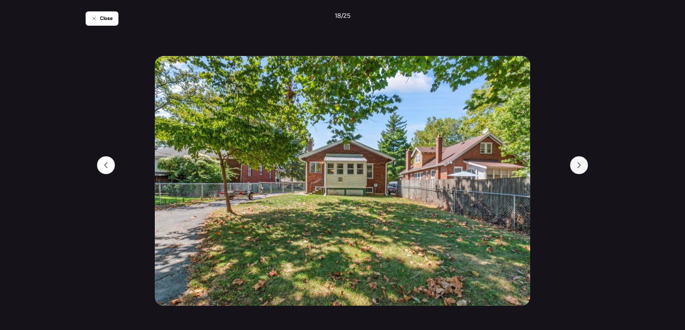
click at [583, 171] on div at bounding box center [579, 165] width 18 height 18
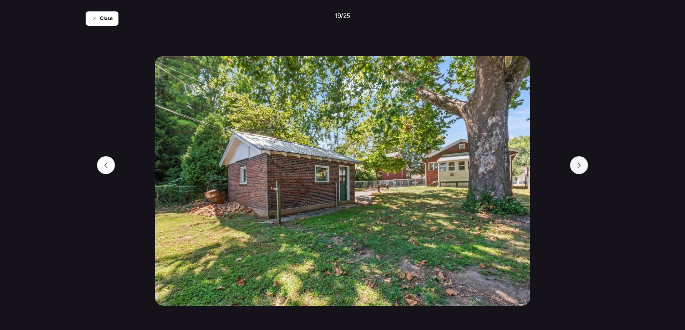
click at [583, 171] on div at bounding box center [579, 165] width 18 height 18
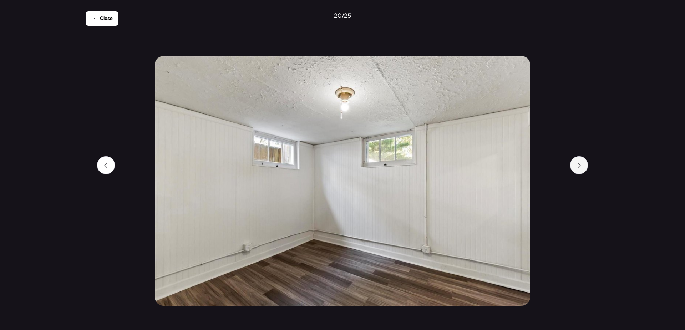
click at [583, 171] on div at bounding box center [579, 165] width 18 height 18
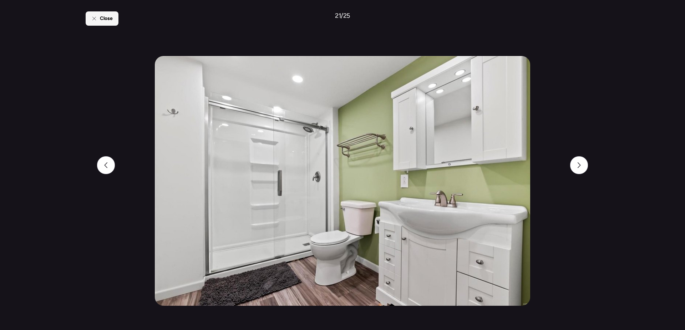
click at [102, 21] on span "Close" at bounding box center [106, 18] width 13 height 7
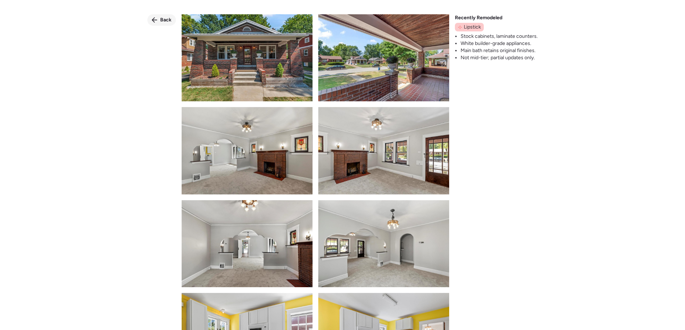
click at [159, 20] on div "Back" at bounding box center [161, 19] width 29 height 11
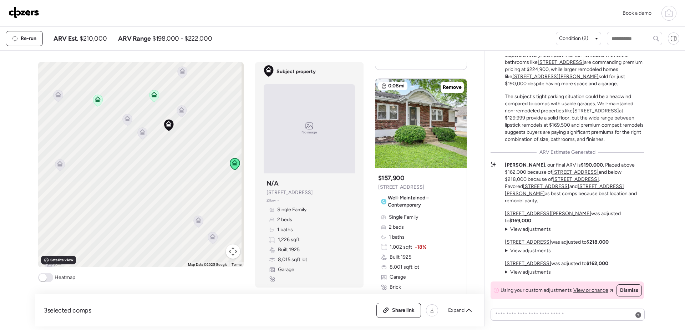
scroll to position [571, 0]
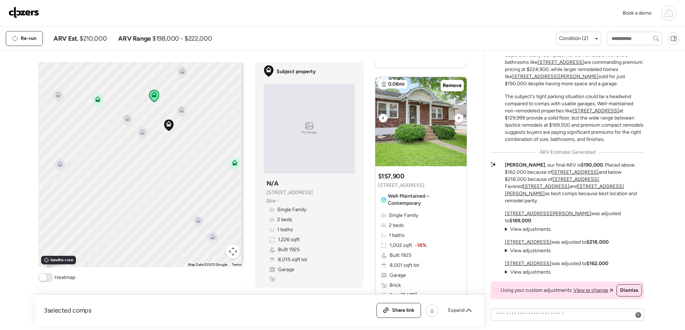
click at [426, 136] on img at bounding box center [420, 121] width 91 height 89
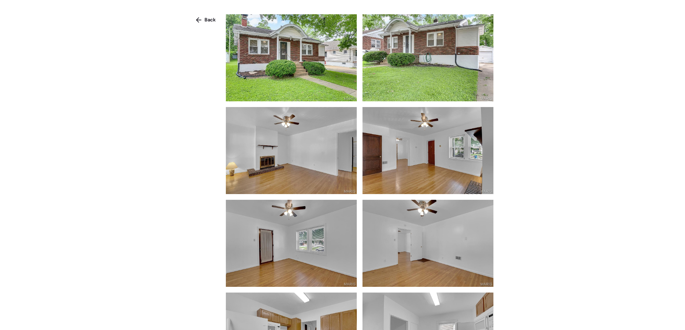
click at [327, 79] on img at bounding box center [291, 57] width 131 height 87
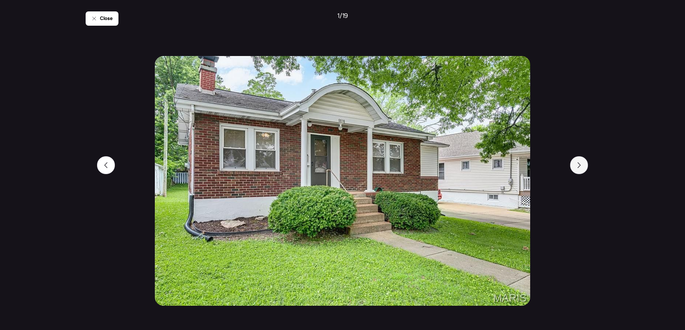
click at [580, 168] on div at bounding box center [579, 165] width 18 height 18
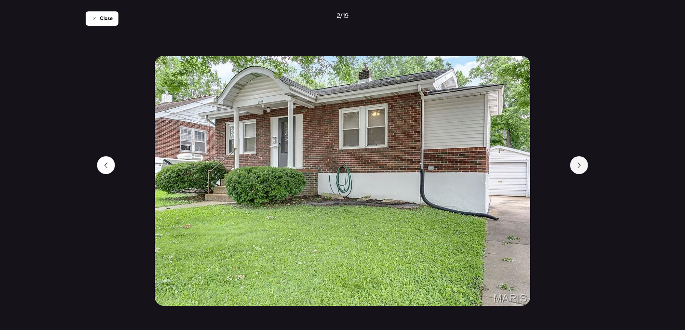
click at [580, 168] on div at bounding box center [579, 165] width 18 height 18
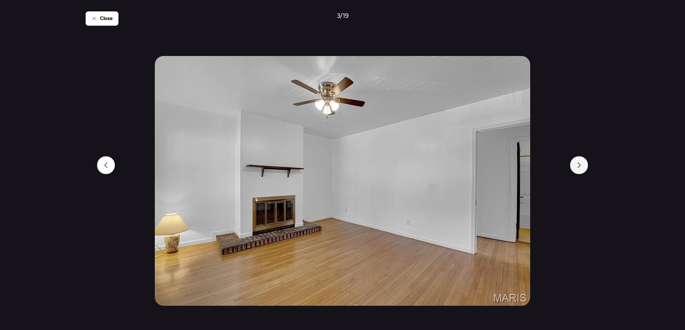
click at [580, 168] on div at bounding box center [579, 165] width 18 height 18
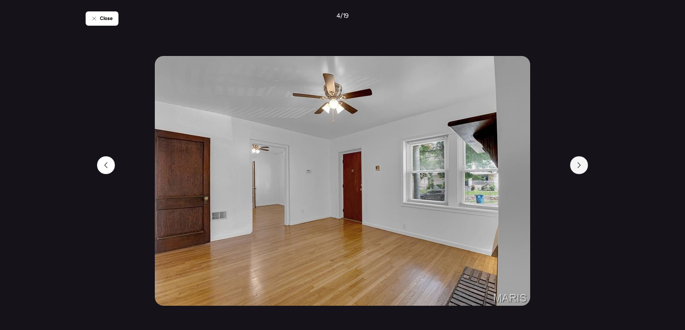
click at [580, 168] on div at bounding box center [579, 165] width 18 height 18
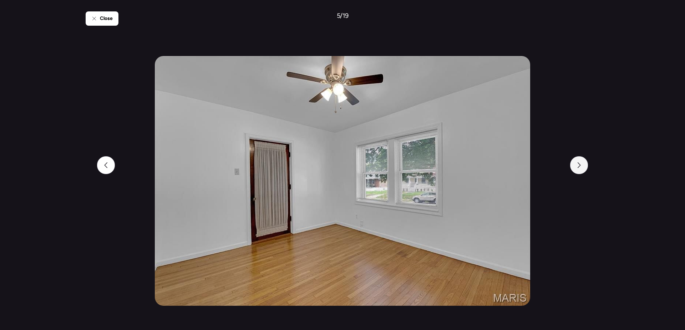
click at [580, 168] on div at bounding box center [579, 165] width 18 height 18
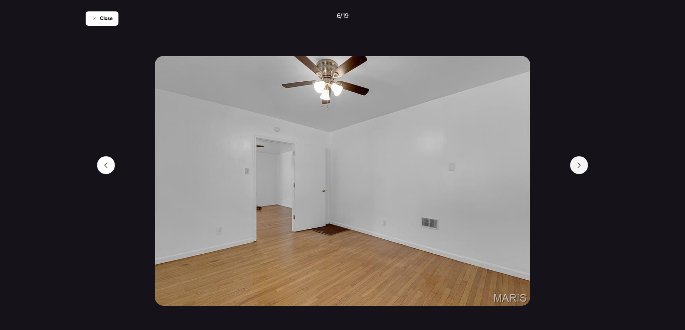
click at [580, 168] on div at bounding box center [579, 165] width 18 height 18
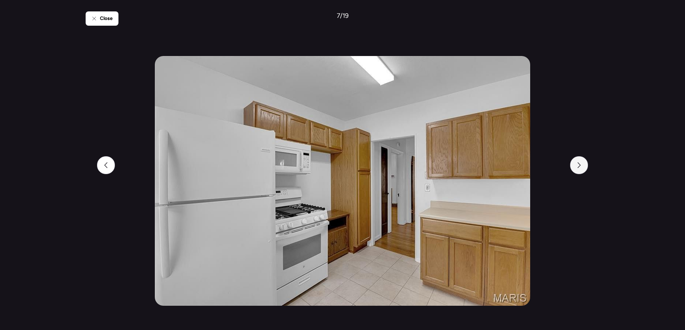
click at [580, 168] on div at bounding box center [579, 165] width 18 height 18
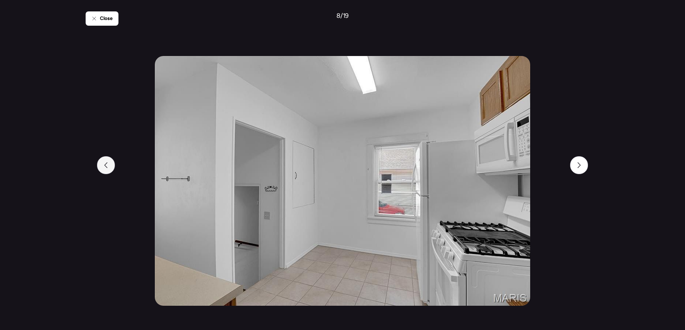
click at [109, 170] on div at bounding box center [106, 165] width 18 height 18
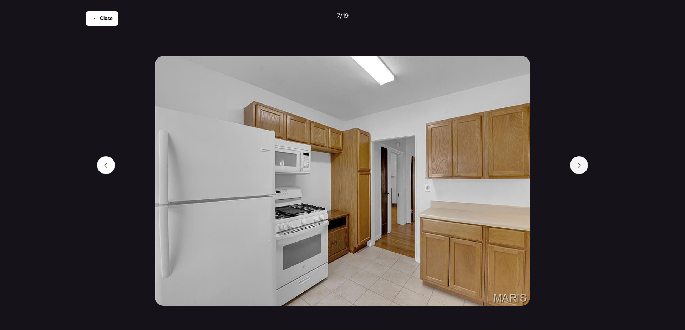
click at [582, 166] on div at bounding box center [579, 165] width 18 height 18
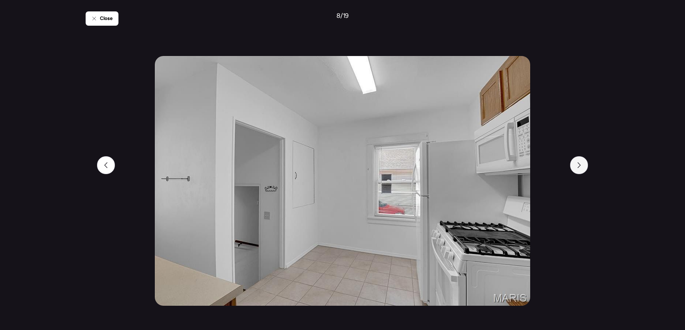
click at [582, 166] on div at bounding box center [579, 165] width 18 height 18
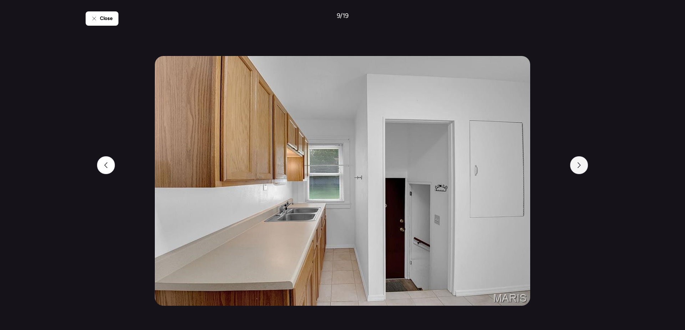
click at [582, 166] on div at bounding box center [579, 165] width 18 height 18
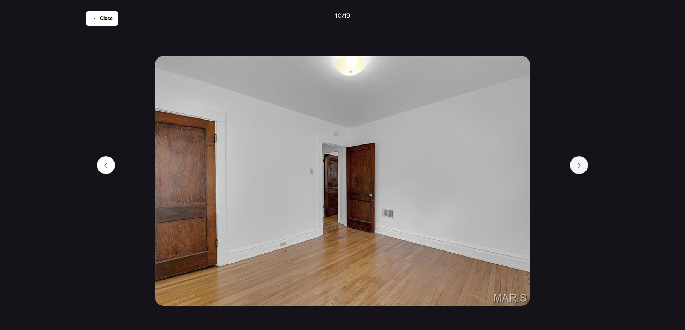
click at [582, 166] on div at bounding box center [579, 165] width 18 height 18
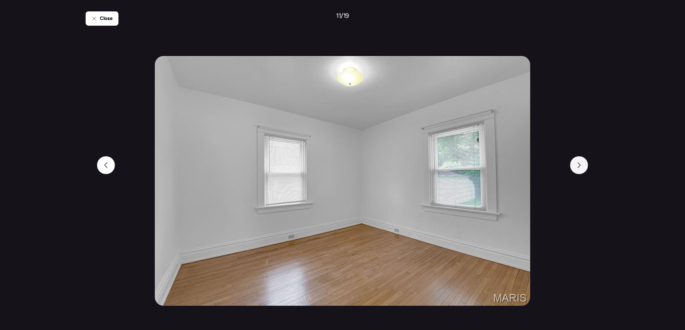
click at [582, 166] on div at bounding box center [579, 165] width 18 height 18
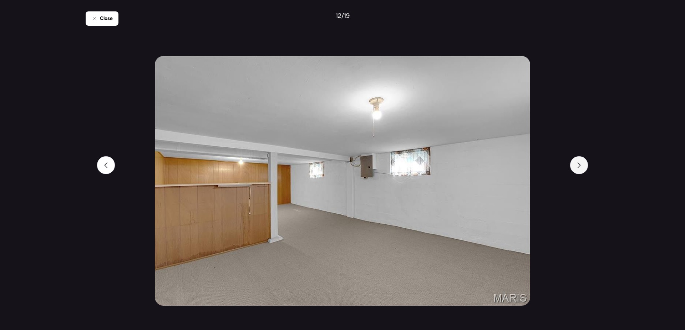
click at [582, 166] on div at bounding box center [579, 165] width 18 height 18
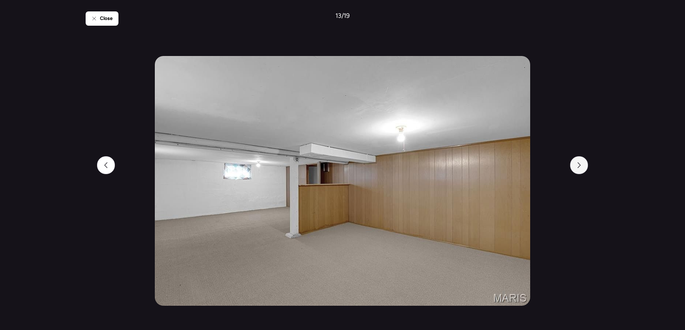
click at [582, 166] on div at bounding box center [579, 165] width 18 height 18
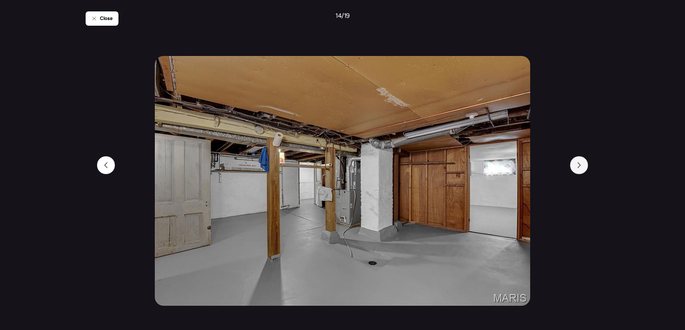
click at [582, 166] on div at bounding box center [579, 165] width 18 height 18
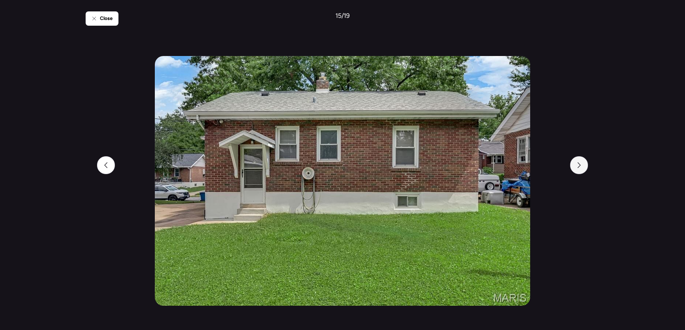
click at [582, 166] on div at bounding box center [579, 165] width 18 height 18
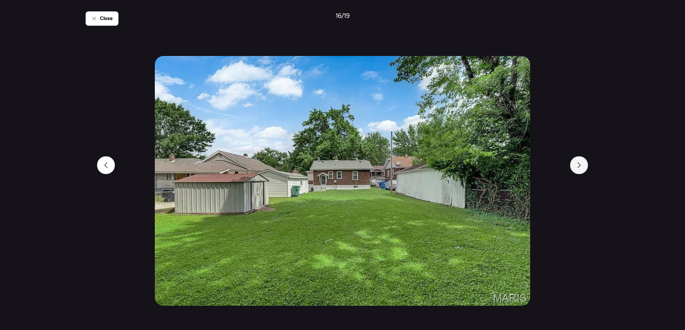
click at [582, 166] on div at bounding box center [579, 165] width 18 height 18
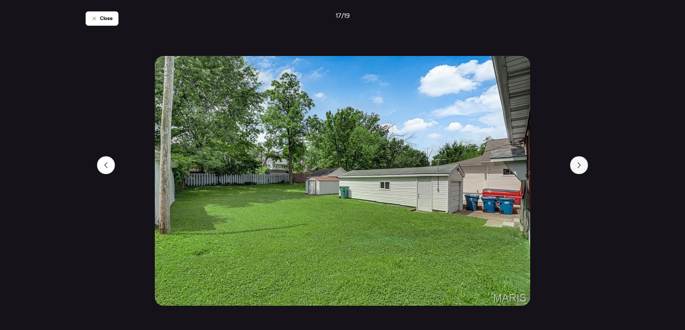
click at [582, 166] on div at bounding box center [579, 165] width 18 height 18
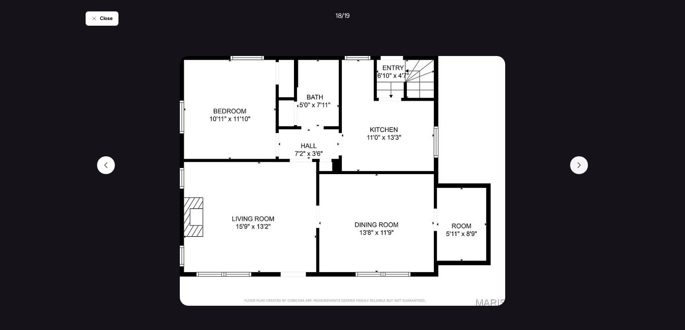
click at [582, 166] on div at bounding box center [579, 165] width 18 height 18
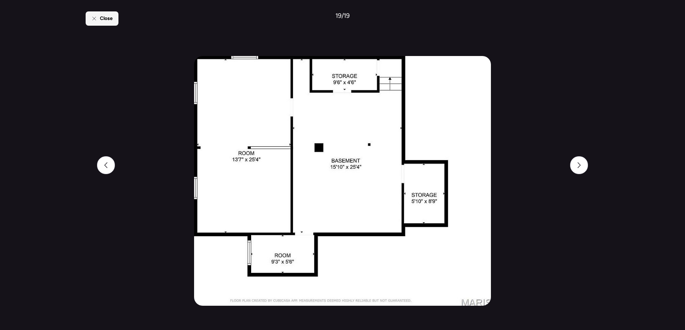
click at [96, 21] on icon at bounding box center [94, 19] width 6 height 6
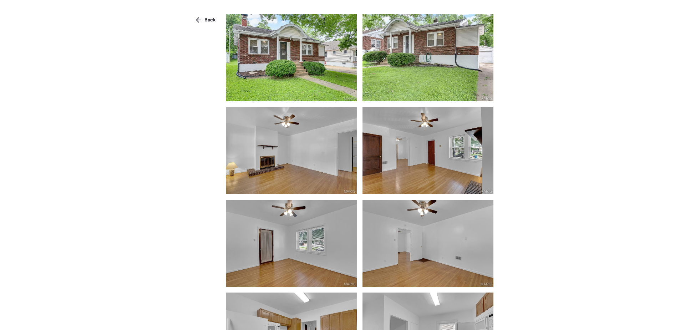
click at [206, 17] on span "Back" at bounding box center [209, 19] width 11 height 7
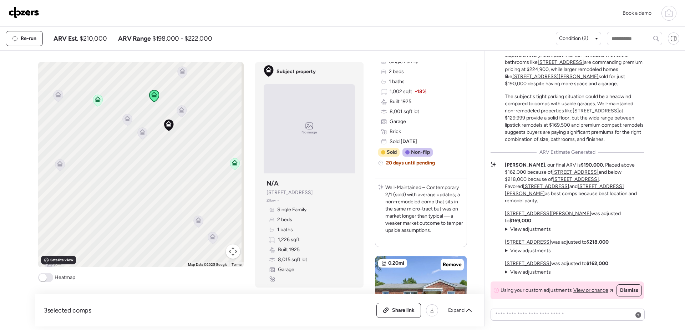
scroll to position [749, 0]
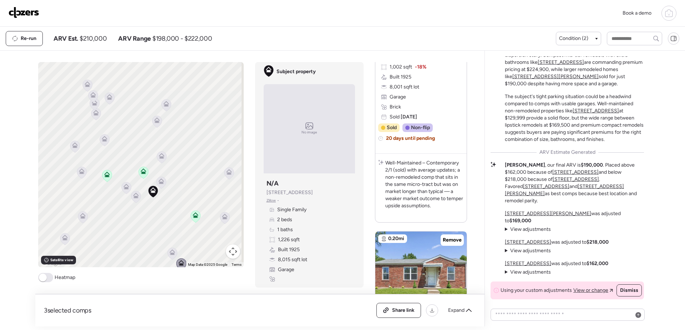
drag, startPoint x: 231, startPoint y: 124, endPoint x: 196, endPoint y: 177, distance: 63.1
click at [196, 177] on div "To activate drag with keyboard, press Alt + Enter. Once in keyboard drag state,…" at bounding box center [140, 164] width 205 height 205
click at [197, 216] on icon at bounding box center [195, 216] width 10 height 12
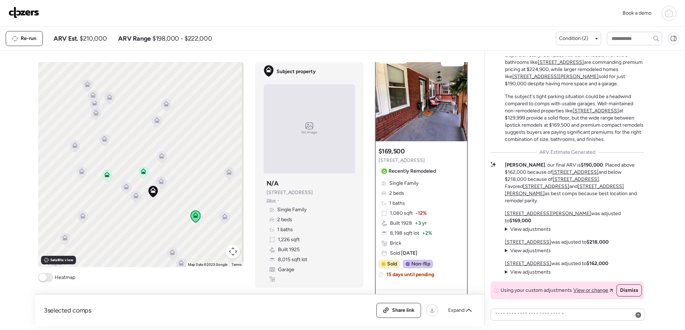
scroll to position [0, 0]
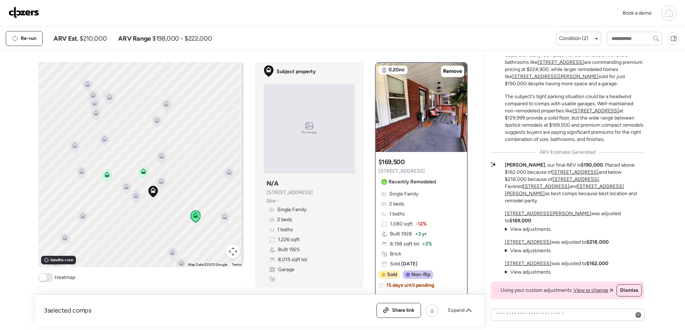
click at [158, 185] on icon at bounding box center [161, 183] width 10 height 12
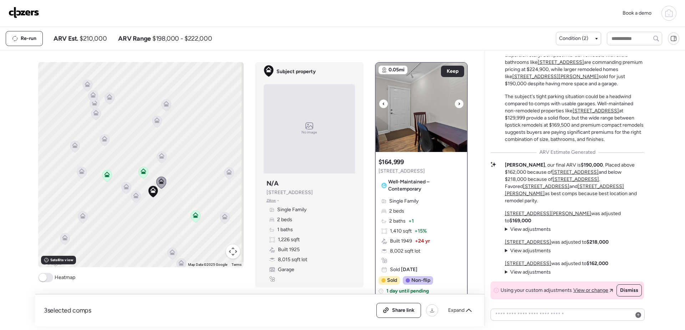
click at [440, 107] on img at bounding box center [421, 107] width 91 height 89
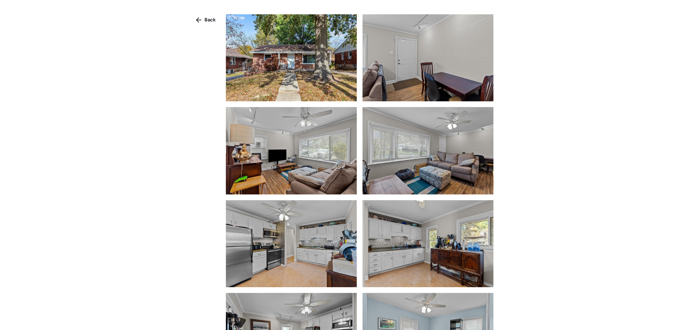
click at [310, 80] on img at bounding box center [291, 57] width 131 height 87
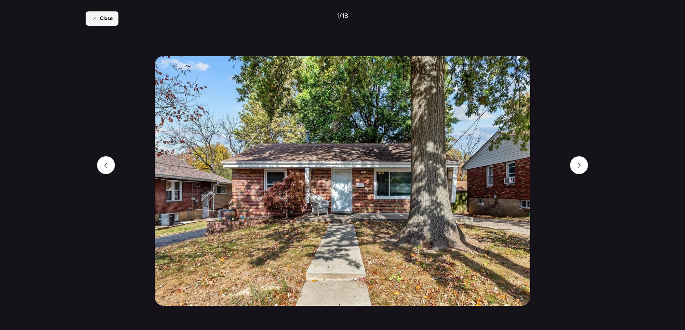
click at [98, 20] on div "Close" at bounding box center [102, 18] width 33 height 14
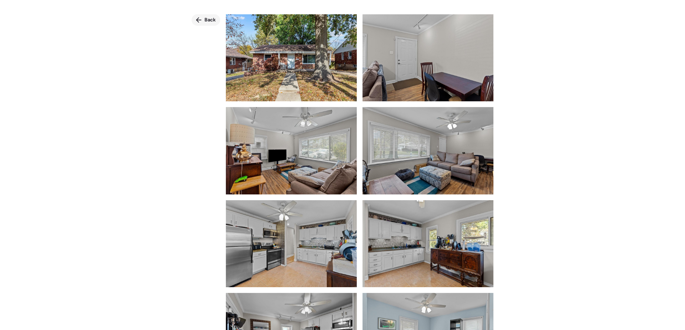
click at [207, 17] on span "Back" at bounding box center [209, 19] width 11 height 7
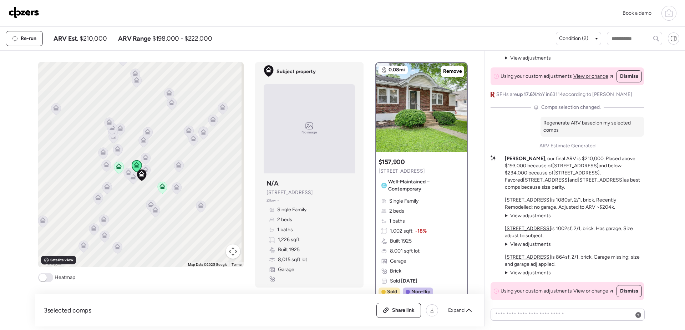
scroll to position [-221, 0]
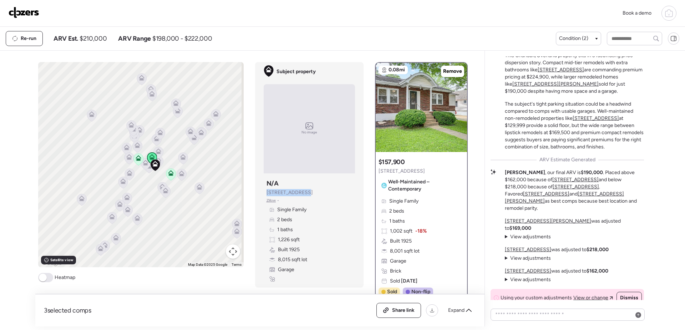
drag, startPoint x: 261, startPoint y: 192, endPoint x: 300, endPoint y: 190, distance: 39.0
click at [300, 190] on div "Subject property N/A 8816 Forest Ave Zillow • Single Family 2 beds 1 baths 1,22…" at bounding box center [309, 230] width 91 height 108
click at [299, 190] on div "Subject property N/A 8816 Forest Ave Zillow • Single Family 2 beds 1 baths 1,22…" at bounding box center [309, 230] width 91 height 108
copy span "[STREET_ADDRESS]"
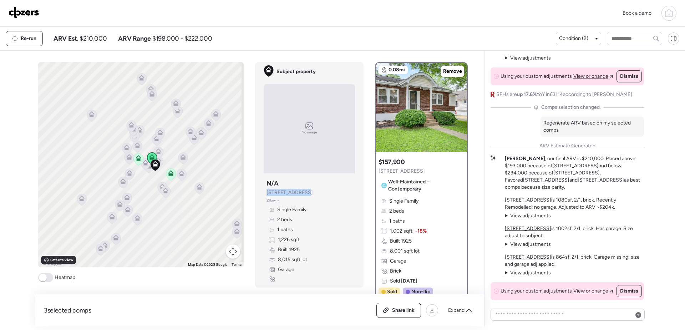
scroll to position [-221, 0]
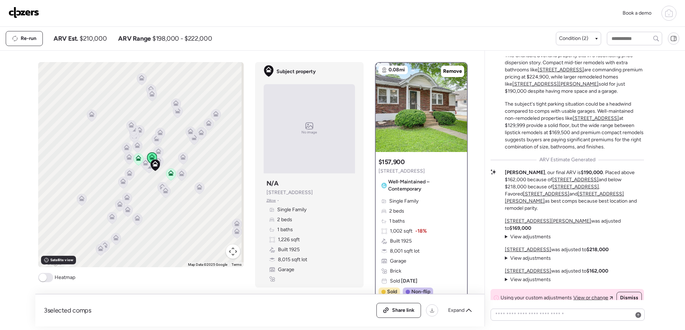
click at [50, 279] on span at bounding box center [45, 277] width 15 height 9
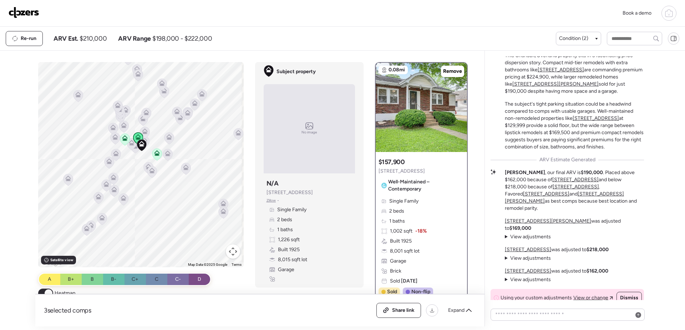
drag, startPoint x: 212, startPoint y: 139, endPoint x: 165, endPoint y: 119, distance: 50.7
click at [165, 119] on div "To activate drag with keyboard, press Alt + Enter. Once in keyboard drag state,…" at bounding box center [140, 164] width 205 height 205
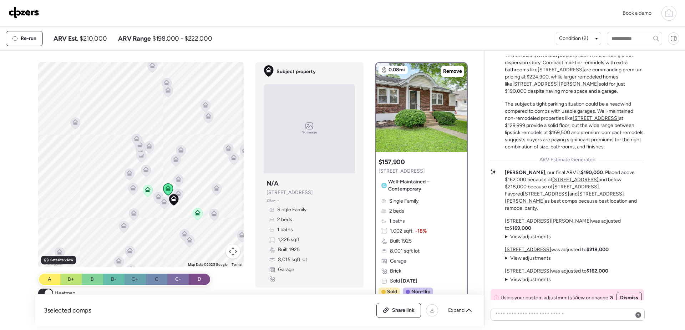
drag, startPoint x: 116, startPoint y: 157, endPoint x: 167, endPoint y: 232, distance: 91.1
click at [167, 232] on div "To activate drag with keyboard, press Alt + Enter. Once in keyboard drag state,…" at bounding box center [140, 164] width 205 height 205
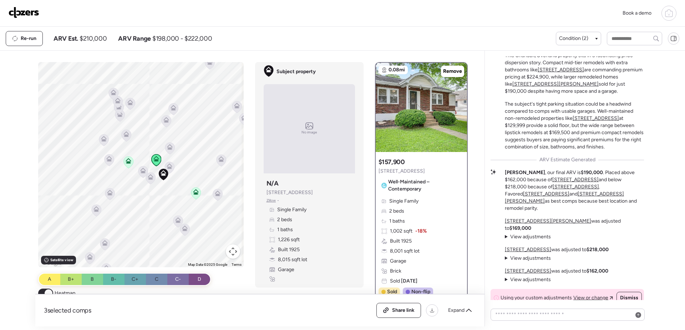
drag, startPoint x: 158, startPoint y: 244, endPoint x: 139, endPoint y: 216, distance: 33.8
click at [139, 216] on div "To activate drag with keyboard, press Alt + Enter. Once in keyboard drag state,…" at bounding box center [140, 164] width 205 height 205
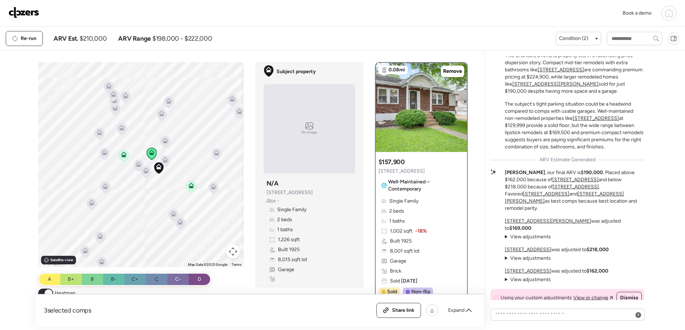
click at [139, 216] on div "To activate drag with keyboard, press Alt + Enter. Once in keyboard drag state,…" at bounding box center [140, 164] width 205 height 205
click at [104, 86] on icon at bounding box center [109, 87] width 10 height 12
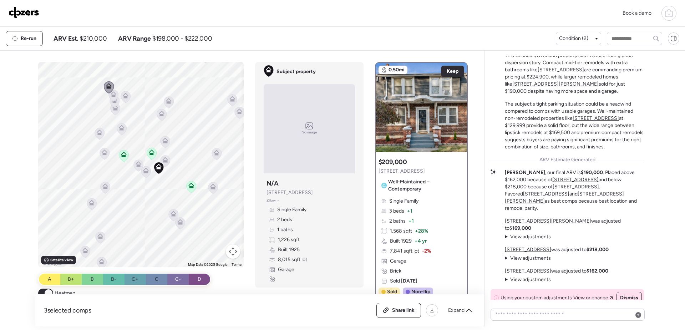
click at [128, 96] on div "To activate drag with keyboard, press Alt + Enter. Once in keyboard drag state,…" at bounding box center [140, 164] width 205 height 205
click at [113, 94] on icon at bounding box center [113, 92] width 5 height 3
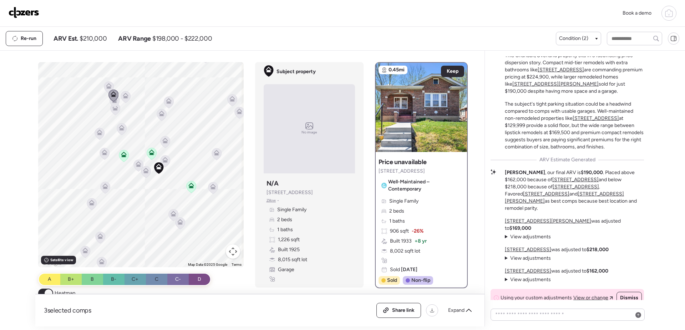
click at [123, 97] on icon at bounding box center [125, 97] width 5 height 2
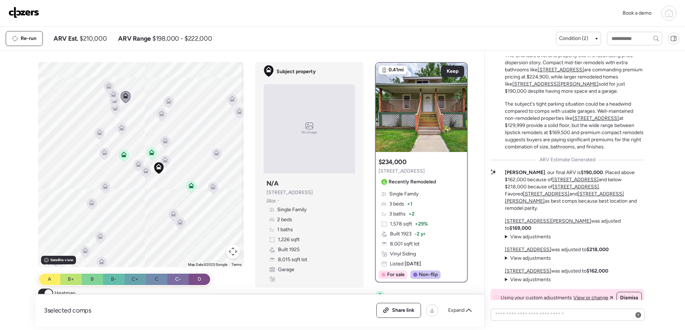
click at [113, 101] on icon at bounding box center [113, 96] width 10 height 12
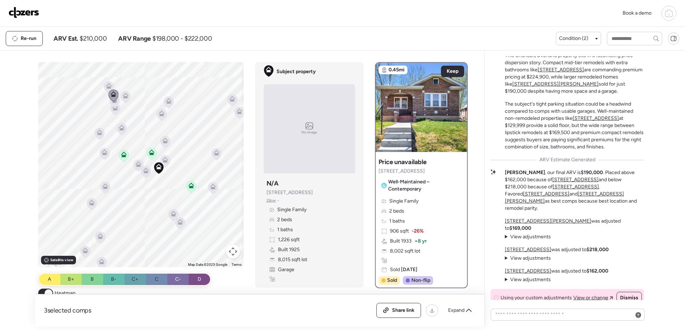
click at [113, 109] on icon at bounding box center [115, 109] width 5 height 2
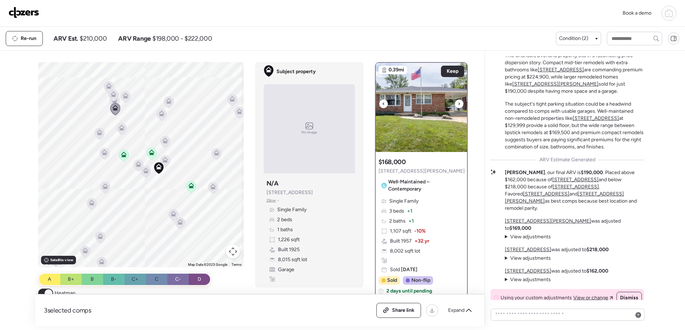
click at [418, 130] on img at bounding box center [421, 107] width 91 height 89
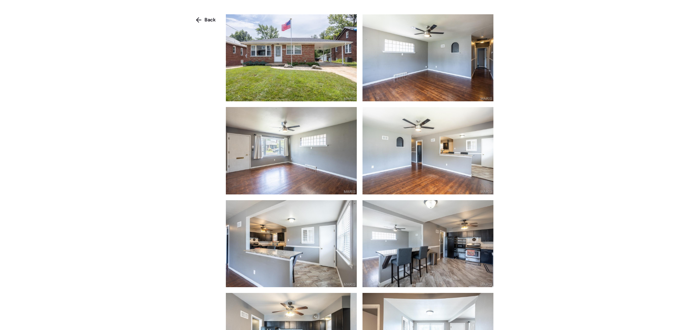
click at [283, 67] on img at bounding box center [291, 57] width 131 height 87
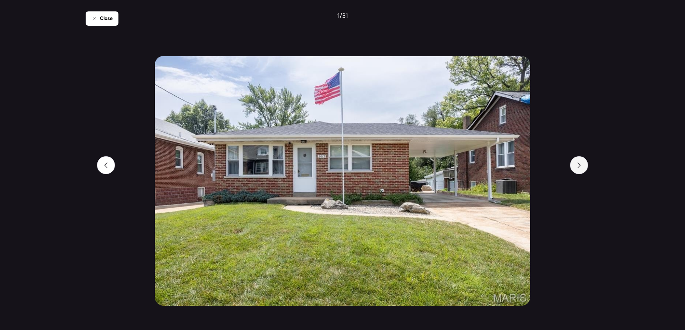
click at [583, 167] on div at bounding box center [579, 165] width 18 height 18
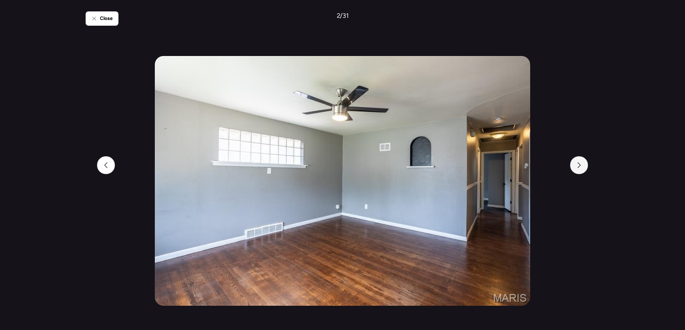
click at [583, 167] on div at bounding box center [579, 165] width 18 height 18
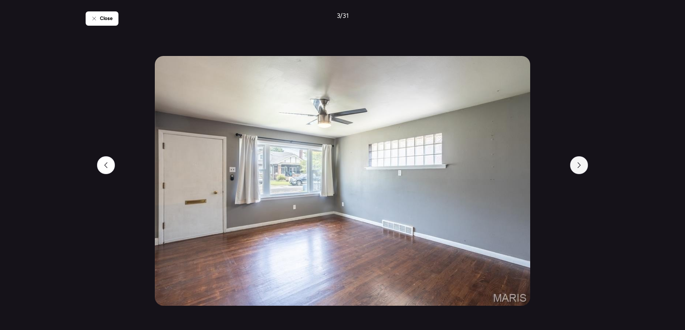
click at [583, 167] on div at bounding box center [579, 165] width 18 height 18
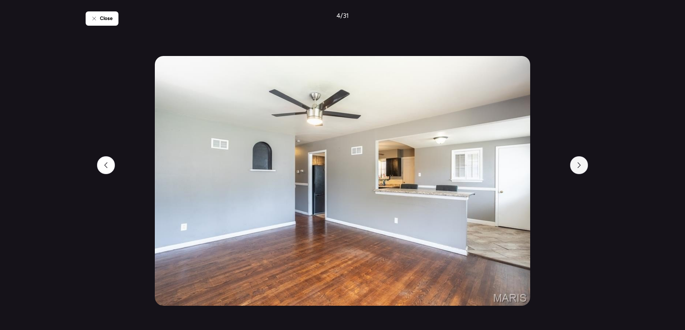
click at [583, 167] on div at bounding box center [579, 165] width 18 height 18
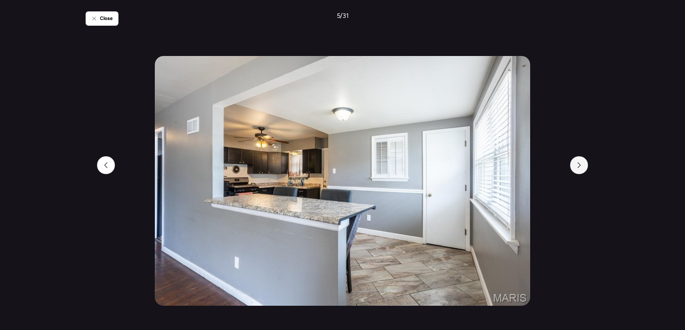
click at [583, 167] on div at bounding box center [579, 165] width 18 height 18
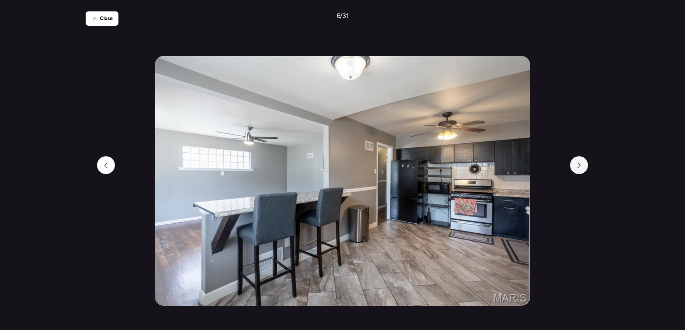
click at [583, 167] on div at bounding box center [579, 165] width 18 height 18
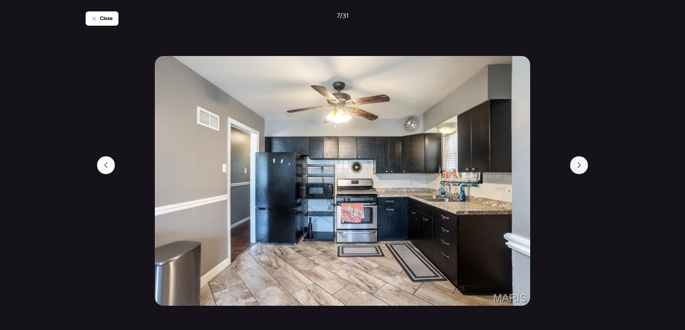
click at [583, 167] on div at bounding box center [579, 165] width 18 height 18
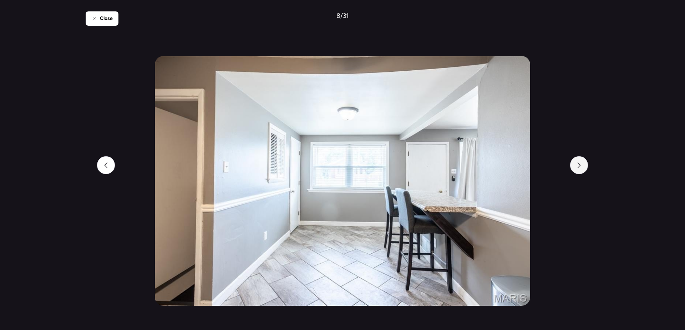
click at [583, 167] on div at bounding box center [579, 165] width 18 height 18
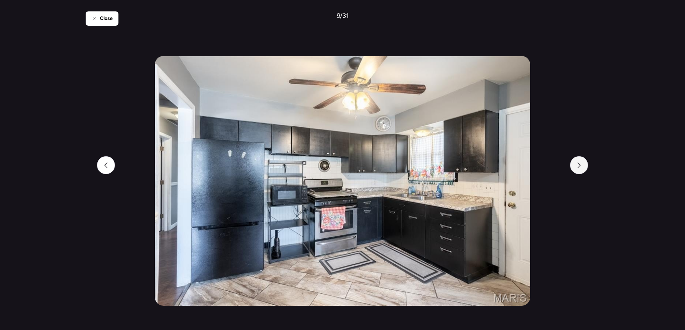
click at [583, 167] on div at bounding box center [579, 165] width 18 height 18
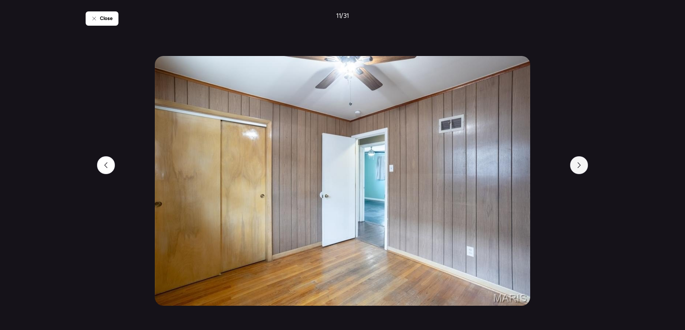
click at [583, 167] on div at bounding box center [579, 165] width 18 height 18
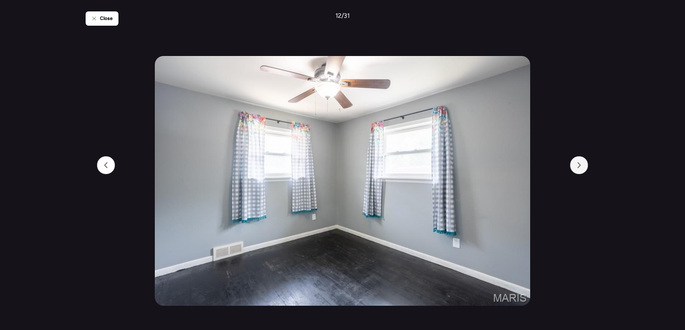
click at [583, 167] on div at bounding box center [579, 165] width 18 height 18
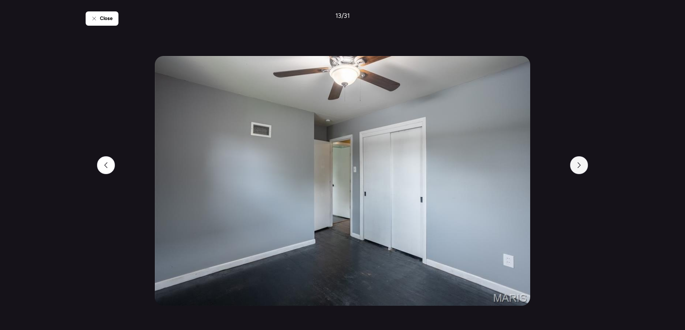
click at [583, 167] on div at bounding box center [579, 165] width 18 height 18
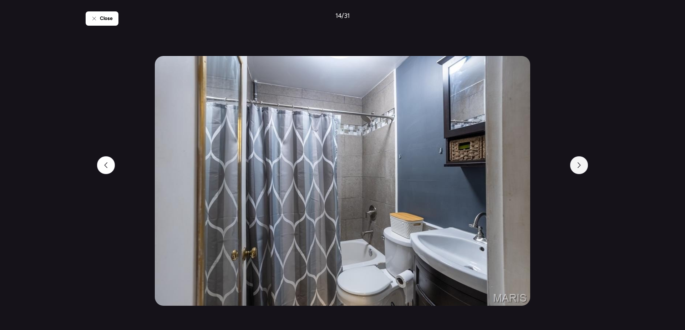
click at [583, 167] on div at bounding box center [579, 165] width 18 height 18
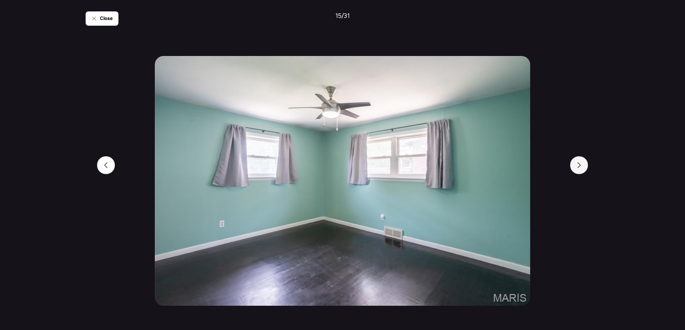
click at [583, 167] on div at bounding box center [579, 165] width 18 height 18
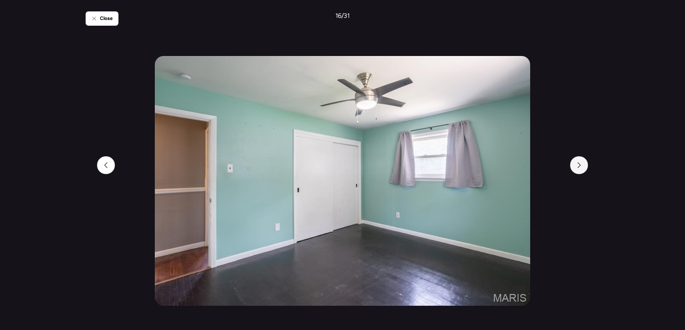
click at [583, 167] on div at bounding box center [579, 165] width 18 height 18
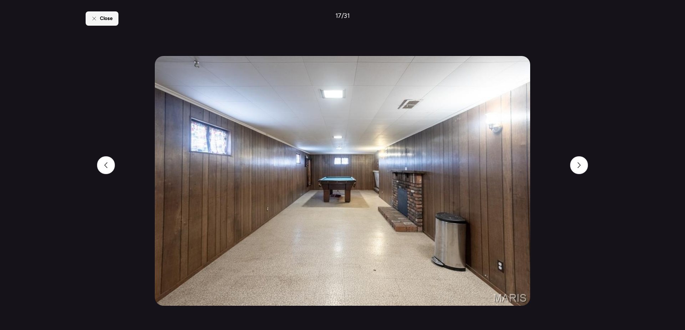
click at [116, 23] on div "Close" at bounding box center [102, 18] width 33 height 14
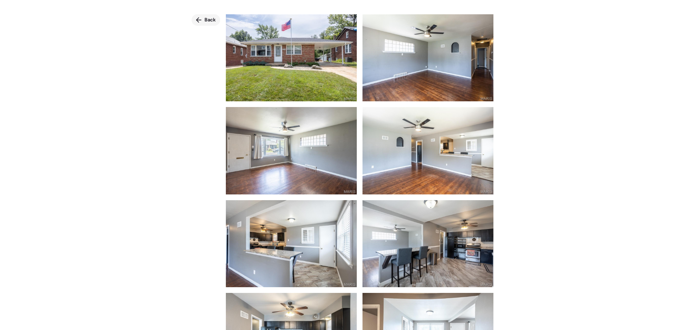
click at [208, 21] on span "Back" at bounding box center [209, 19] width 11 height 7
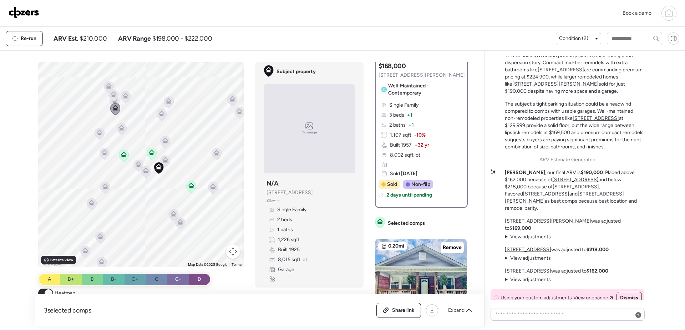
scroll to position [214, 0]
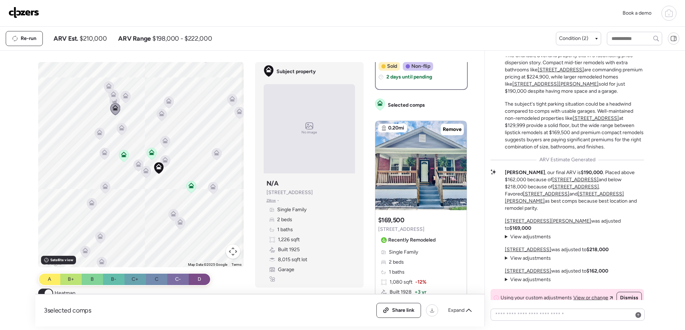
click at [121, 128] on icon at bounding box center [122, 128] width 6 height 6
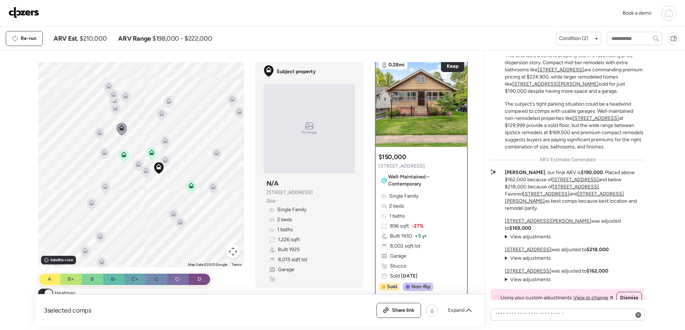
scroll to position [0, 0]
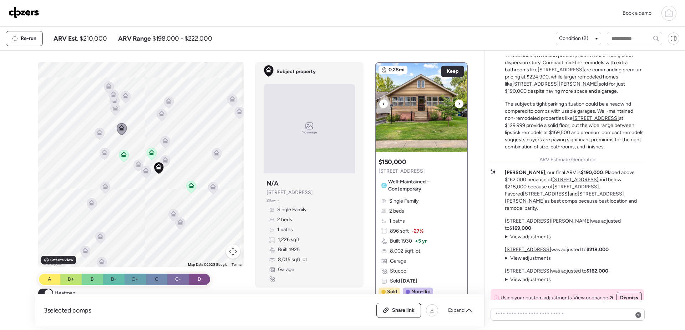
click at [421, 119] on img at bounding box center [421, 107] width 91 height 89
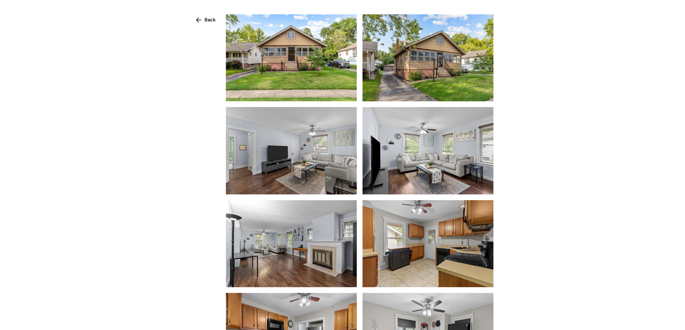
click at [299, 67] on img at bounding box center [291, 57] width 131 height 87
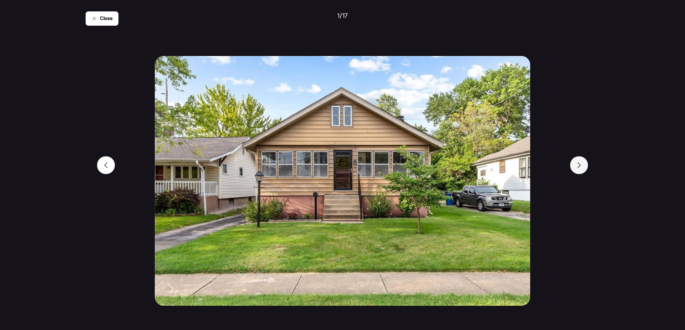
click at [580, 165] on icon at bounding box center [579, 165] width 6 height 6
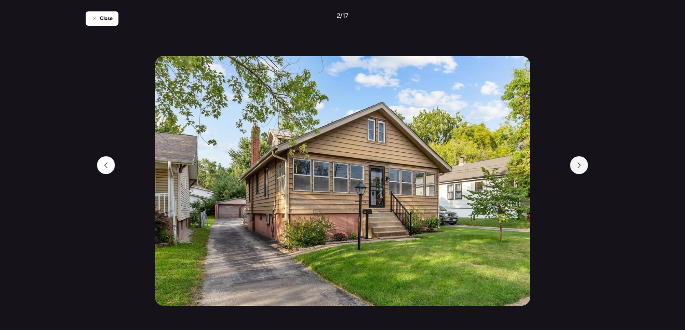
click at [580, 165] on icon at bounding box center [579, 165] width 6 height 6
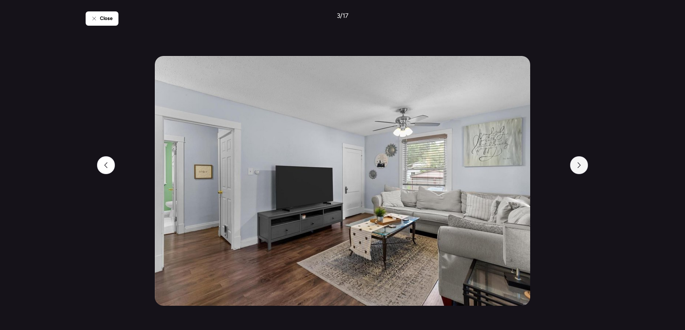
click at [580, 165] on icon at bounding box center [579, 165] width 6 height 6
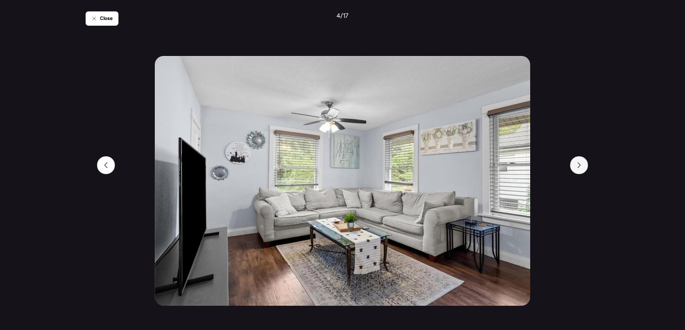
click at [580, 165] on icon at bounding box center [579, 165] width 6 height 6
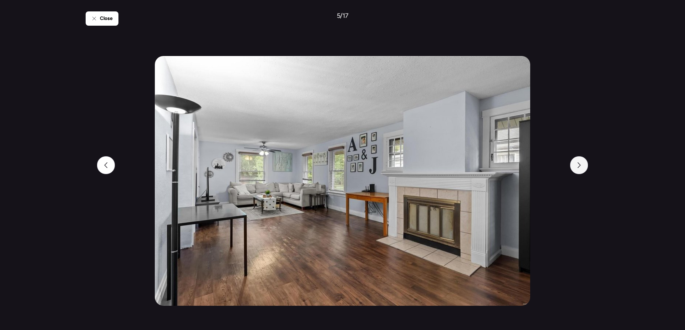
click at [580, 165] on icon at bounding box center [579, 165] width 6 height 6
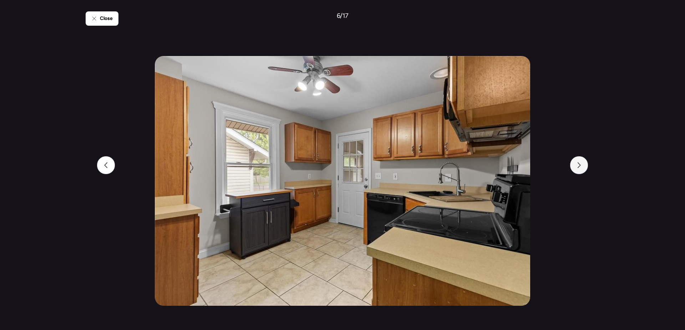
click at [580, 165] on icon at bounding box center [579, 165] width 6 height 6
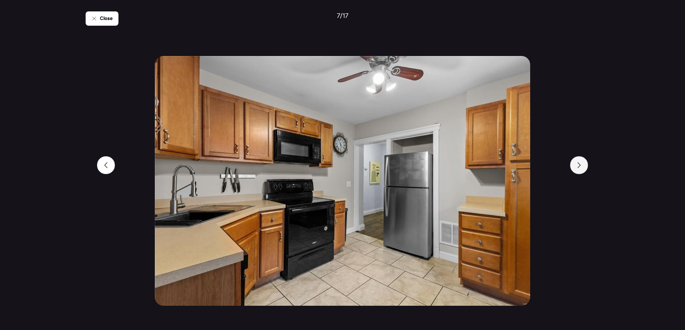
click at [580, 165] on icon at bounding box center [579, 165] width 6 height 6
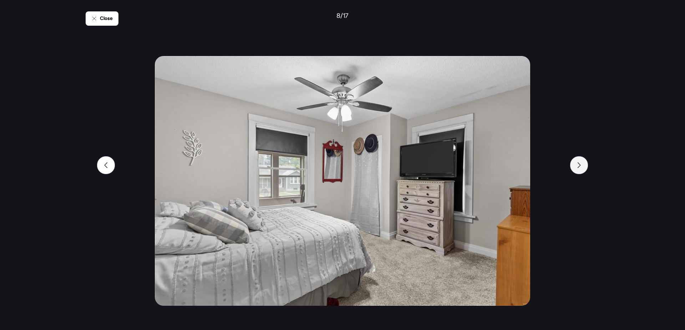
click at [580, 165] on icon at bounding box center [579, 165] width 6 height 6
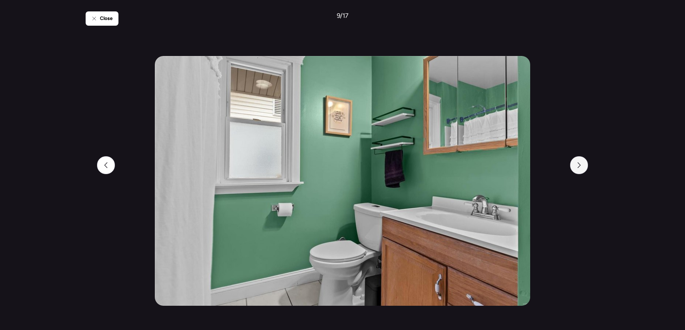
click at [580, 165] on icon at bounding box center [579, 165] width 6 height 6
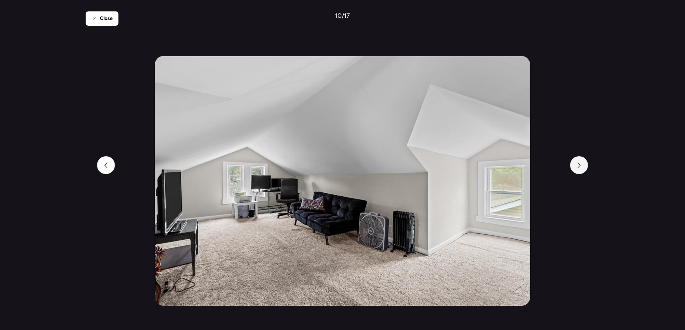
click at [580, 165] on icon at bounding box center [579, 165] width 6 height 6
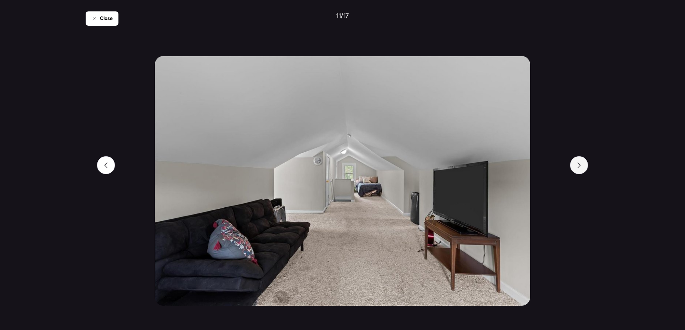
click at [580, 165] on icon at bounding box center [579, 165] width 6 height 6
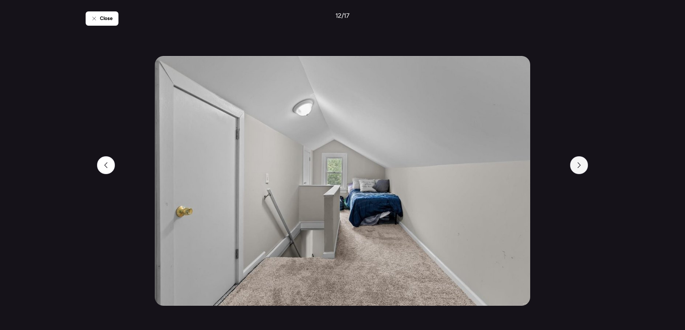
click at [580, 165] on icon at bounding box center [579, 165] width 6 height 6
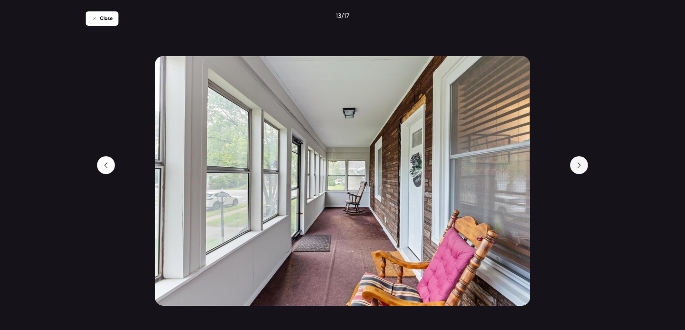
click at [580, 165] on icon at bounding box center [579, 165] width 6 height 6
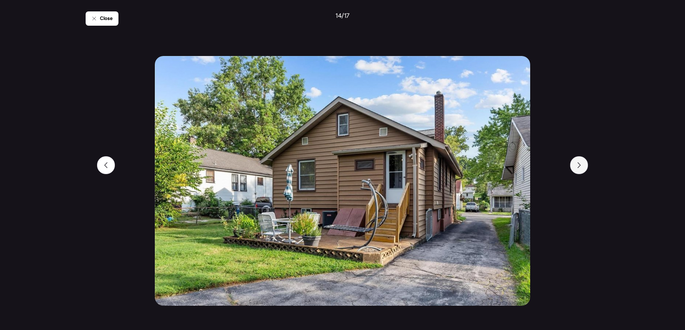
click at [580, 165] on icon at bounding box center [579, 165] width 6 height 6
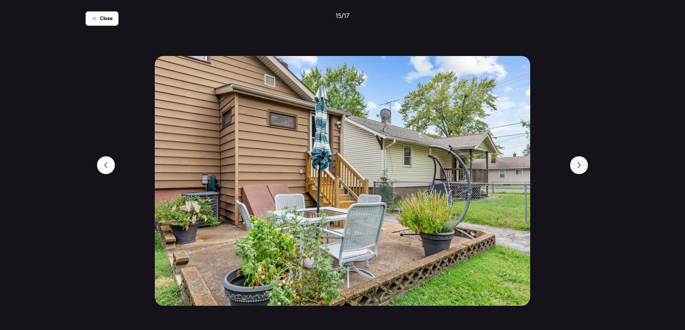
click at [580, 165] on icon at bounding box center [579, 165] width 6 height 6
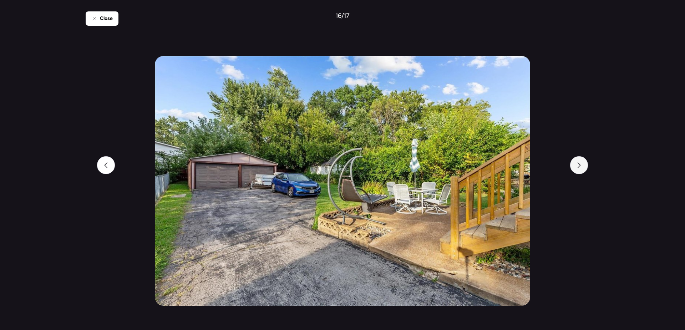
click at [580, 165] on icon at bounding box center [579, 165] width 6 height 6
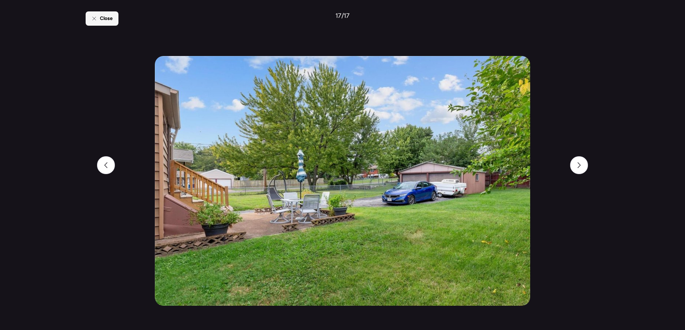
click at [108, 22] on div "Close" at bounding box center [102, 18] width 33 height 14
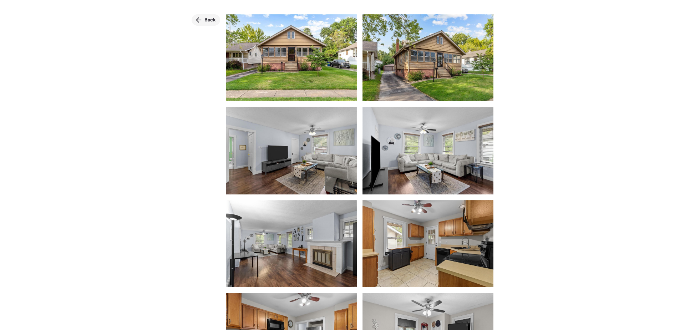
click at [209, 24] on div "Back" at bounding box center [206, 19] width 29 height 11
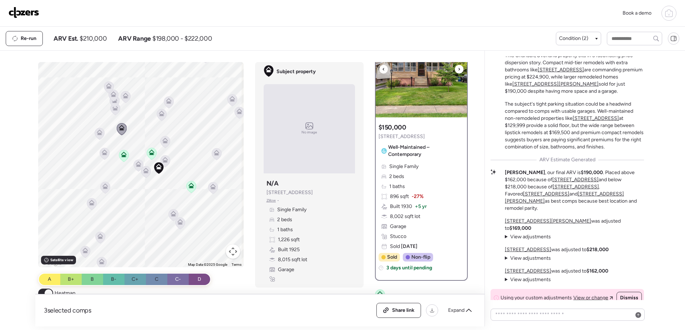
scroll to position [36, 0]
click at [105, 152] on icon at bounding box center [105, 152] width 6 height 6
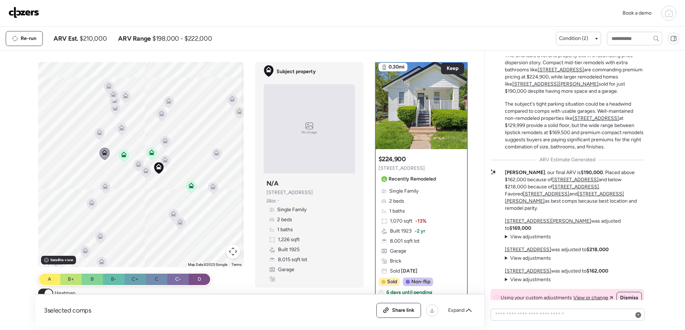
scroll to position [0, 0]
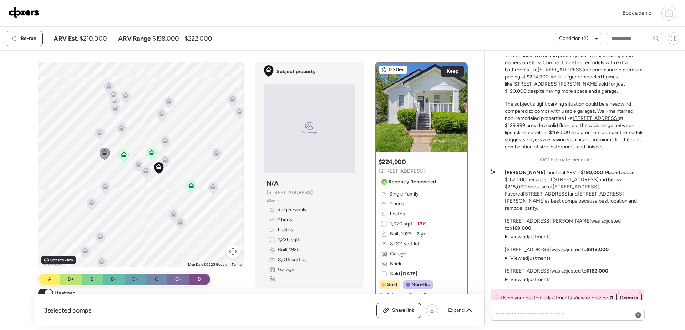
click at [105, 187] on icon at bounding box center [105, 186] width 6 height 6
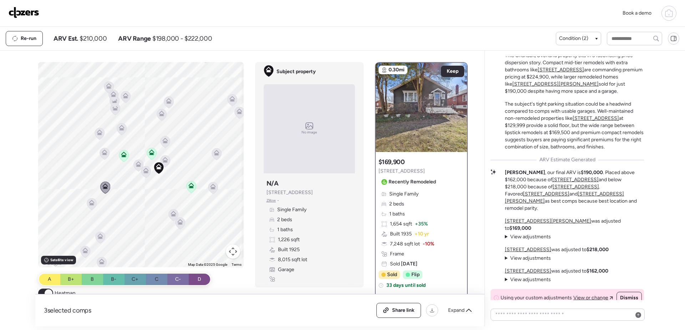
click at [94, 202] on div "To activate drag with keyboard, press Alt + Enter. Once in keyboard drag state,…" at bounding box center [140, 164] width 205 height 205
click at [170, 213] on icon at bounding box center [173, 214] width 6 height 6
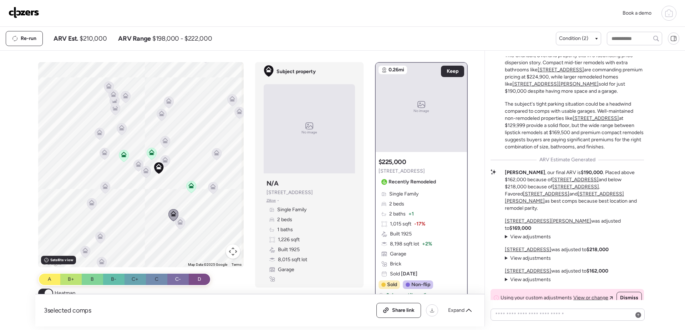
click at [180, 224] on icon at bounding box center [180, 222] width 6 height 6
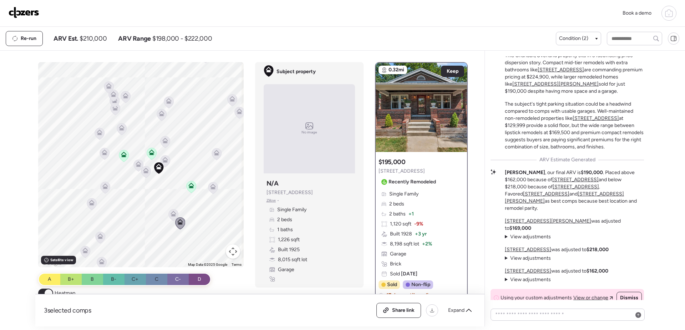
click at [215, 184] on icon at bounding box center [213, 188] width 10 height 12
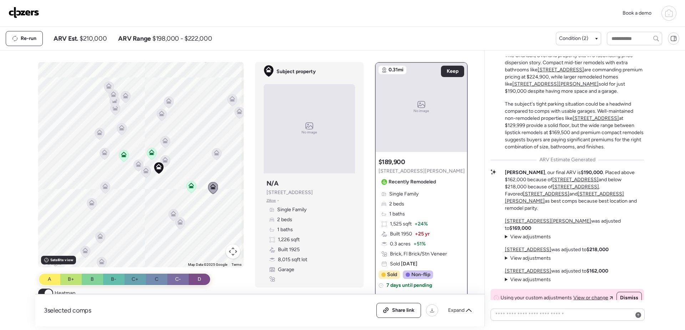
click at [214, 150] on icon at bounding box center [217, 153] width 6 height 6
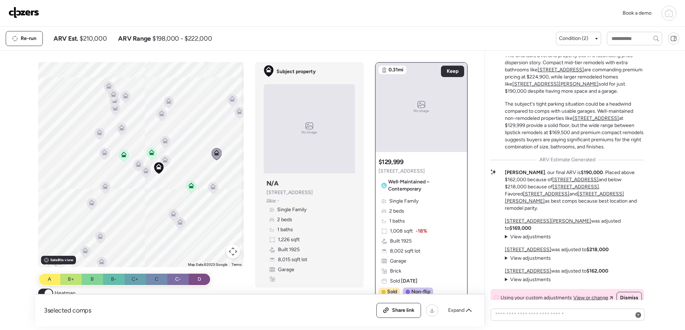
click at [163, 161] on icon at bounding box center [165, 161] width 5 height 2
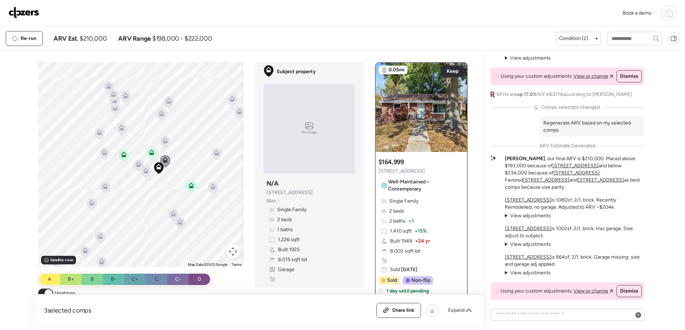
click at [555, 169] on u "[STREET_ADDRESS]" at bounding box center [575, 166] width 46 height 6
